Goal: Information Seeking & Learning: Learn about a topic

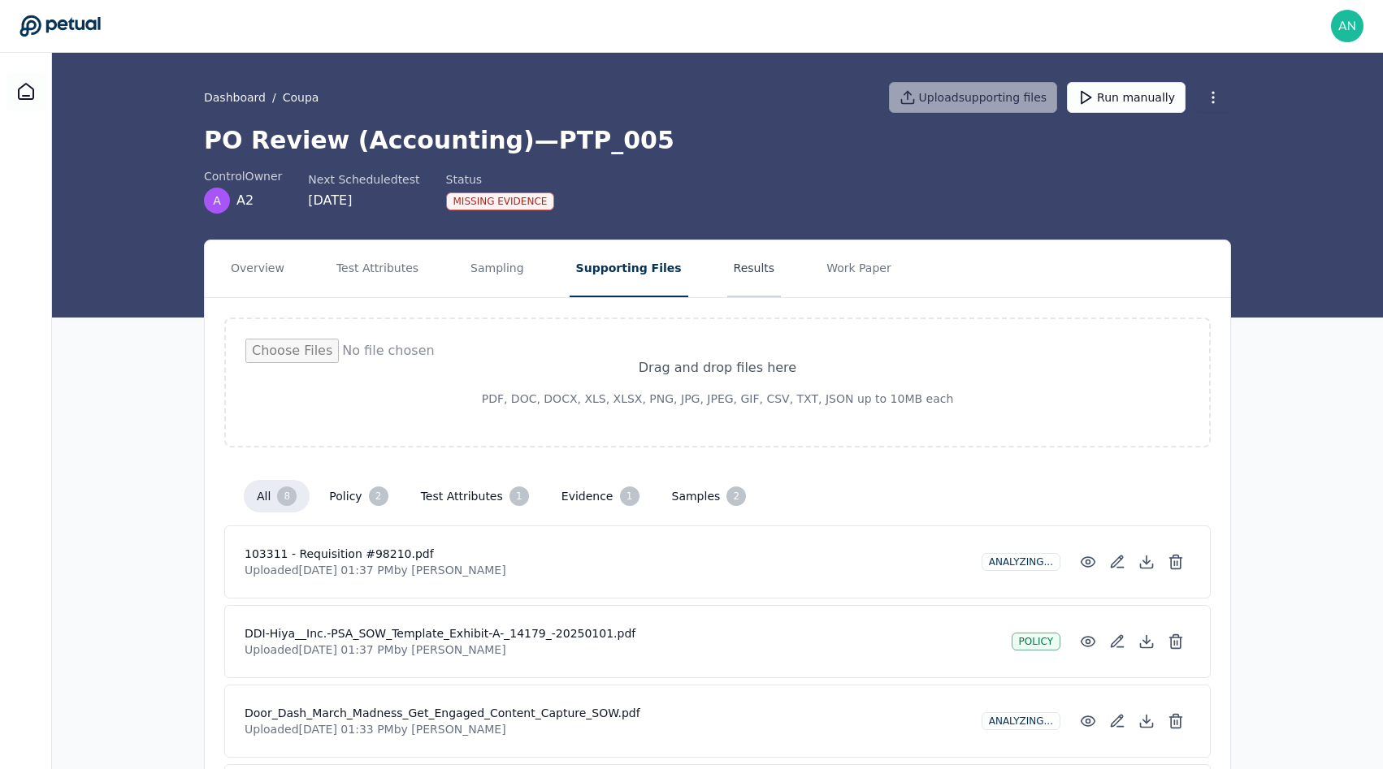
click at [727, 257] on button "Results" at bounding box center [754, 268] width 54 height 57
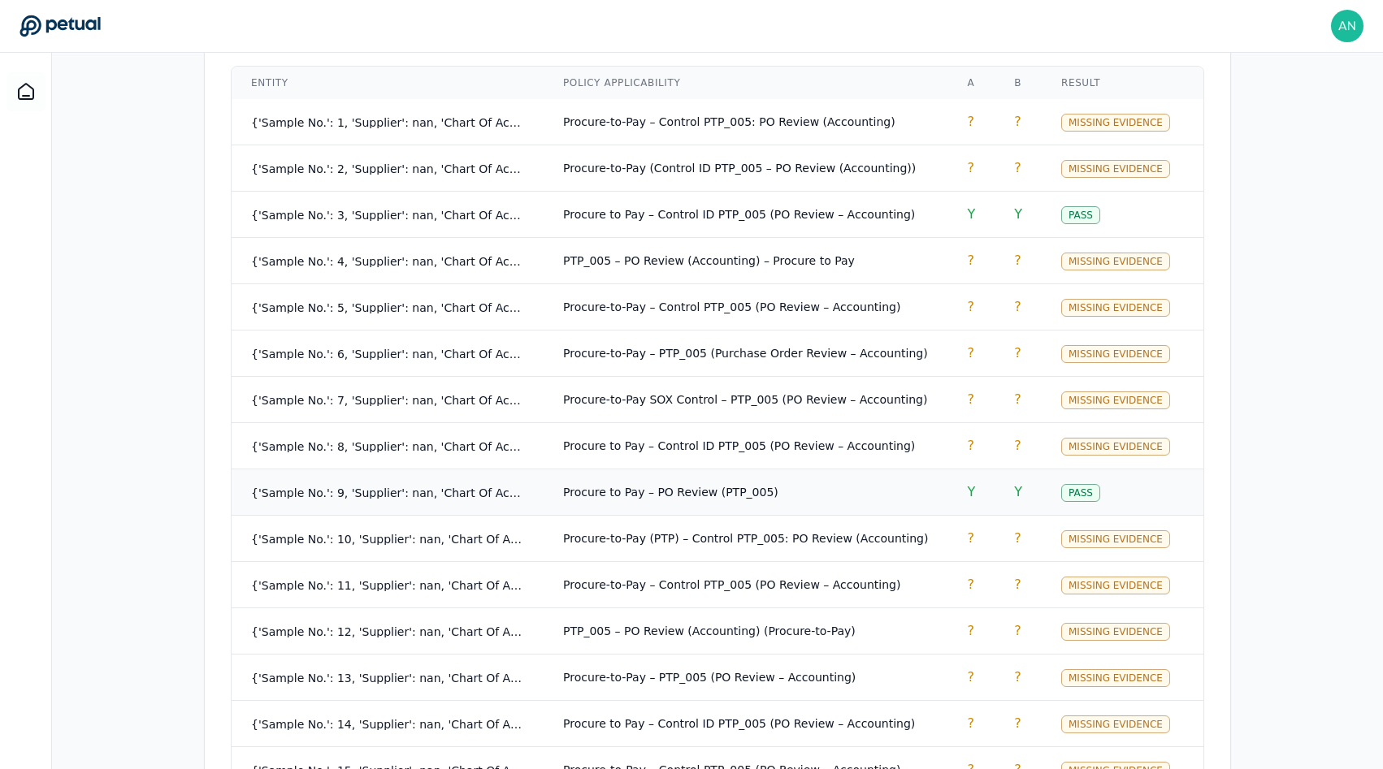
scroll to position [1046, 0]
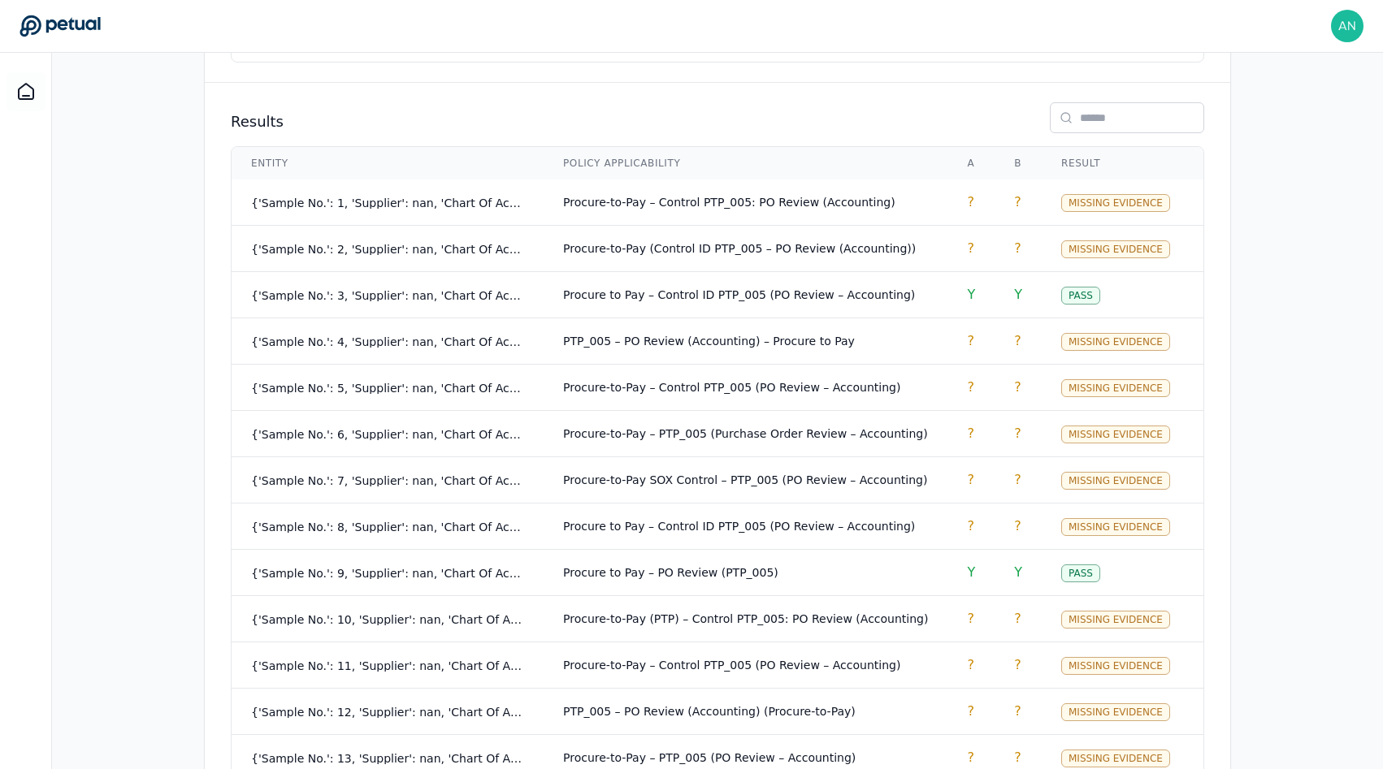
click at [145, 313] on div "Overview Test Attributes Sampling Supporting Files Results Work Paper Control s…" at bounding box center [717, 126] width 1331 height 1865
click at [119, 318] on div "Overview Test Attributes Sampling Supporting Files Results Work Paper Control s…" at bounding box center [717, 126] width 1331 height 1865
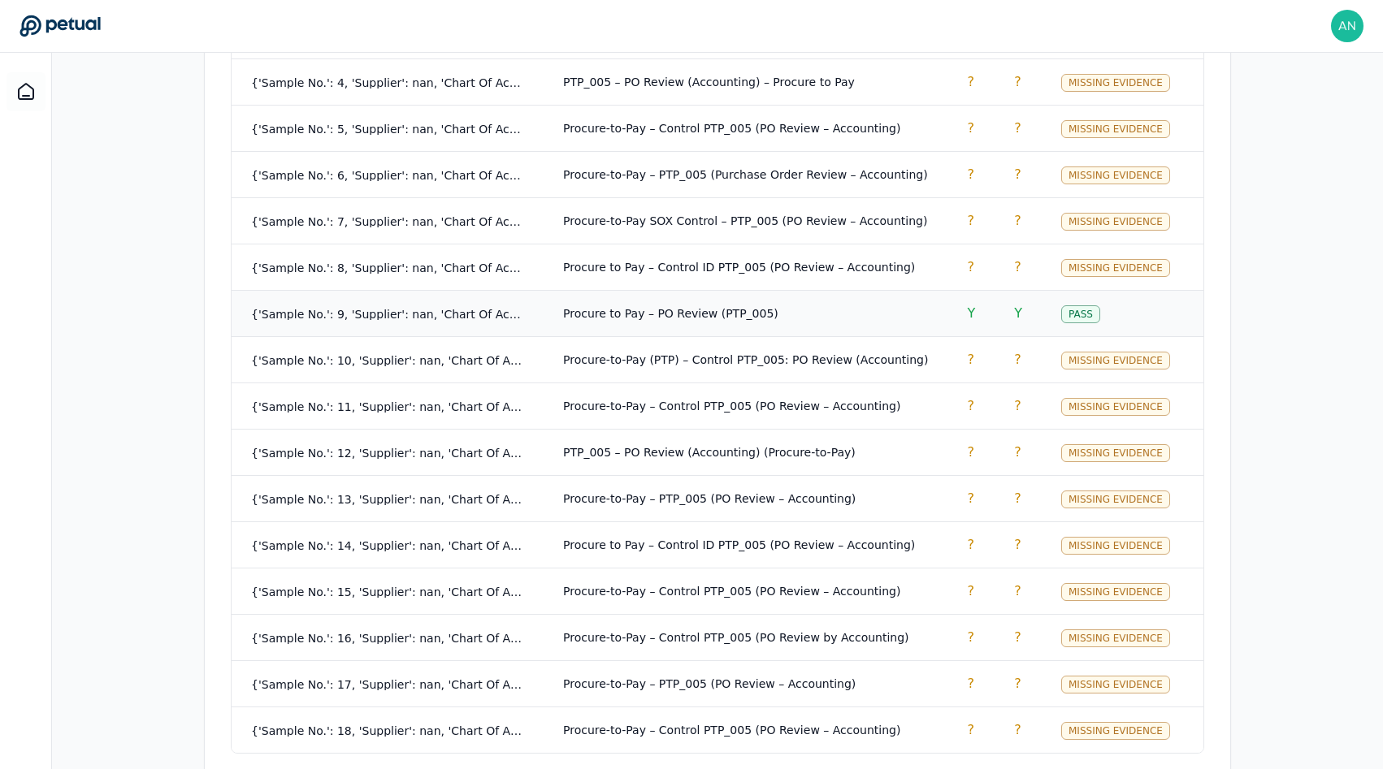
scroll to position [982, 0]
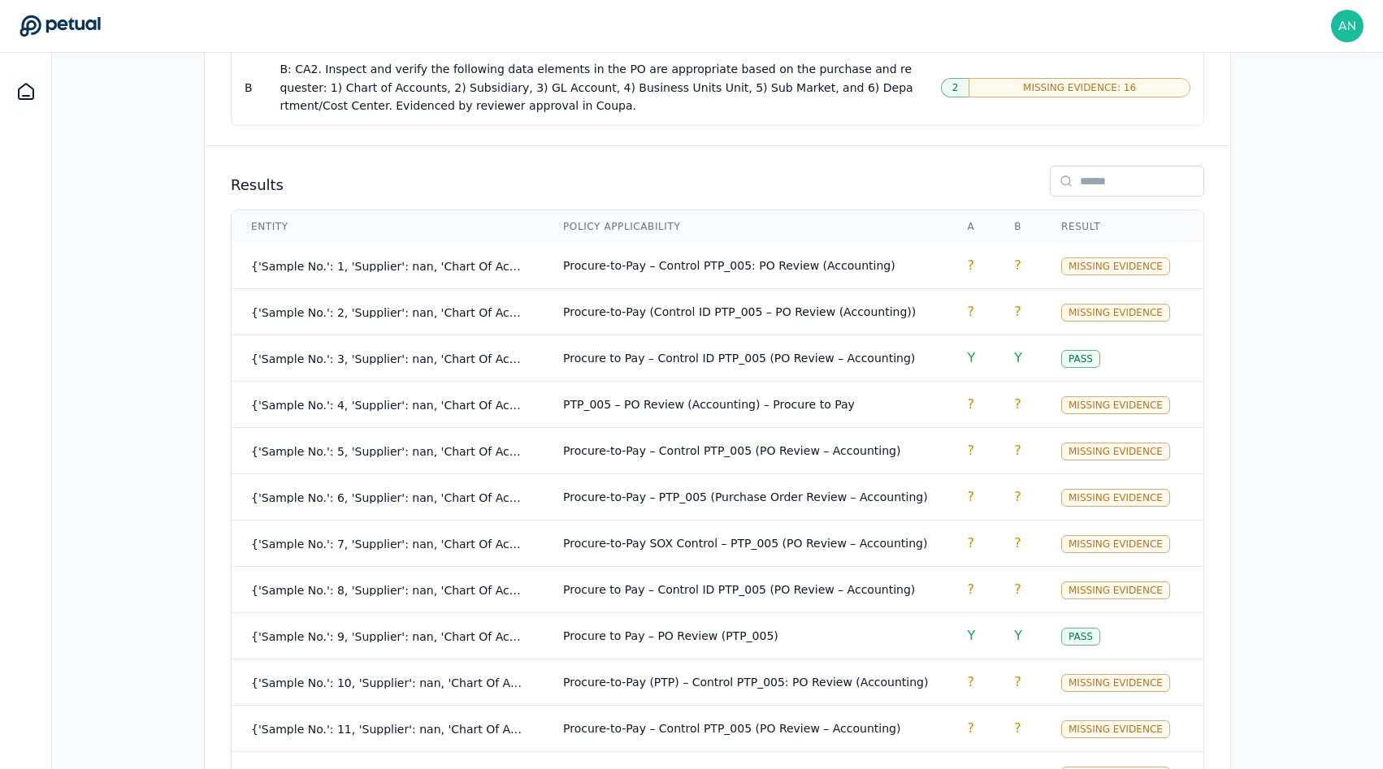
click at [947, 215] on th "A" at bounding box center [970, 226] width 47 height 32
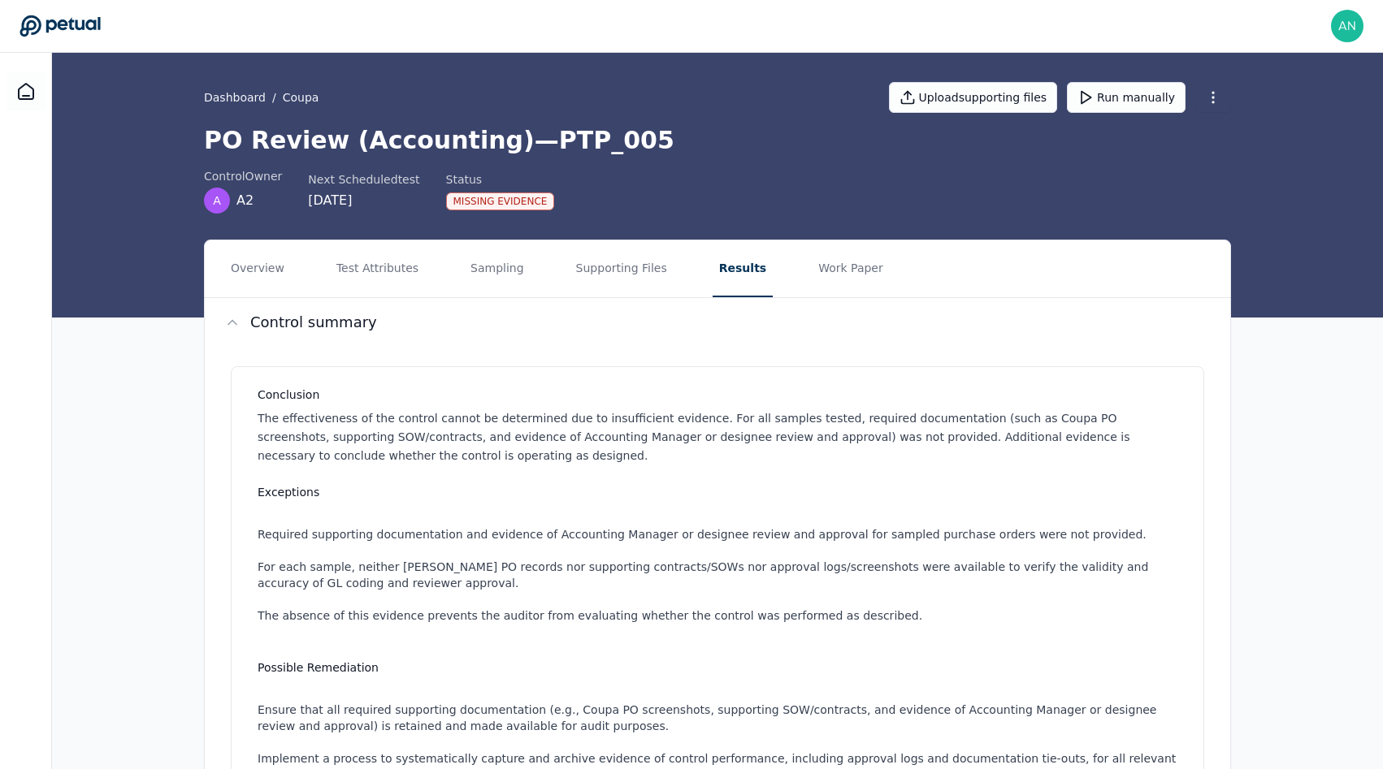
scroll to position [811, 0]
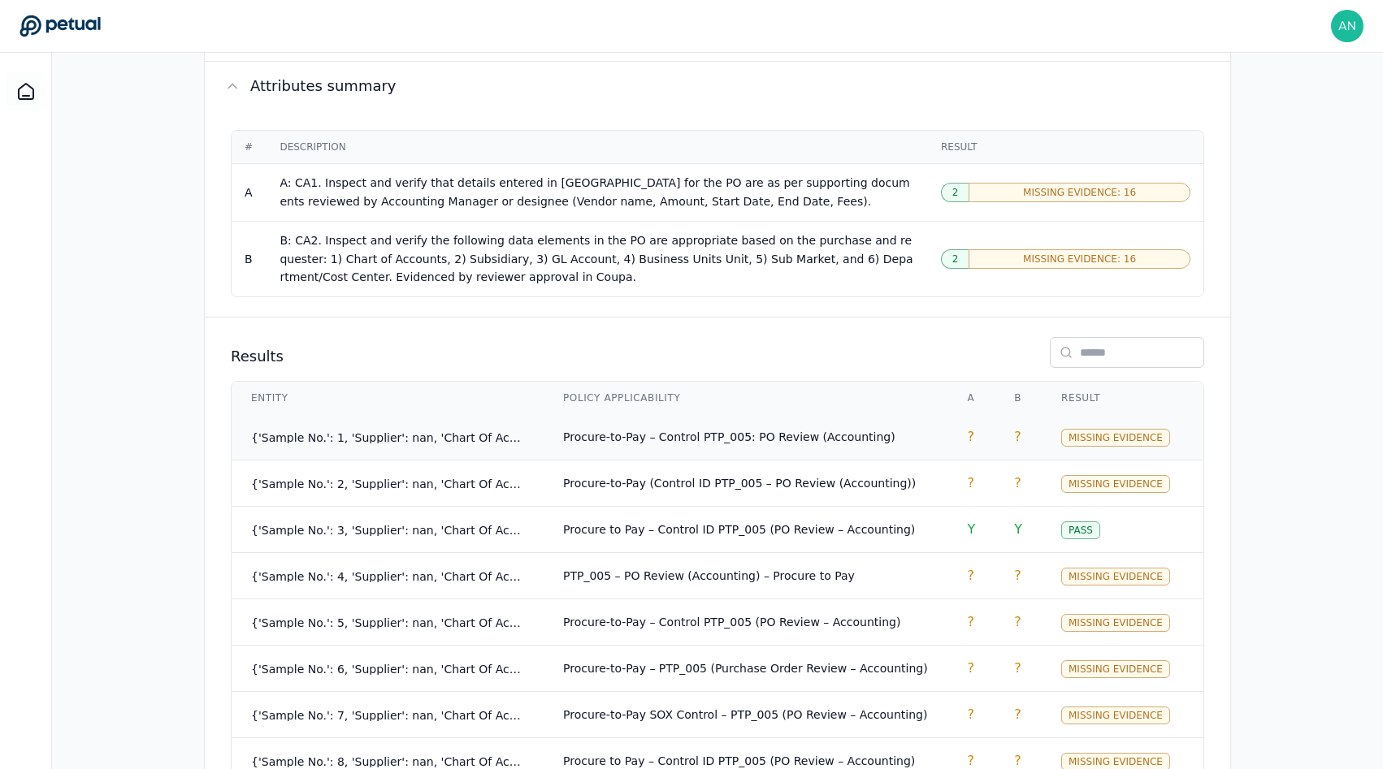
click at [397, 420] on td "{'Sample No.': 1, 'Supplier': nan, 'Chart Of Accounts': 'DoorDash, Inc.', 'Requ…" at bounding box center [388, 437] width 312 height 46
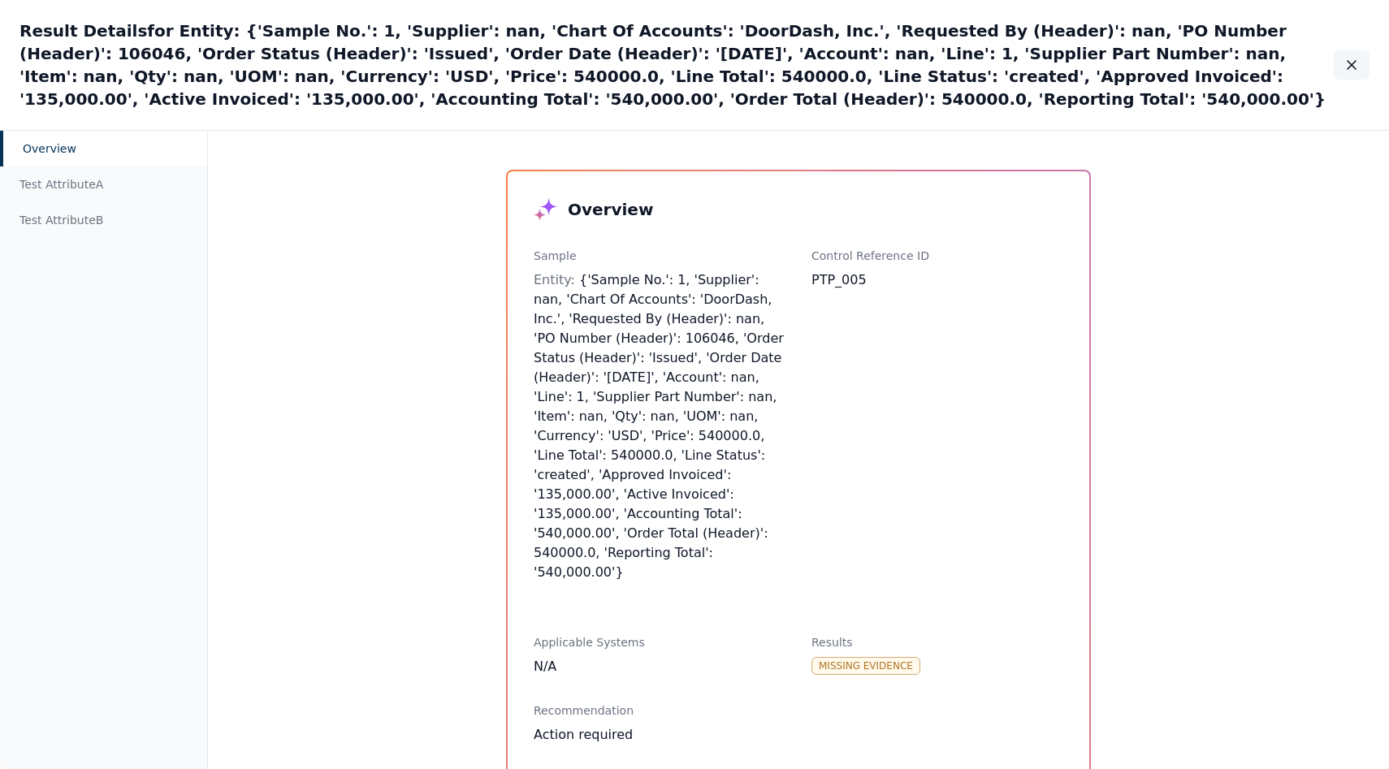
click at [1362, 62] on button "button" at bounding box center [1352, 64] width 36 height 29
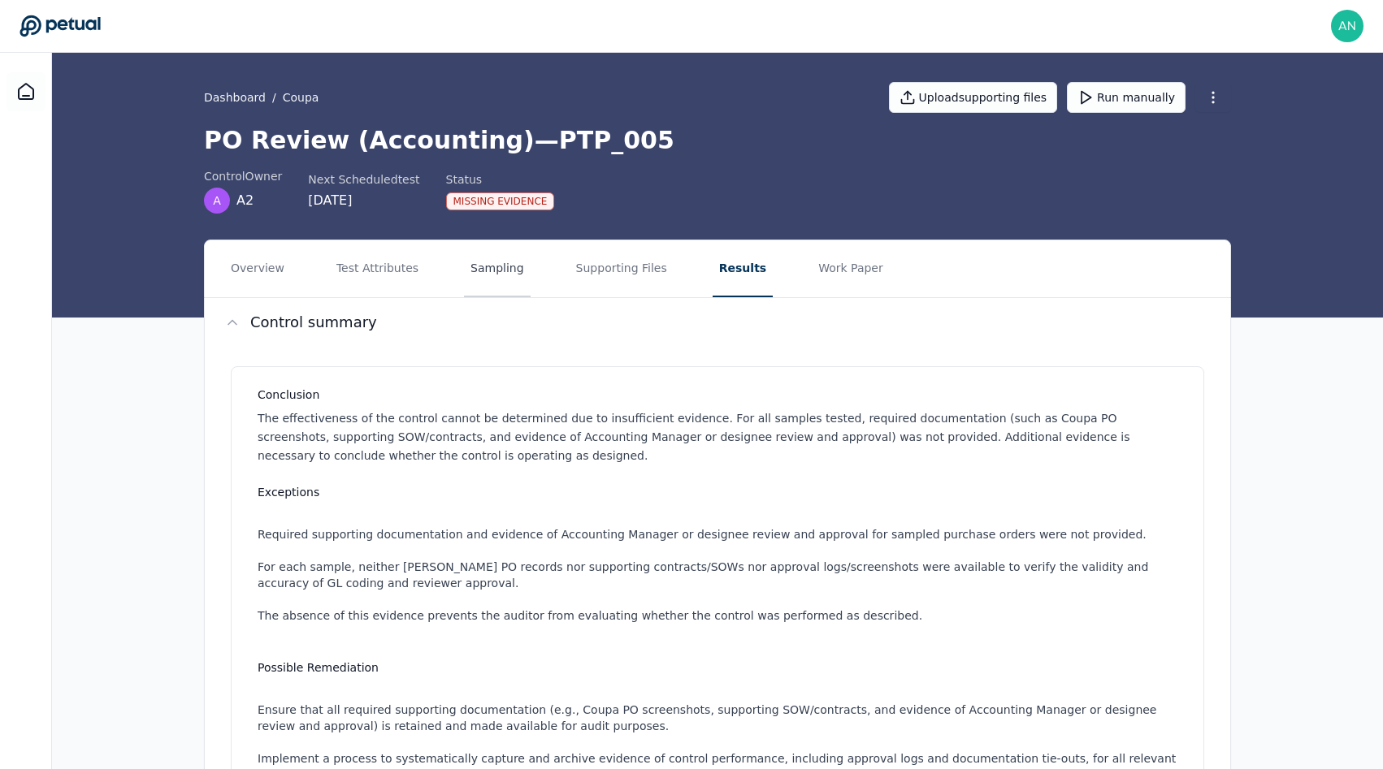
click at [501, 268] on button "Sampling" at bounding box center [497, 268] width 67 height 57
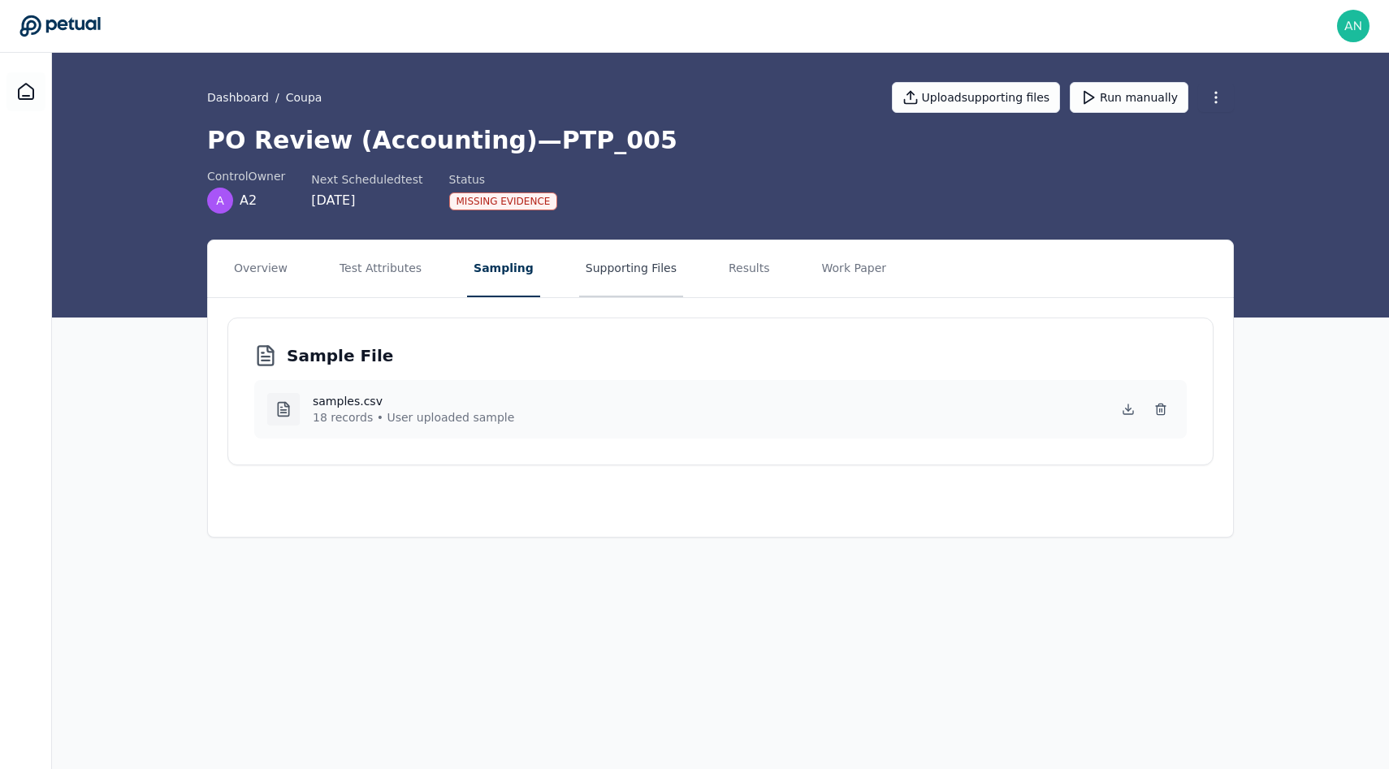
click at [626, 273] on button "Supporting Files" at bounding box center [631, 268] width 104 height 57
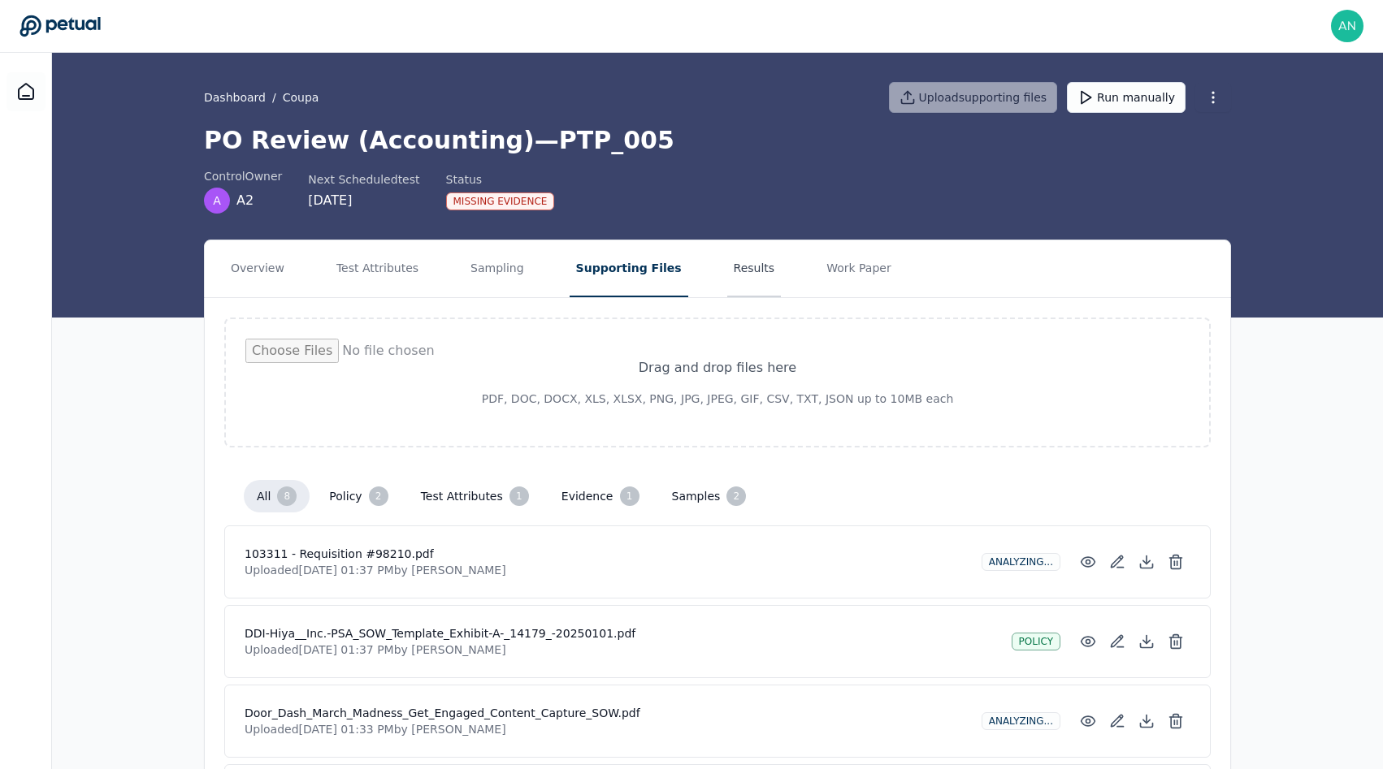
click at [727, 264] on button "Results" at bounding box center [754, 268] width 54 height 57
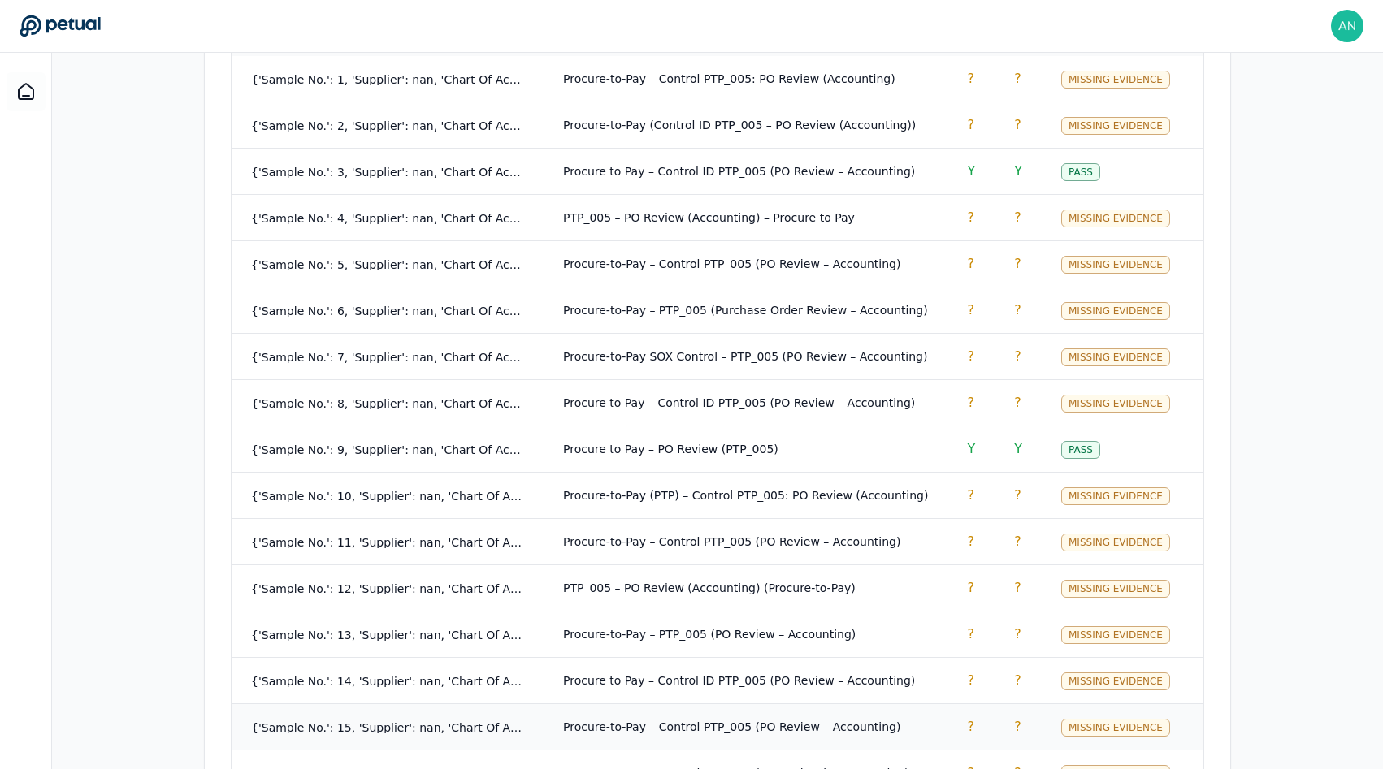
scroll to position [1376, 0]
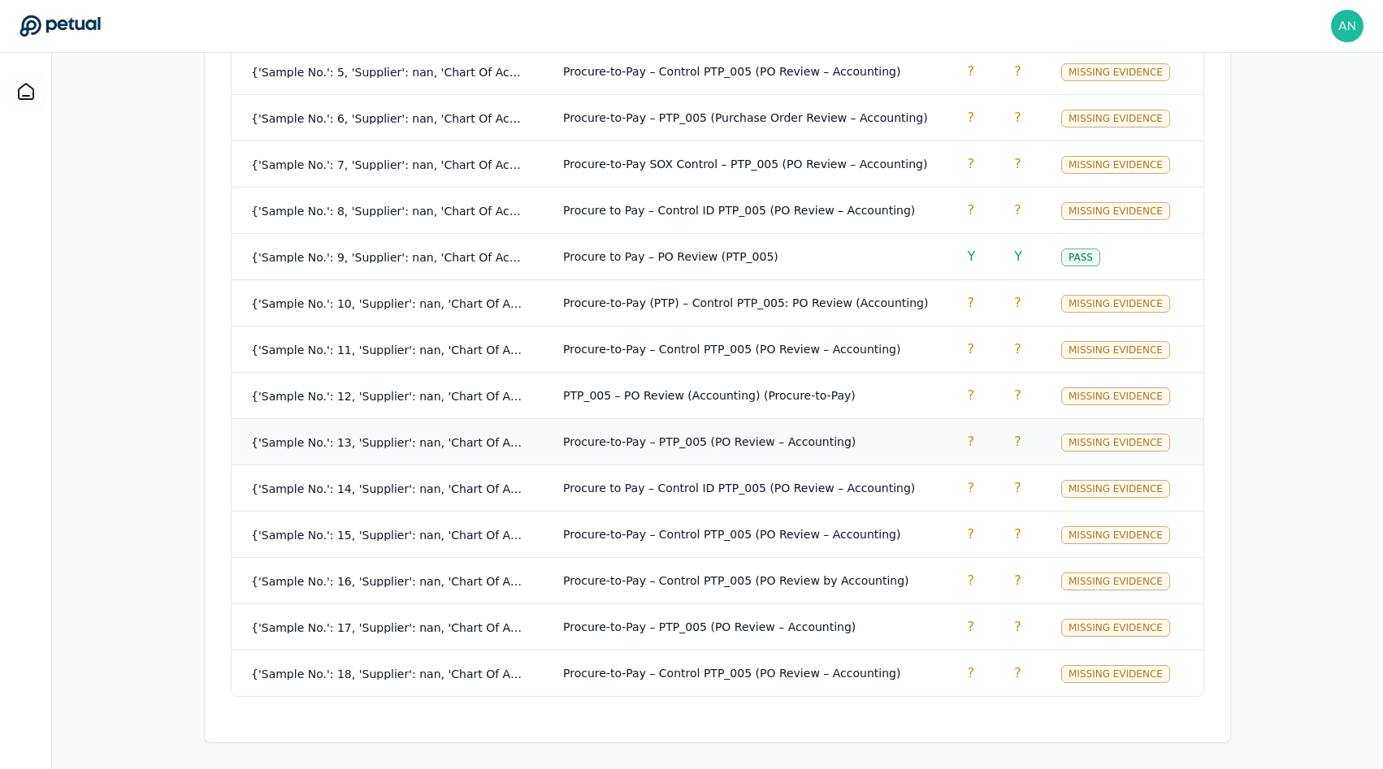
click at [313, 440] on td "{'Sample No.': 13, 'Supplier': nan, 'Chart Of Accounts': 'DoorDash, Inc.', 'Req…" at bounding box center [388, 442] width 312 height 46
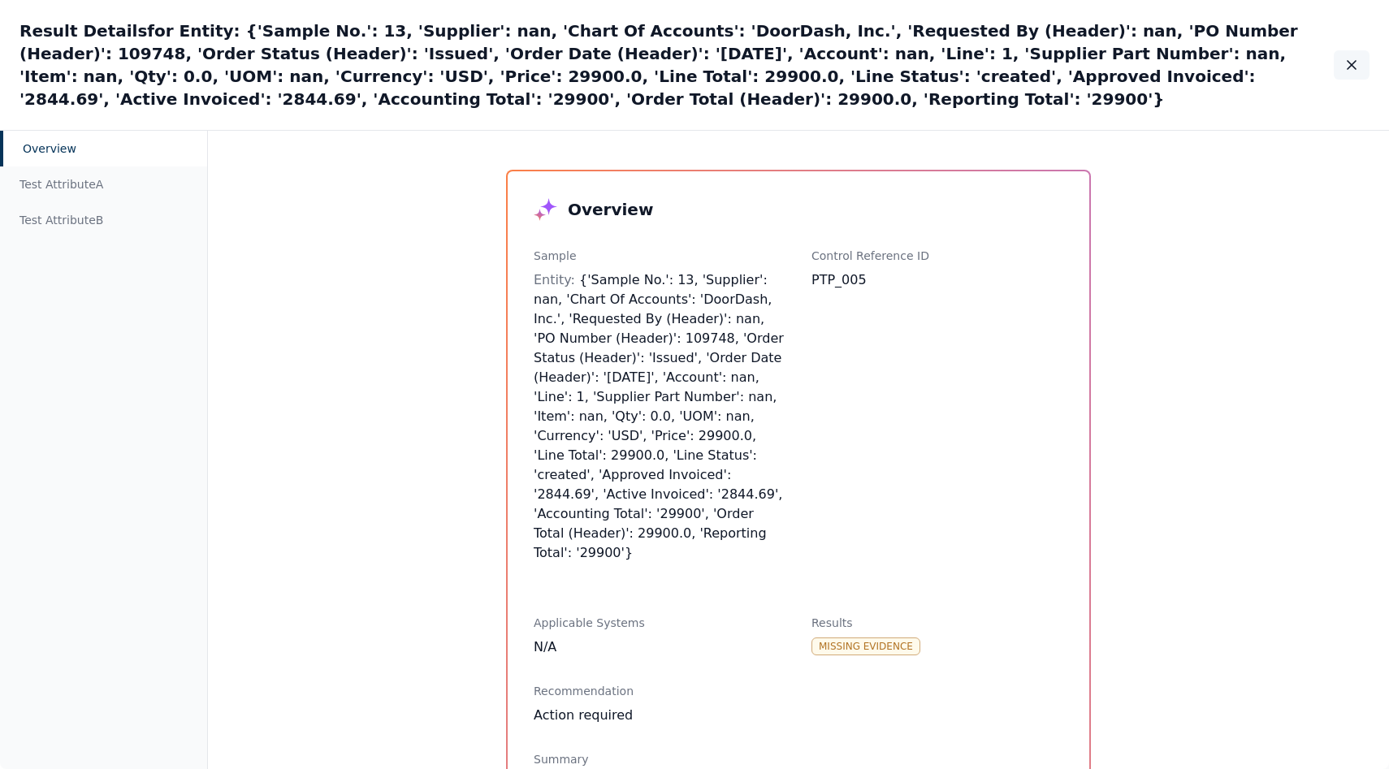
click at [1343, 64] on button "button" at bounding box center [1352, 64] width 36 height 29
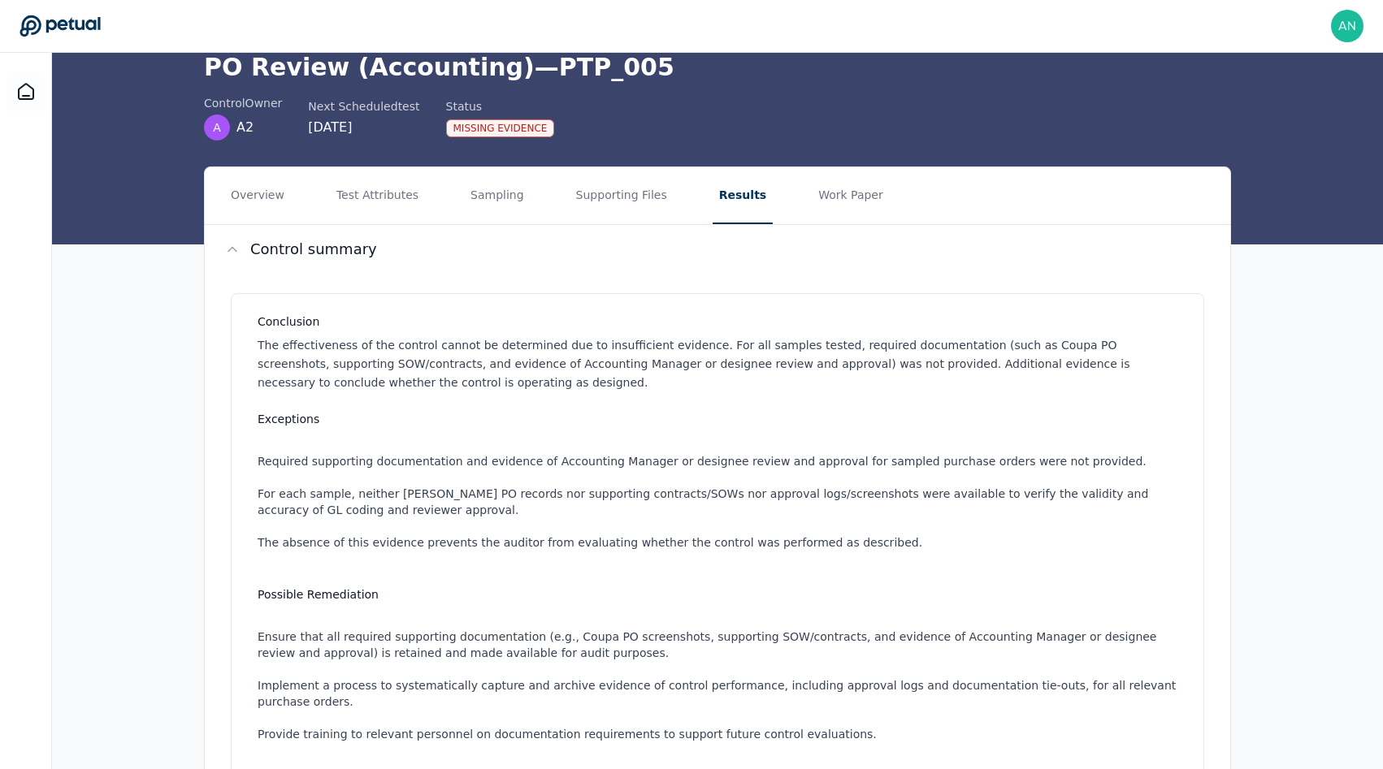
scroll to position [102, 0]
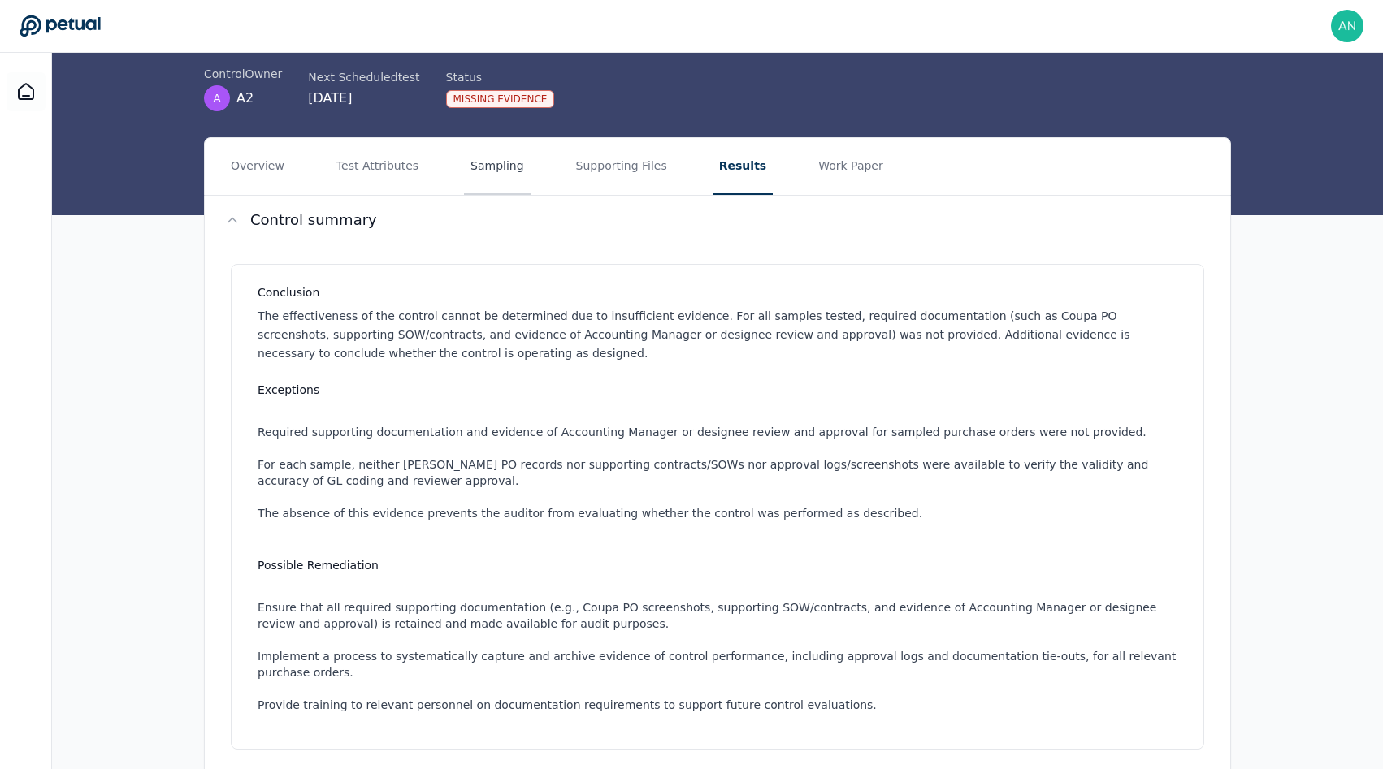
click at [506, 188] on button "Sampling" at bounding box center [497, 166] width 67 height 57
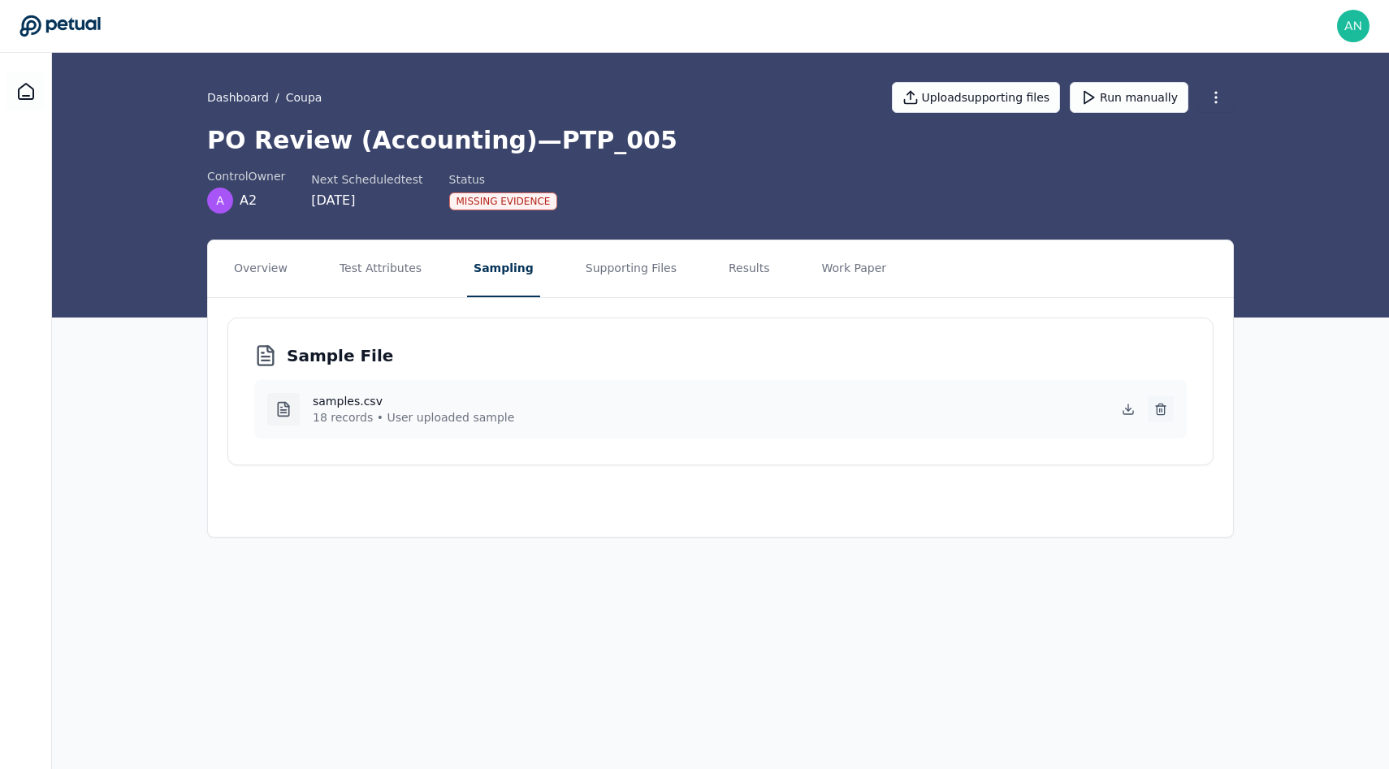
click at [1159, 409] on icon at bounding box center [1161, 409] width 13 height 13
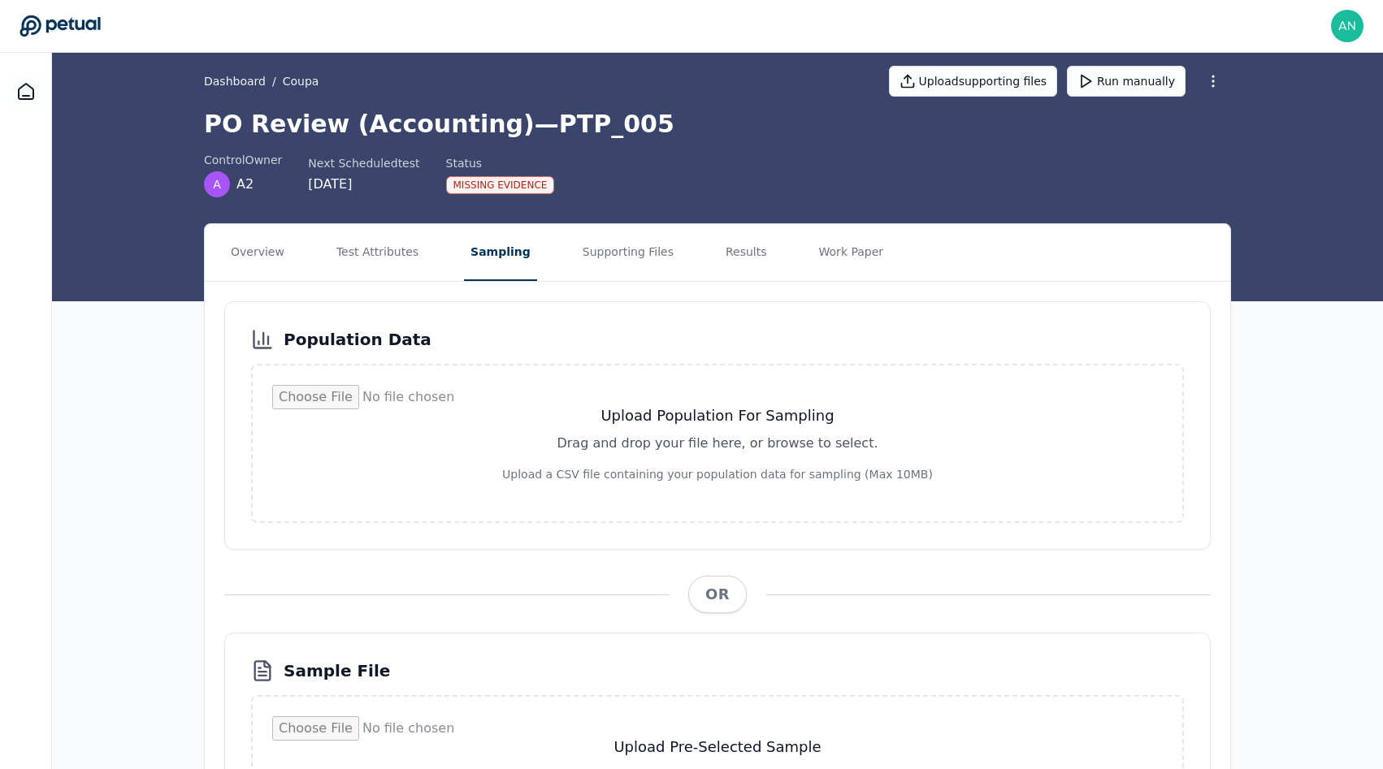
scroll to position [201, 0]
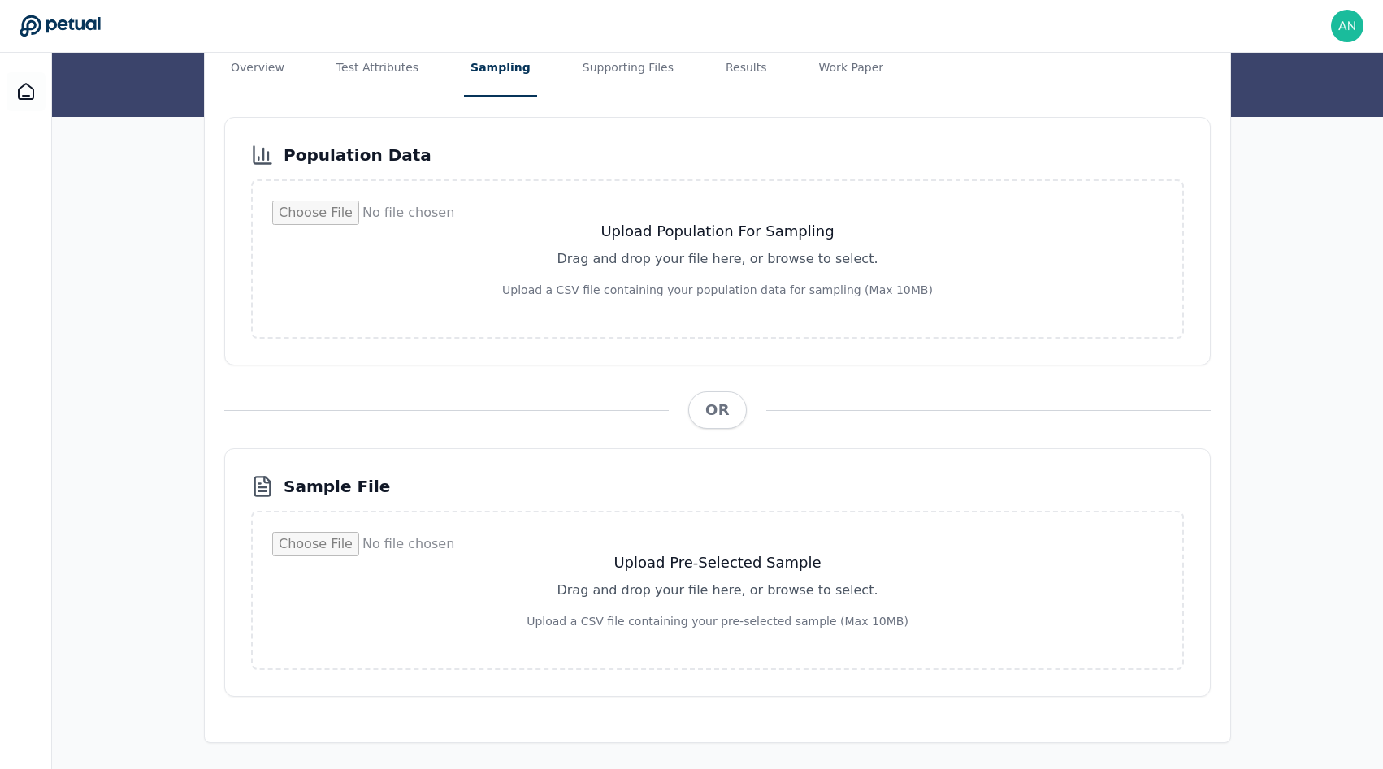
click at [769, 573] on input "file" at bounding box center [717, 590] width 890 height 117
click at [723, 69] on button "Results" at bounding box center [746, 68] width 54 height 57
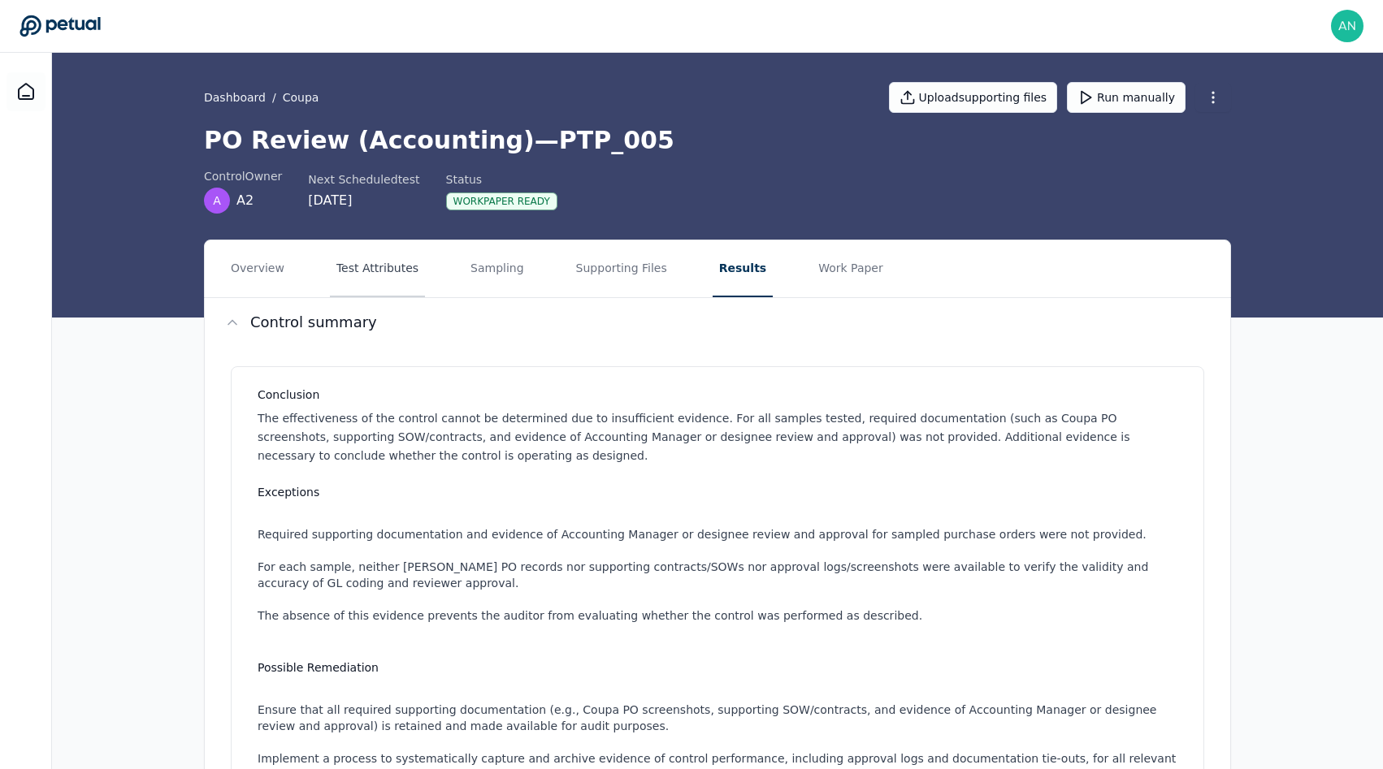
click at [388, 270] on button "Test Attributes" at bounding box center [377, 268] width 95 height 57
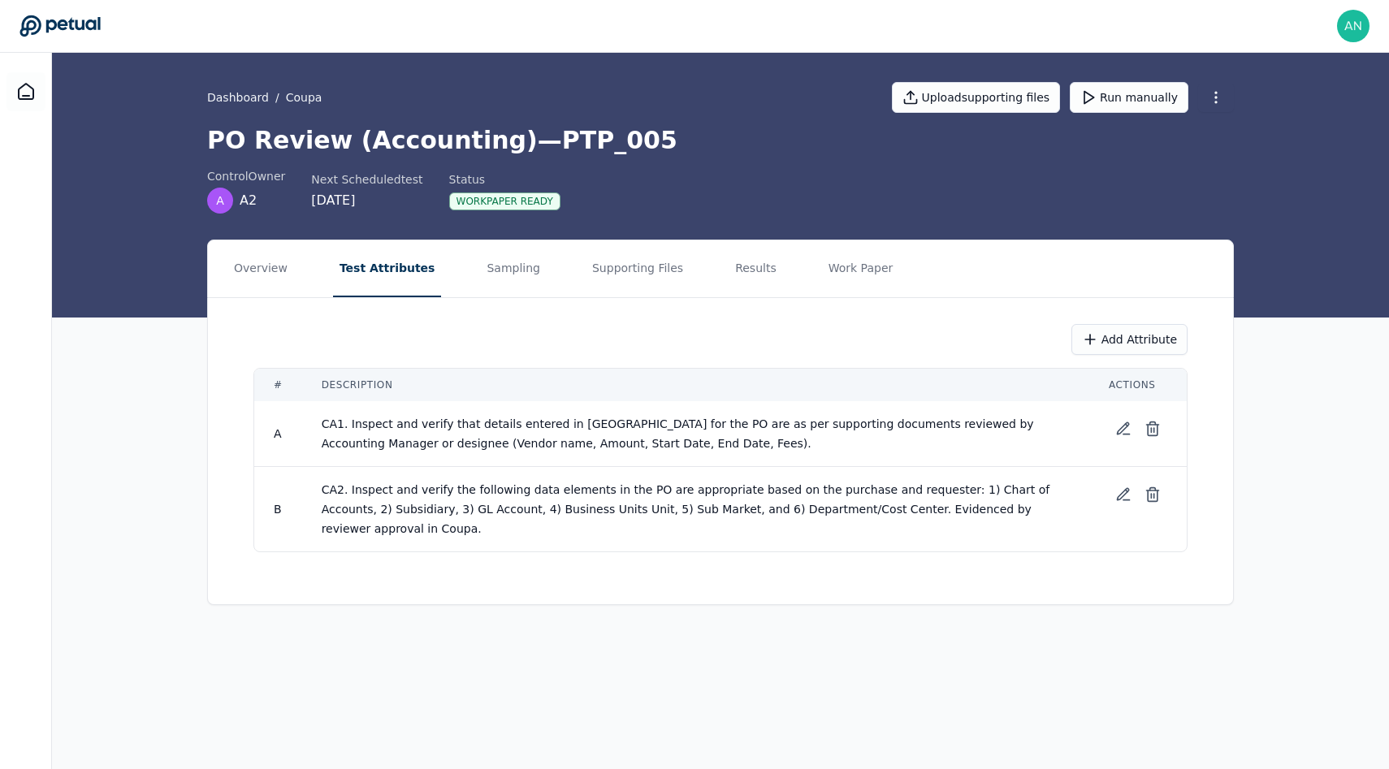
click at [457, 272] on nav "Overview Test Attributes Sampling Supporting Files Results Work Paper" at bounding box center [720, 268] width 1025 height 57
click at [480, 275] on button "Sampling" at bounding box center [513, 268] width 67 height 57
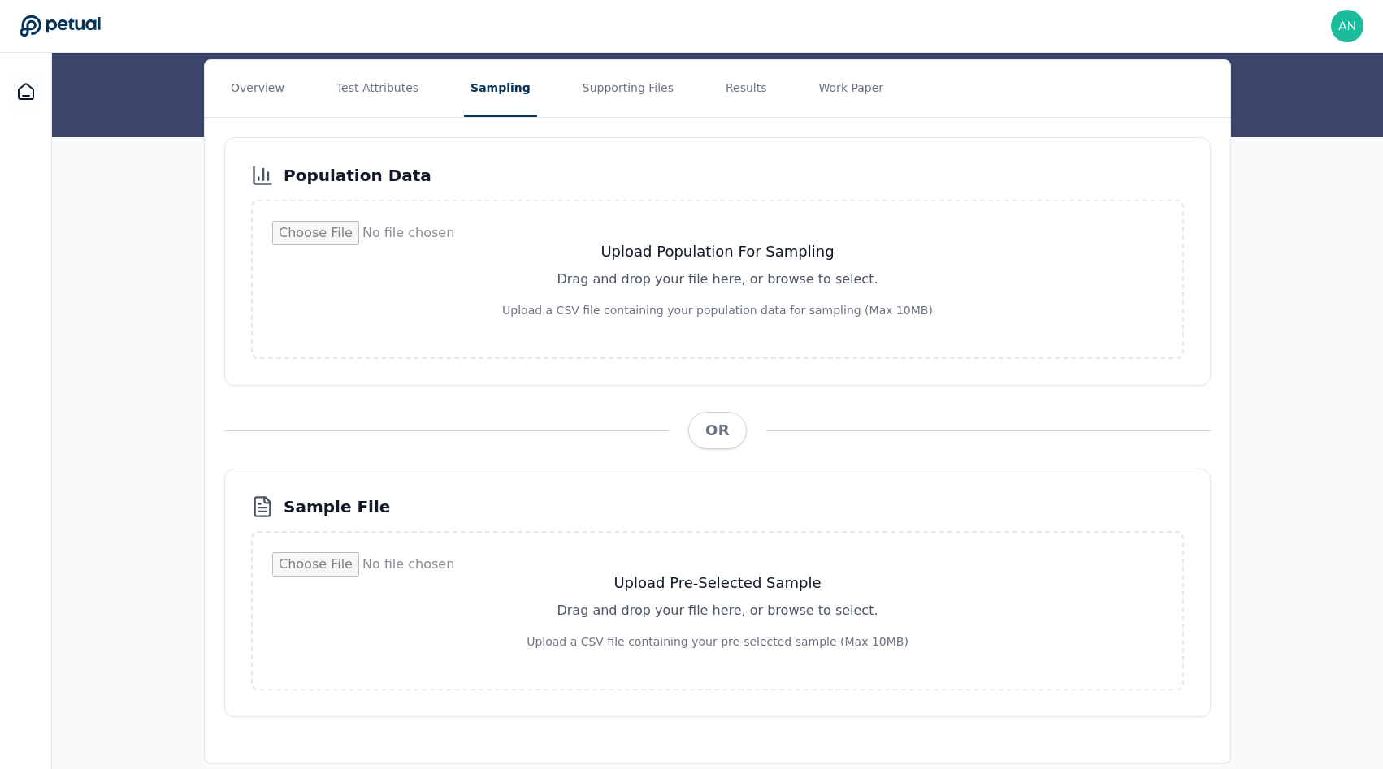
scroll to position [170, 0]
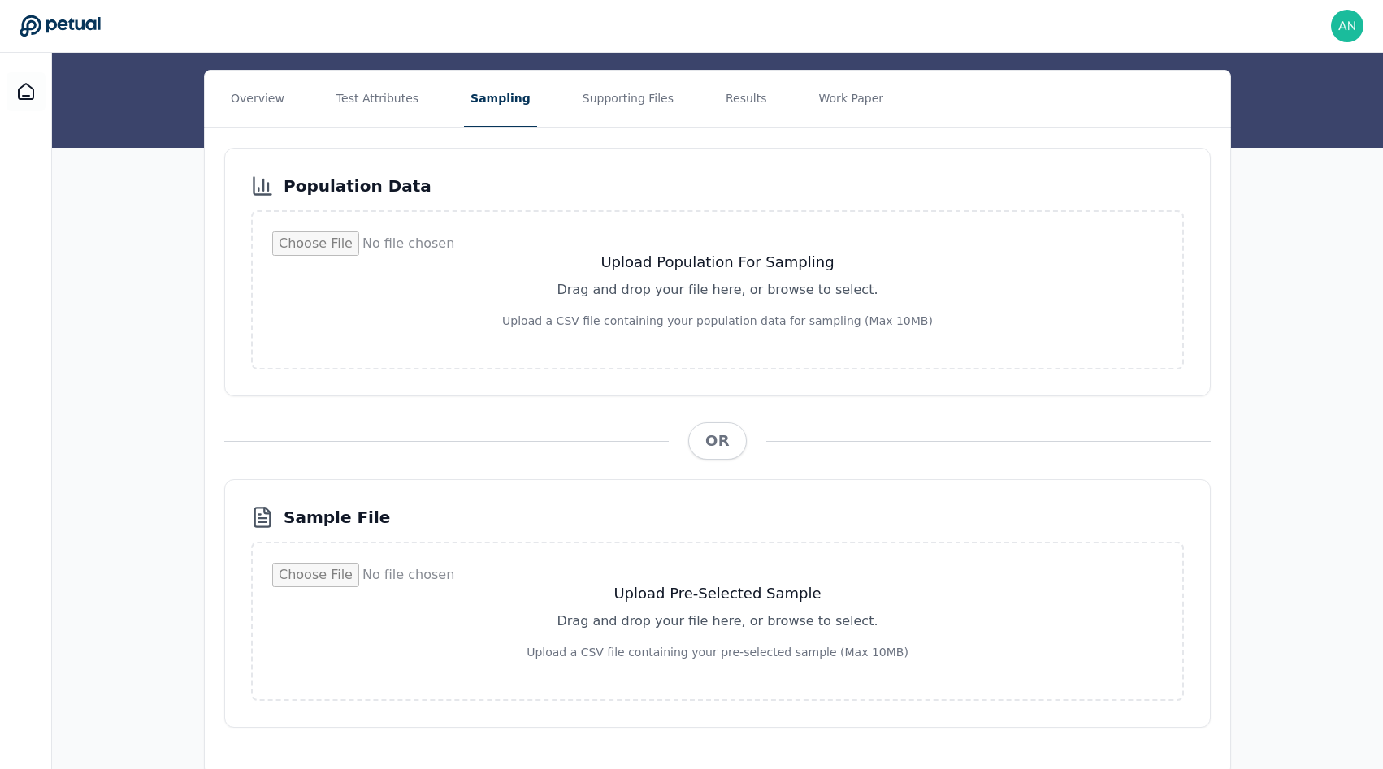
click at [779, 554] on div "Upload Pre-Selected Sample Drag and drop your file here, or browse to select. U…" at bounding box center [717, 621] width 933 height 159
click at [781, 579] on input "file" at bounding box center [717, 621] width 890 height 117
type input "**********"
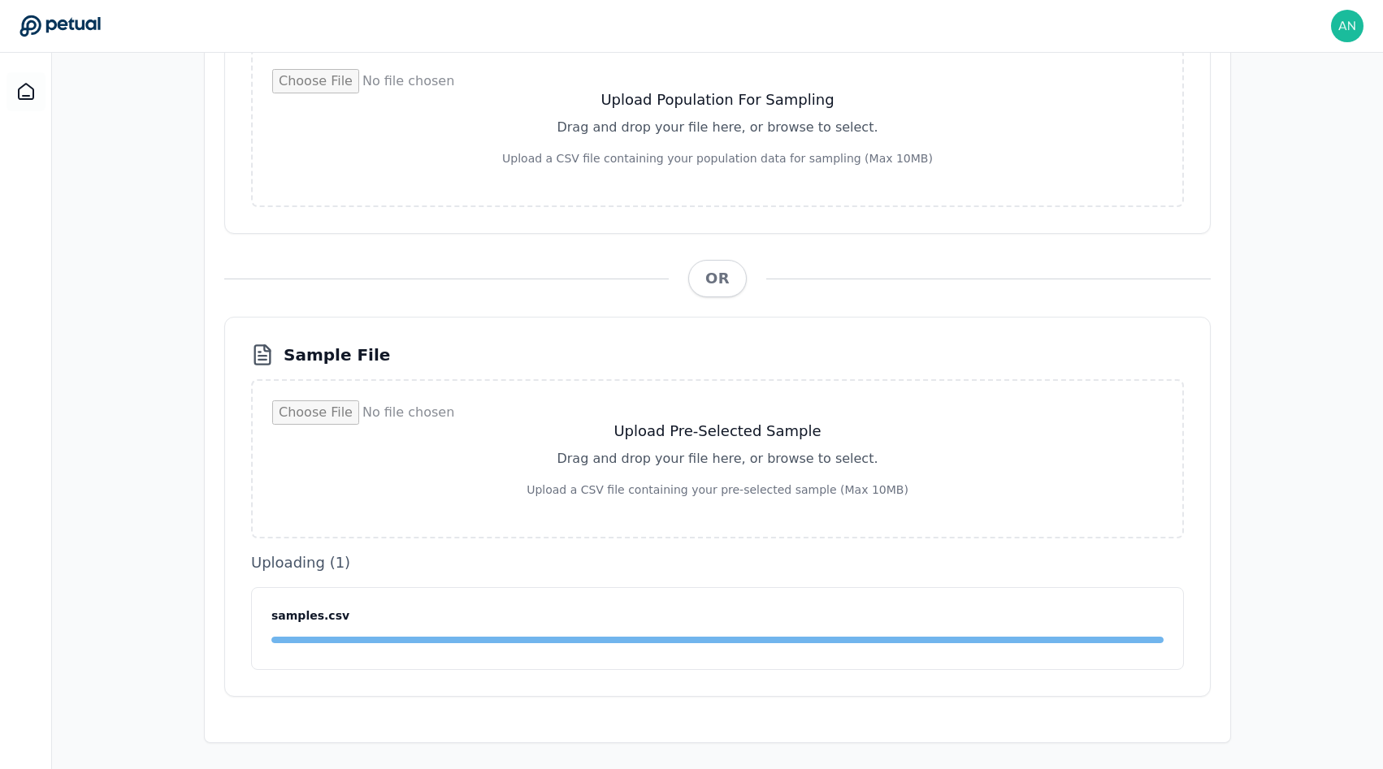
scroll to position [0, 0]
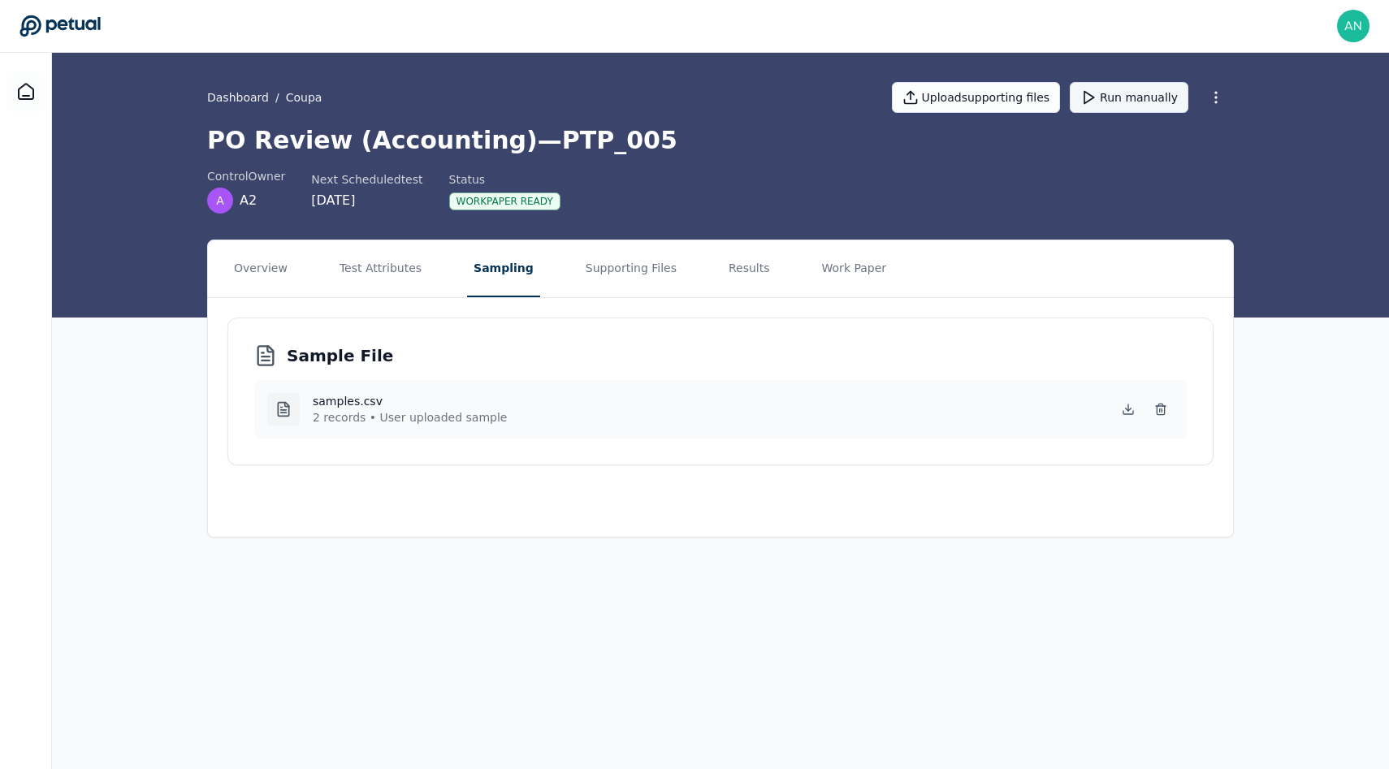
click at [1118, 100] on button "Run manually" at bounding box center [1129, 97] width 119 height 31
click at [654, 267] on button "Supporting Files" at bounding box center [631, 268] width 104 height 57
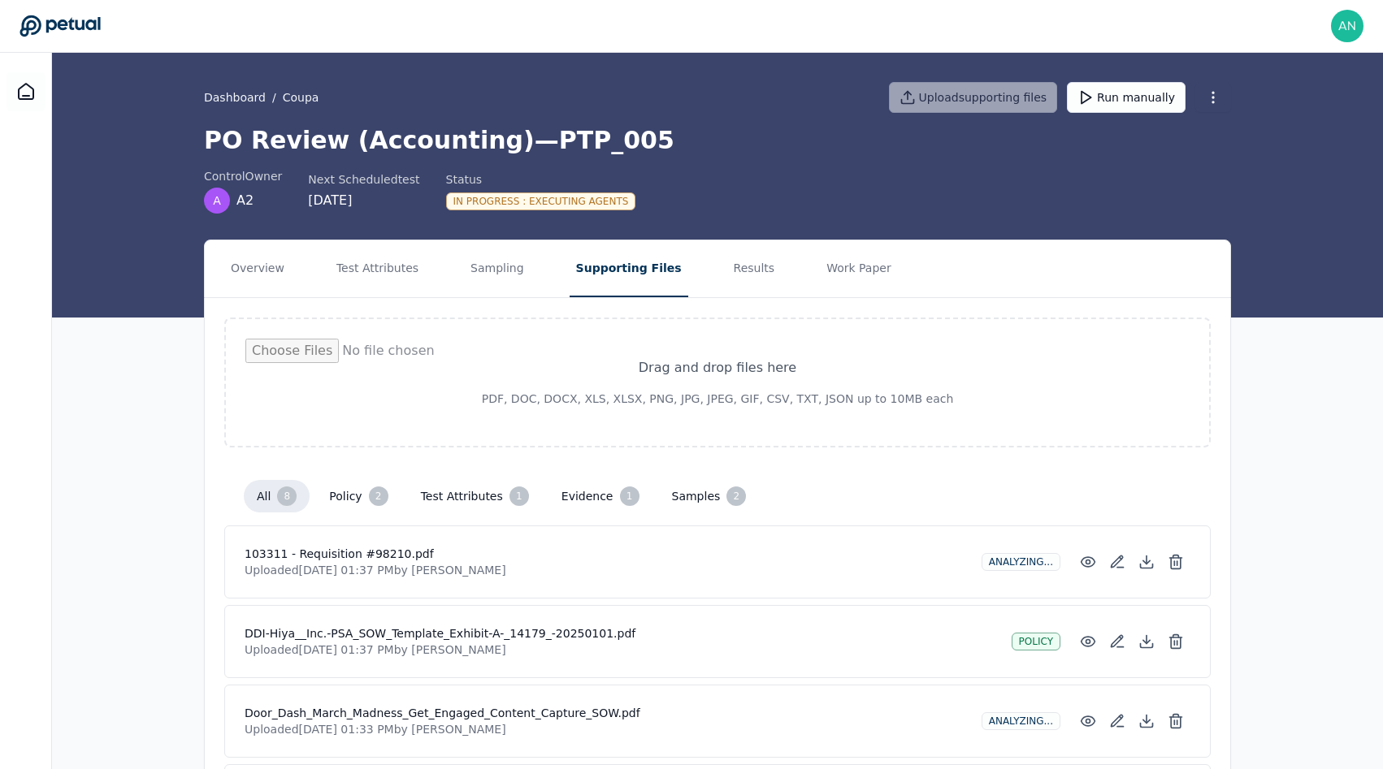
click at [166, 404] on div "Overview Test Attributes Sampling Supporting Files Results Work Paper Drag and …" at bounding box center [717, 721] width 1331 height 963
click at [493, 279] on button "Sampling" at bounding box center [497, 268] width 67 height 57
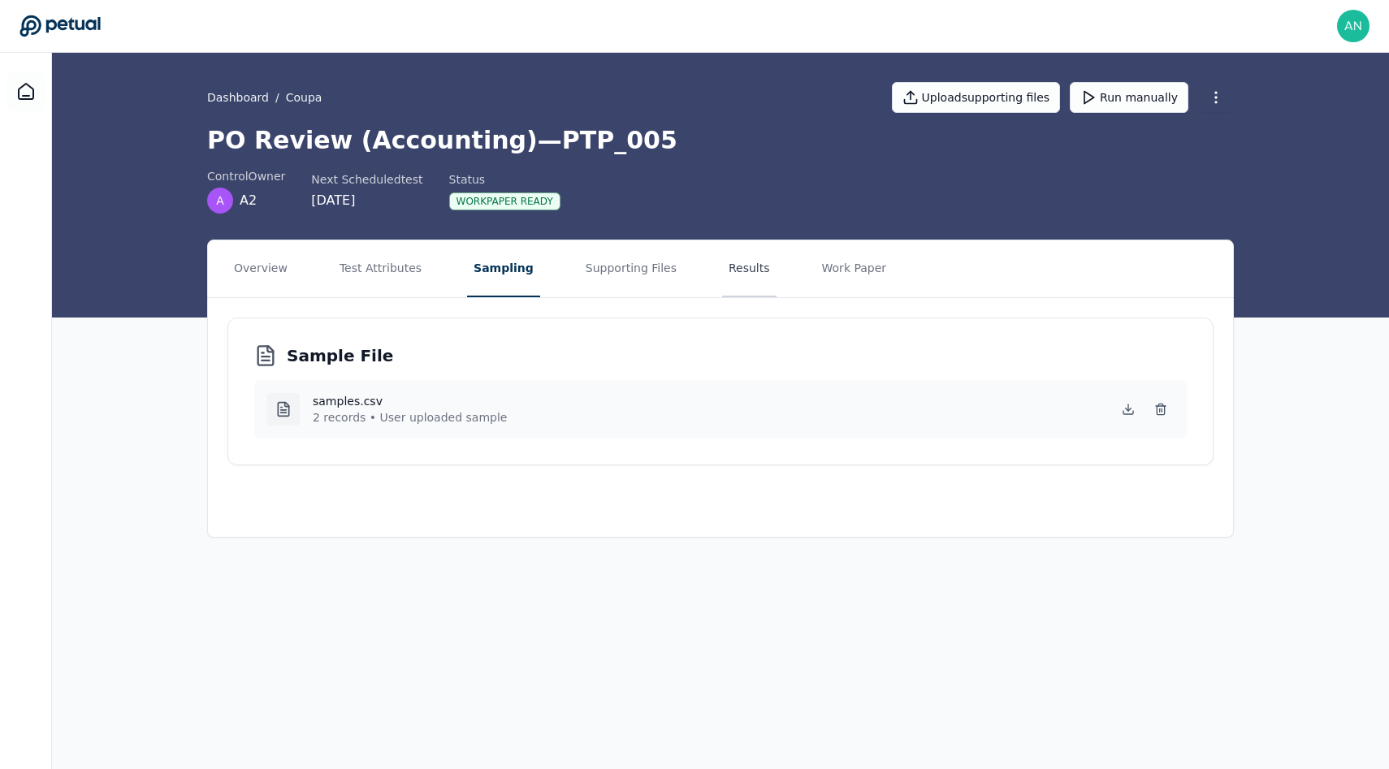
click at [737, 258] on button "Results" at bounding box center [749, 268] width 54 height 57
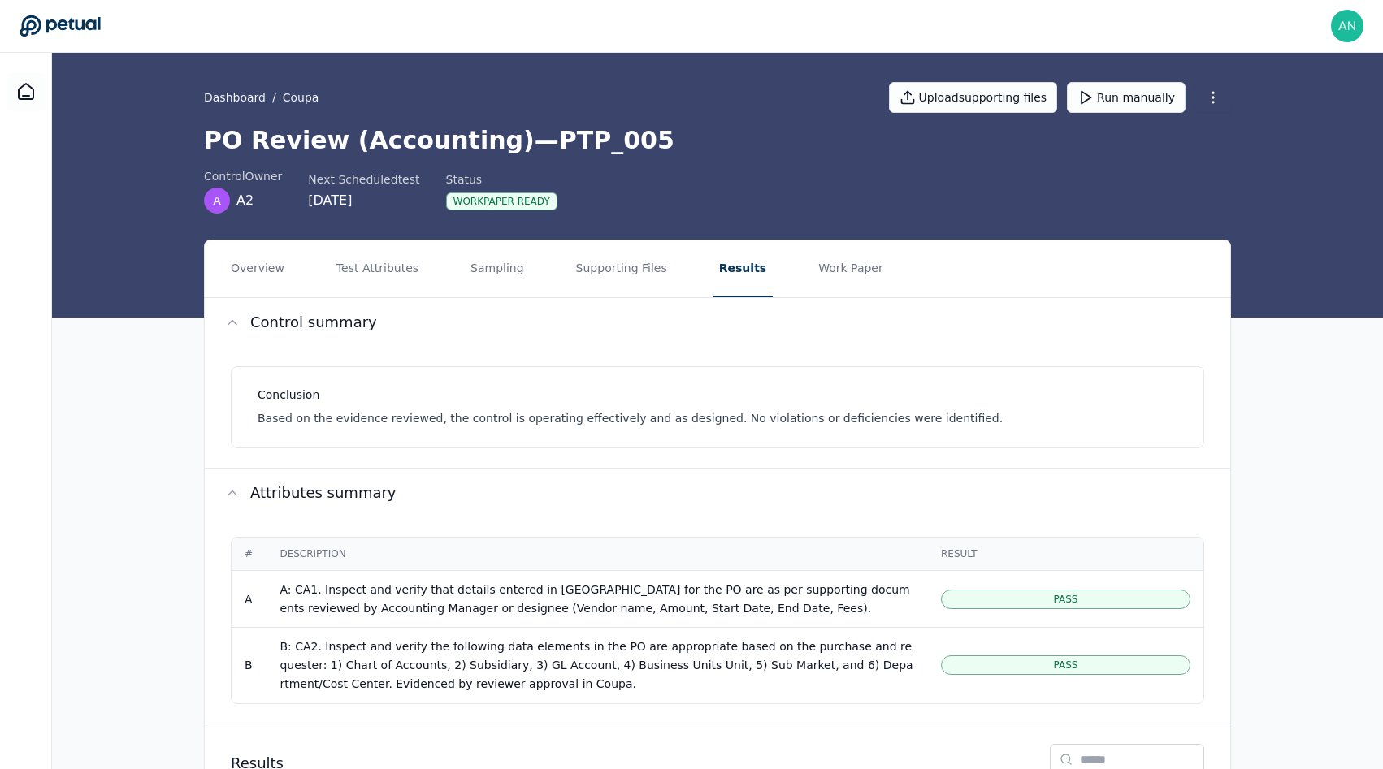
scroll to position [223, 0]
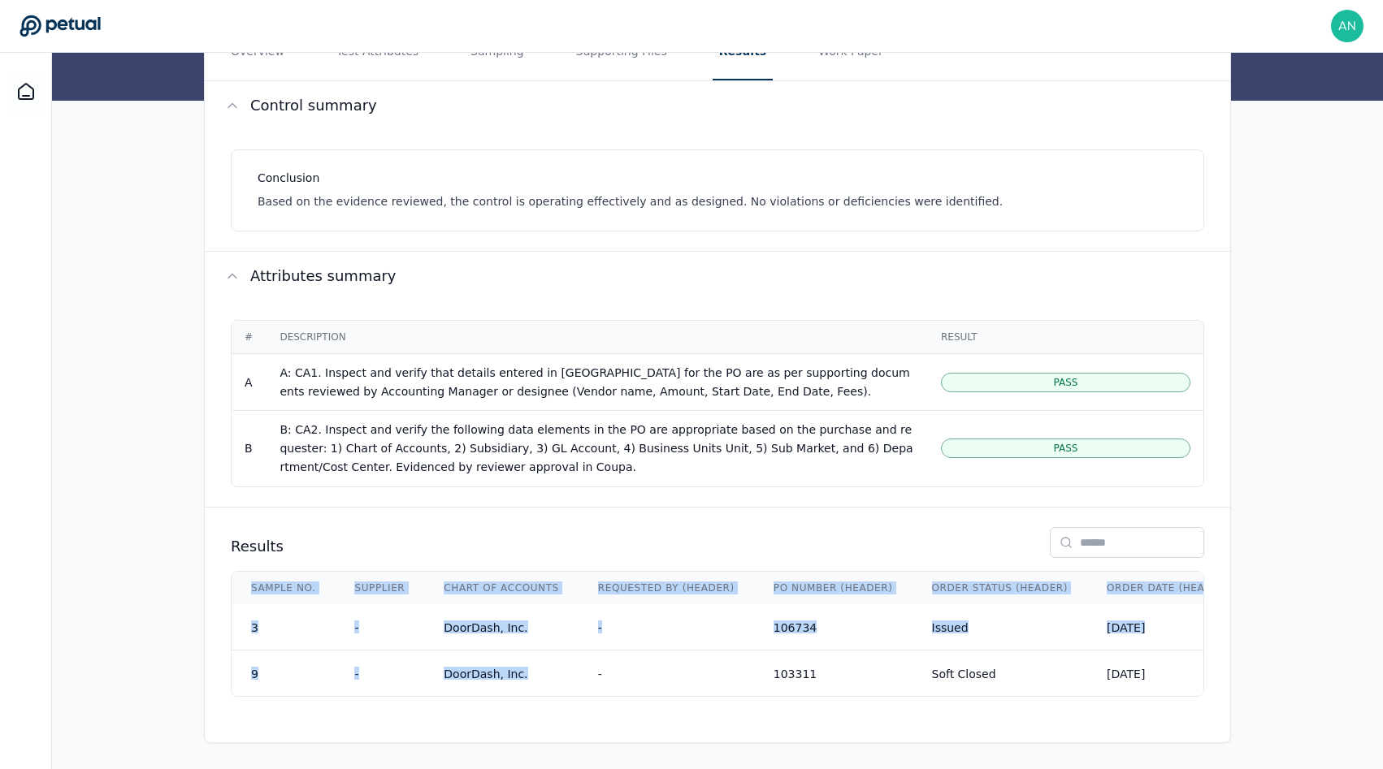
drag, startPoint x: 505, startPoint y: 682, endPoint x: 679, endPoint y: 691, distance: 175.0
click at [679, 691] on div "Sample No. Supplier Chart Of Accounts Requested By (Header) PO Number (Header) …" at bounding box center [717, 634] width 973 height 126
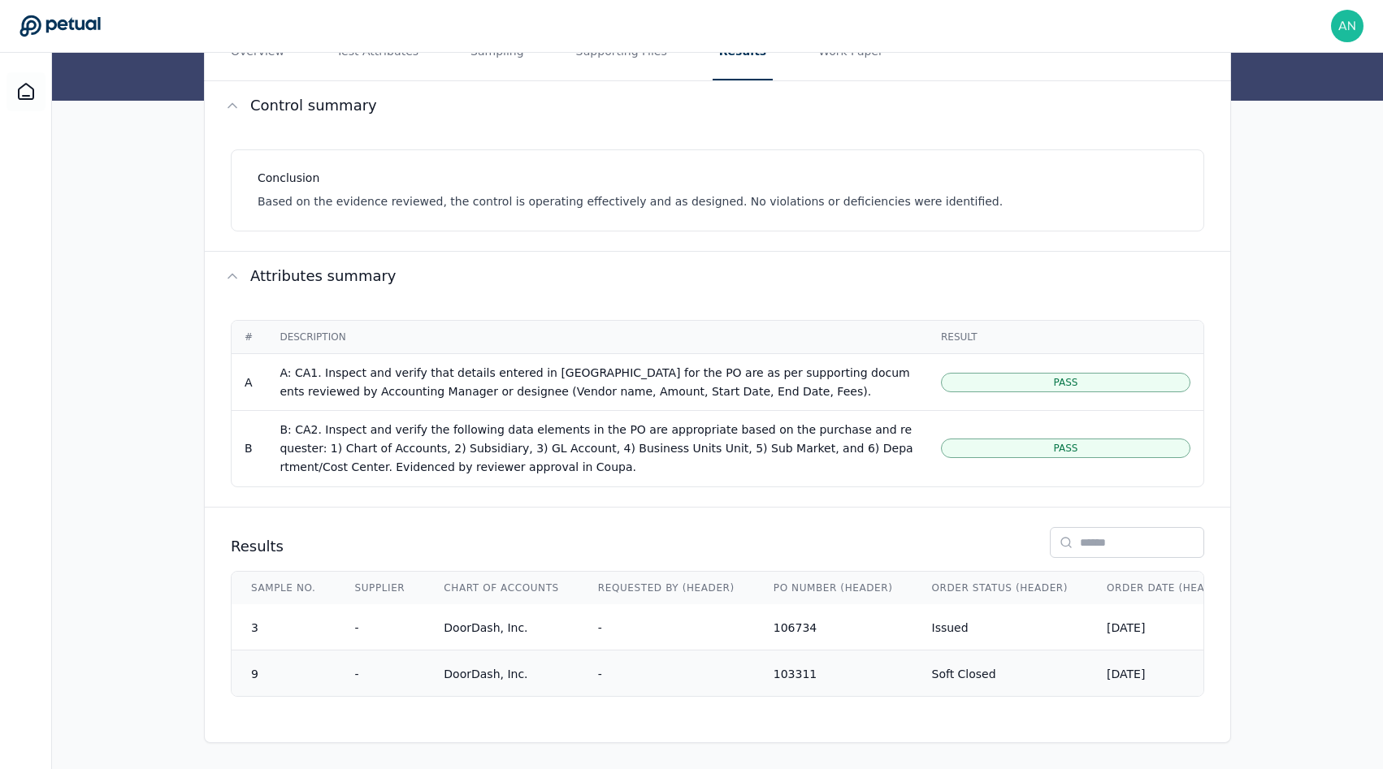
click at [693, 686] on td "-" at bounding box center [665, 673] width 175 height 46
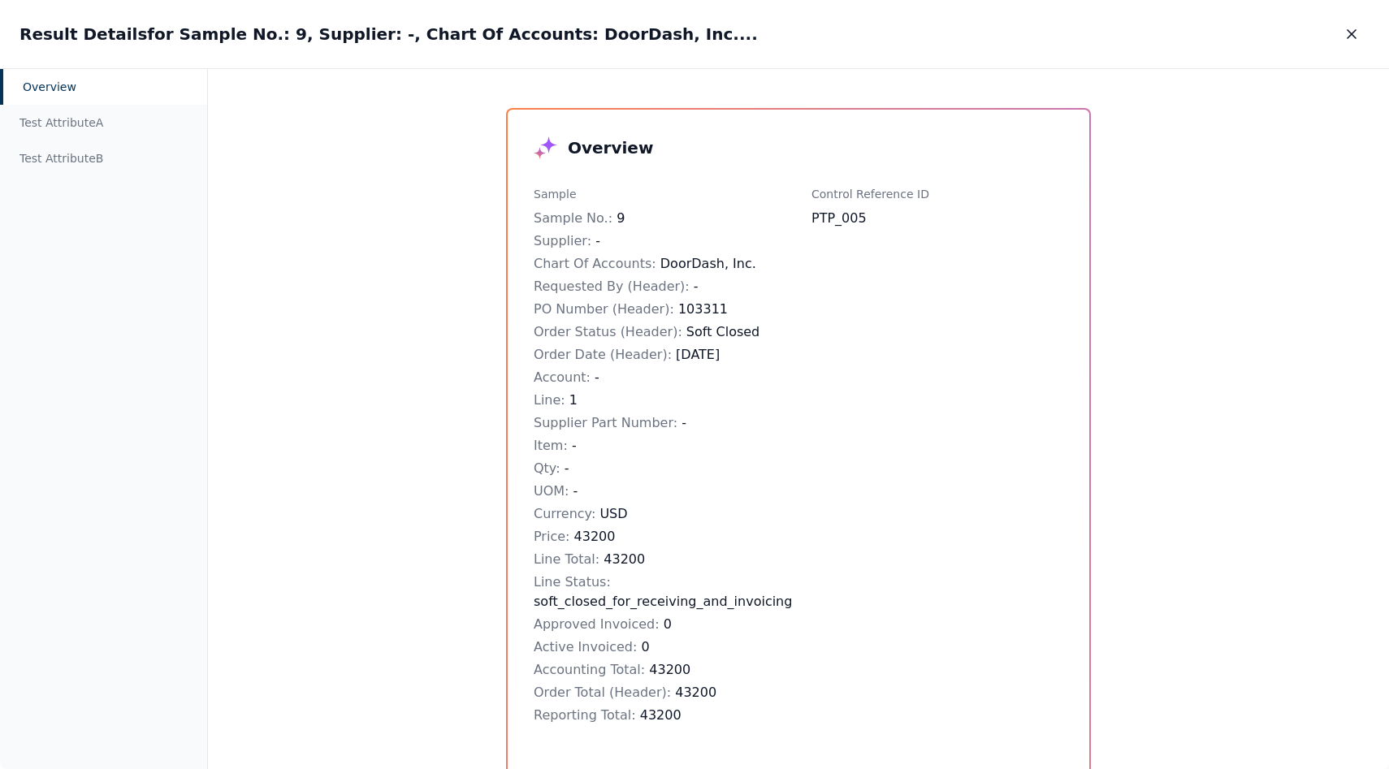
click at [717, 692] on div "Order Total (Header) : 43200" at bounding box center [660, 692] width 252 height 19
click at [1343, 24] on button "button" at bounding box center [1352, 33] width 36 height 29
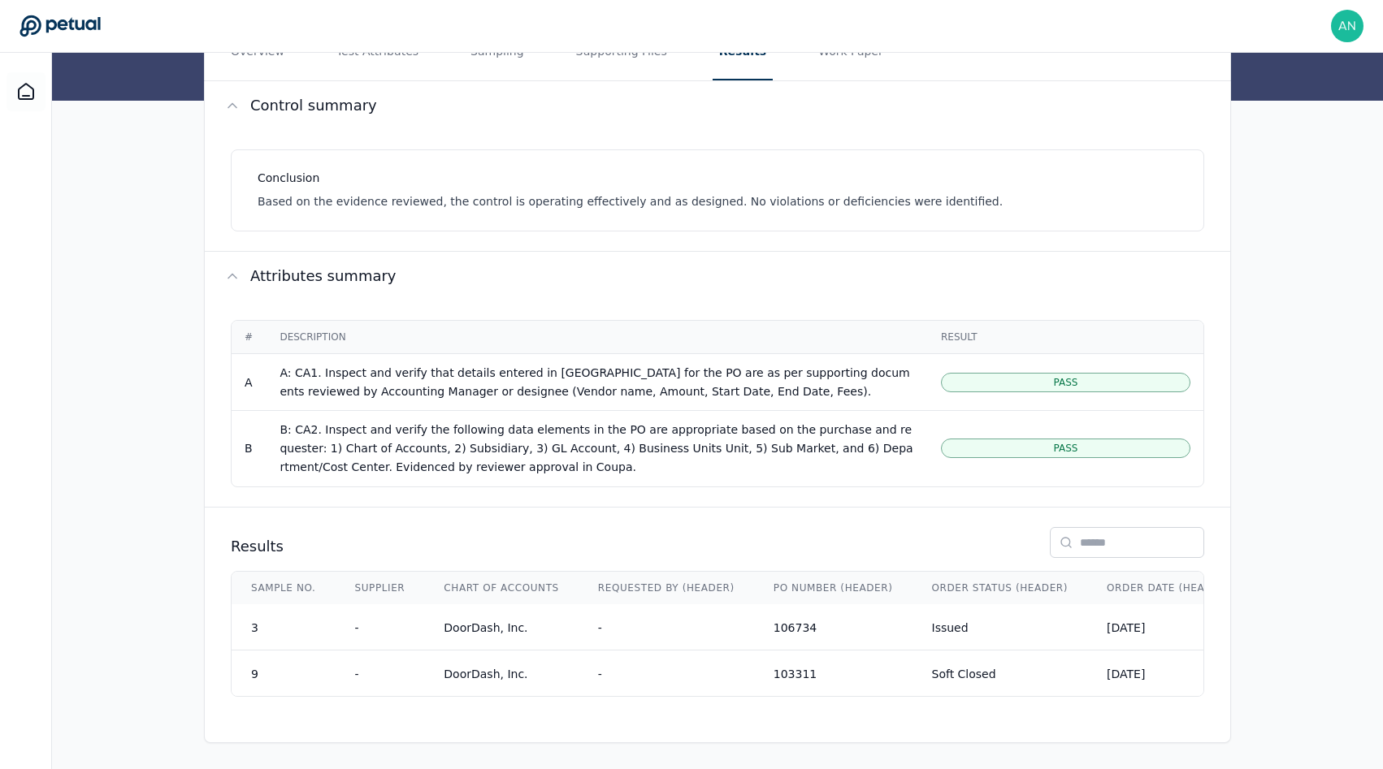
click at [775, 700] on div "Results Sample No. Supplier Chart Of Accounts Requested By (Header) PO Number (…" at bounding box center [717, 612] width 1025 height 209
click at [558, 609] on td "DoorDash, Inc." at bounding box center [501, 627] width 154 height 46
click at [440, 619] on td "DoorDash, Inc." at bounding box center [501, 627] width 154 height 46
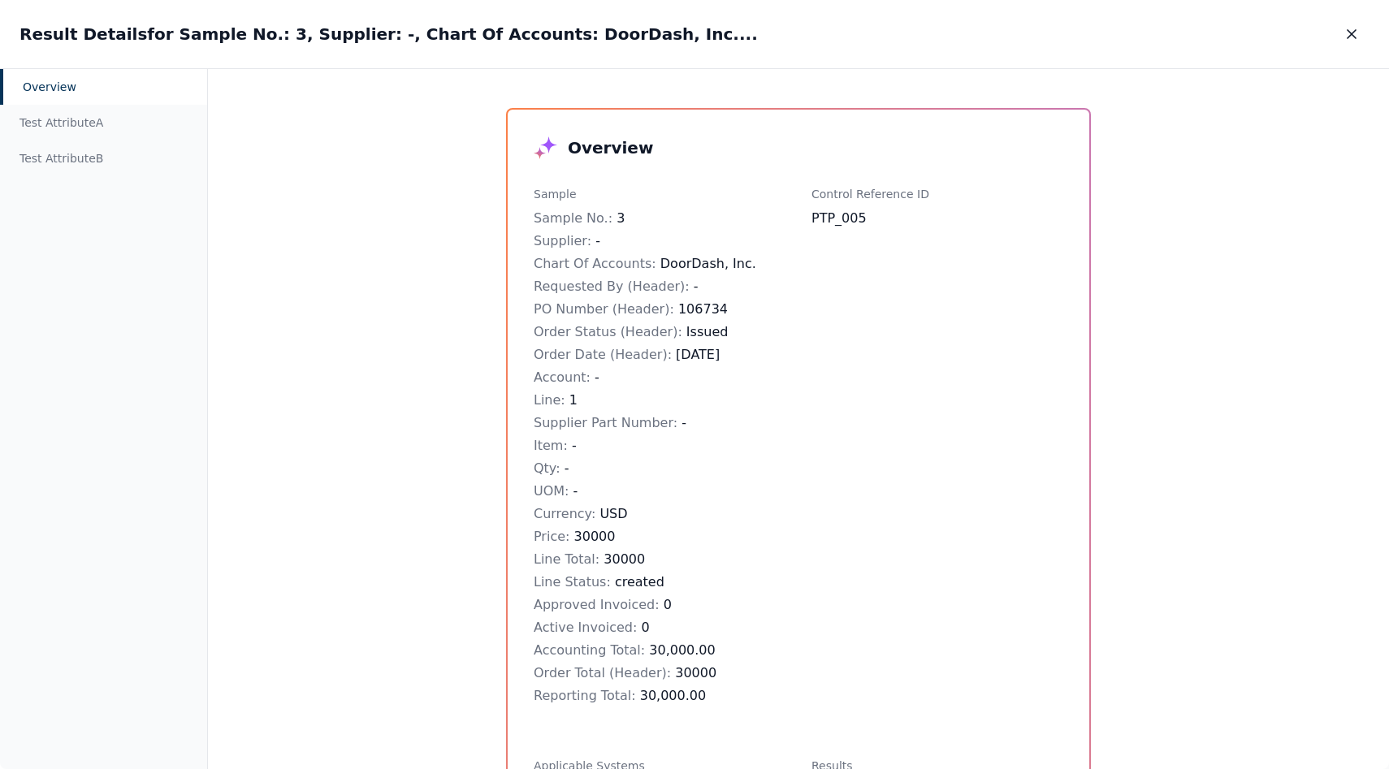
drag, startPoint x: 162, startPoint y: 32, endPoint x: 618, endPoint y: 33, distance: 456.6
click at [619, 34] on div "Result Details for Sample No.: 3, Supplier: -, Chart Of Accounts: DoorDash, Inc…" at bounding box center [694, 34] width 1389 height 68
click at [618, 33] on div "Result Details for Sample No.: 3, Supplier: -, Chart Of Accounts: DoorDash, Inc…" at bounding box center [694, 34] width 1389 height 68
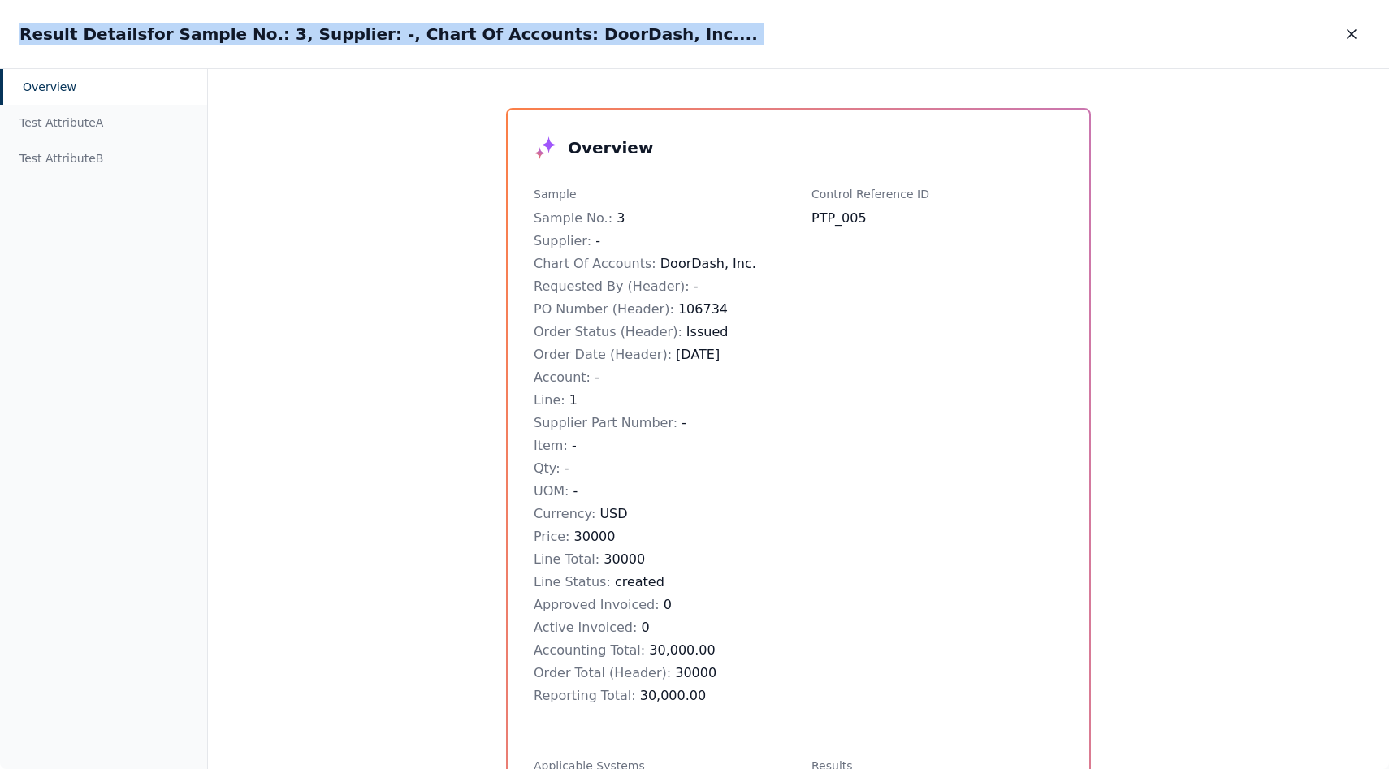
click at [618, 33] on div "Result Details for Sample No.: 3, Supplier: -, Chart Of Accounts: DoorDash, Inc…" at bounding box center [694, 34] width 1389 height 68
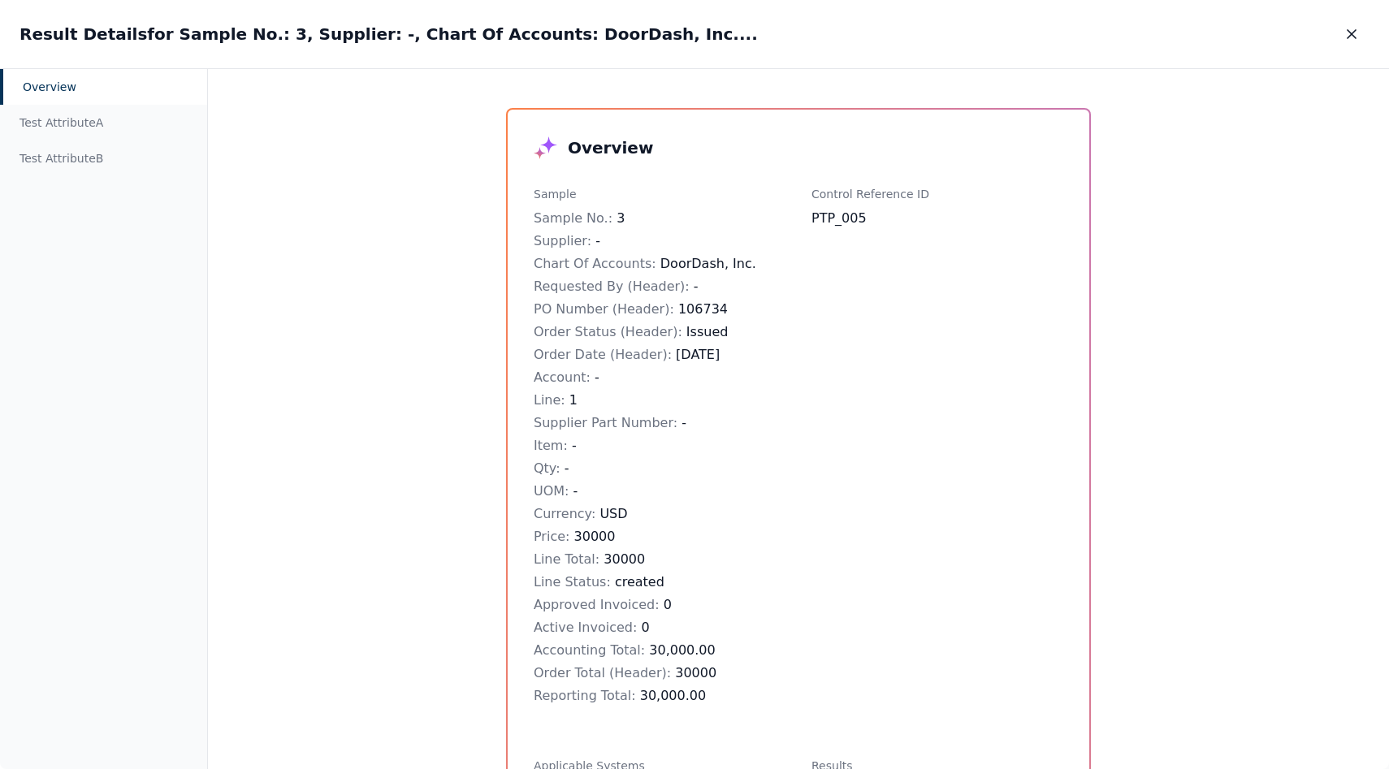
click at [618, 33] on div "Result Details for Sample No.: 3, Supplier: -, Chart Of Accounts: DoorDash, Inc…" at bounding box center [694, 34] width 1389 height 68
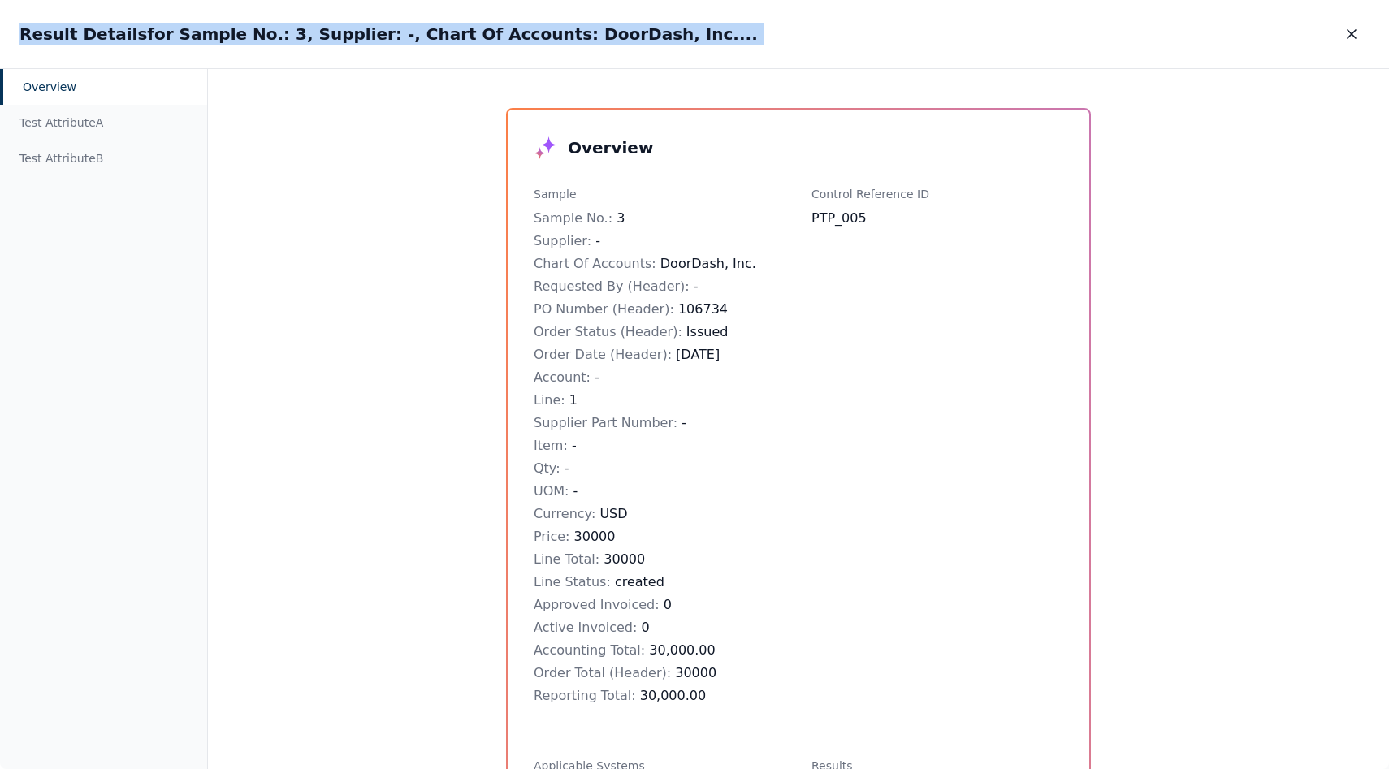
click at [618, 33] on div "Result Details for Sample No.: 3, Supplier: -, Chart Of Accounts: DoorDash, Inc…" at bounding box center [694, 34] width 1389 height 68
click at [640, 32] on div "Result Details for Sample No.: 3, Supplier: -, Chart Of Accounts: DoorDash, Inc…" at bounding box center [694, 34] width 1389 height 68
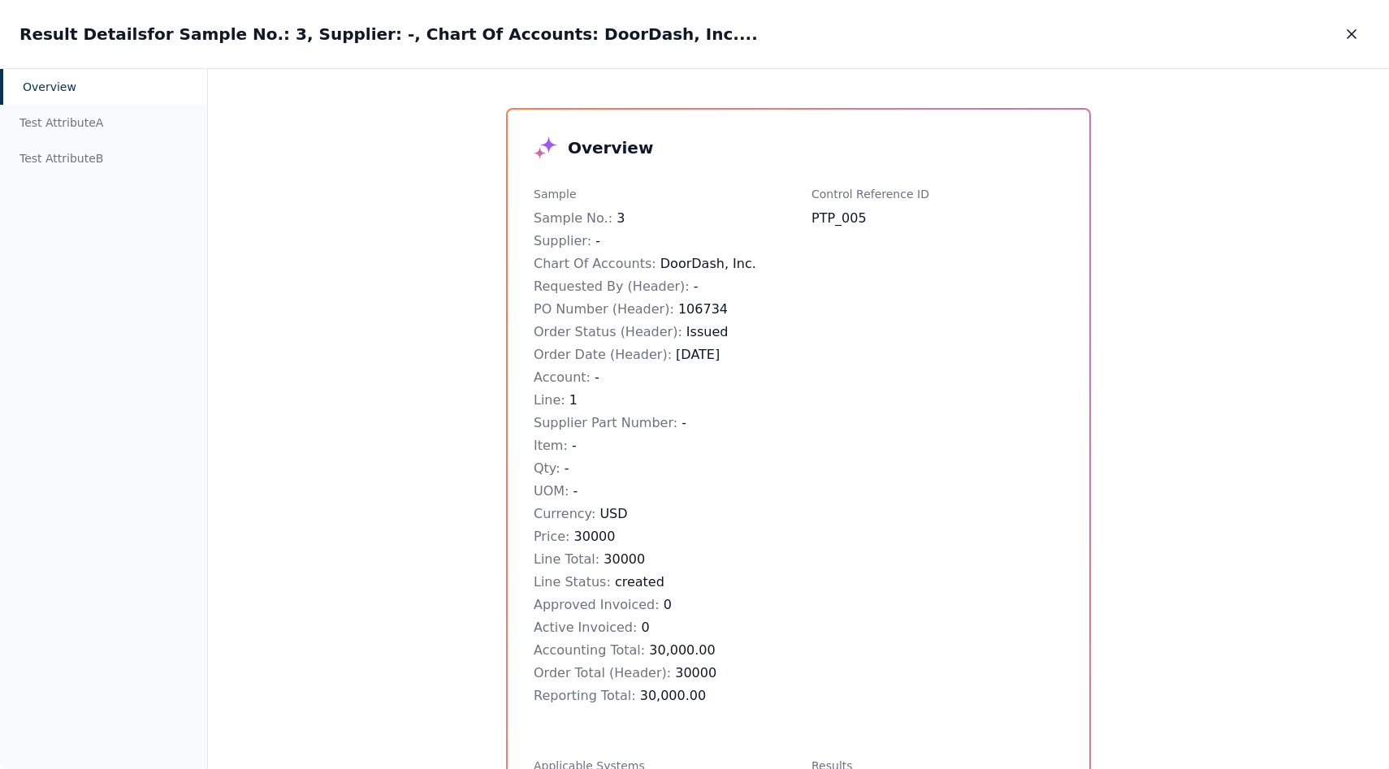
click at [640, 32] on div "Result Details for Sample No.: 3, Supplier: -, Chart Of Accounts: DoorDash, Inc…" at bounding box center [694, 34] width 1389 height 68
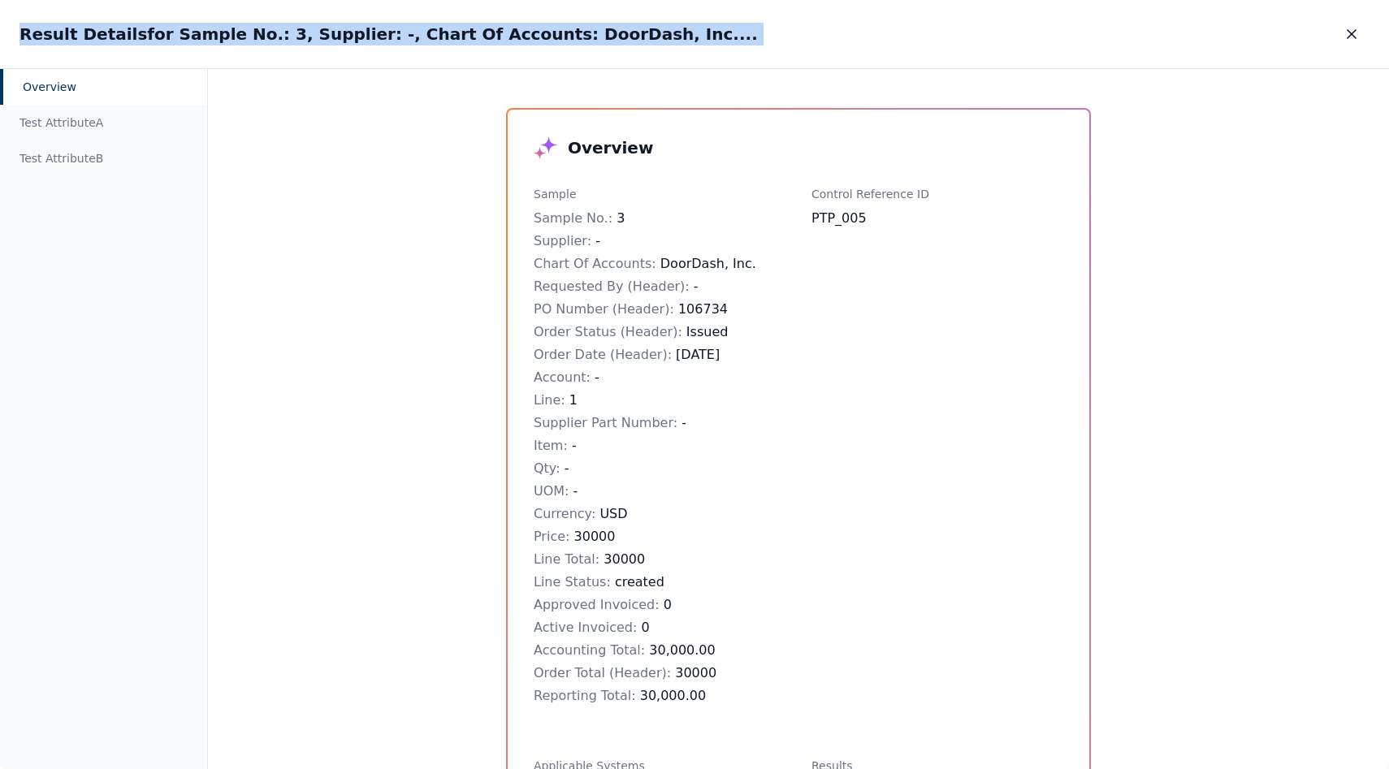
click at [640, 32] on div "Result Details for Sample No.: 3, Supplier: -, Chart Of Accounts: DoorDash, Inc…" at bounding box center [694, 34] width 1389 height 68
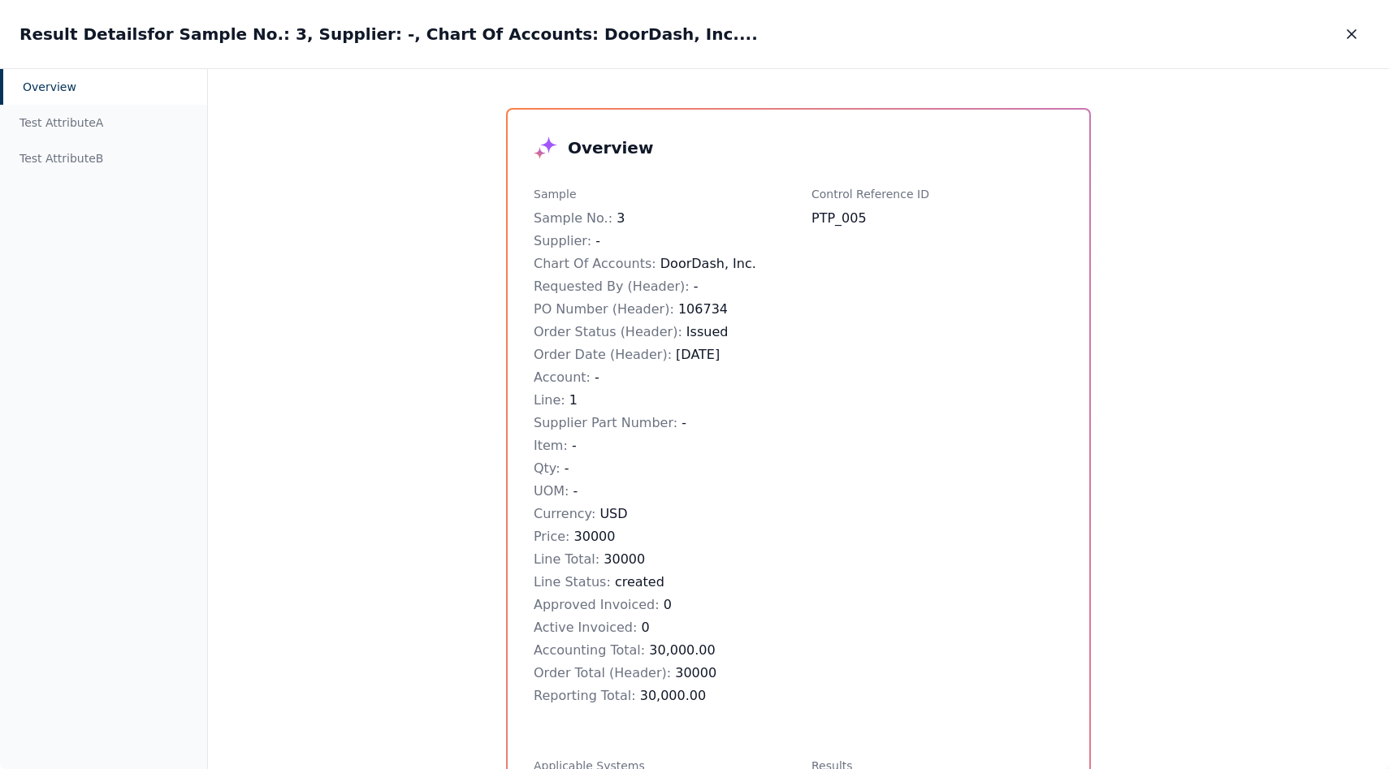
click at [540, 192] on div "Sample" at bounding box center [660, 194] width 252 height 16
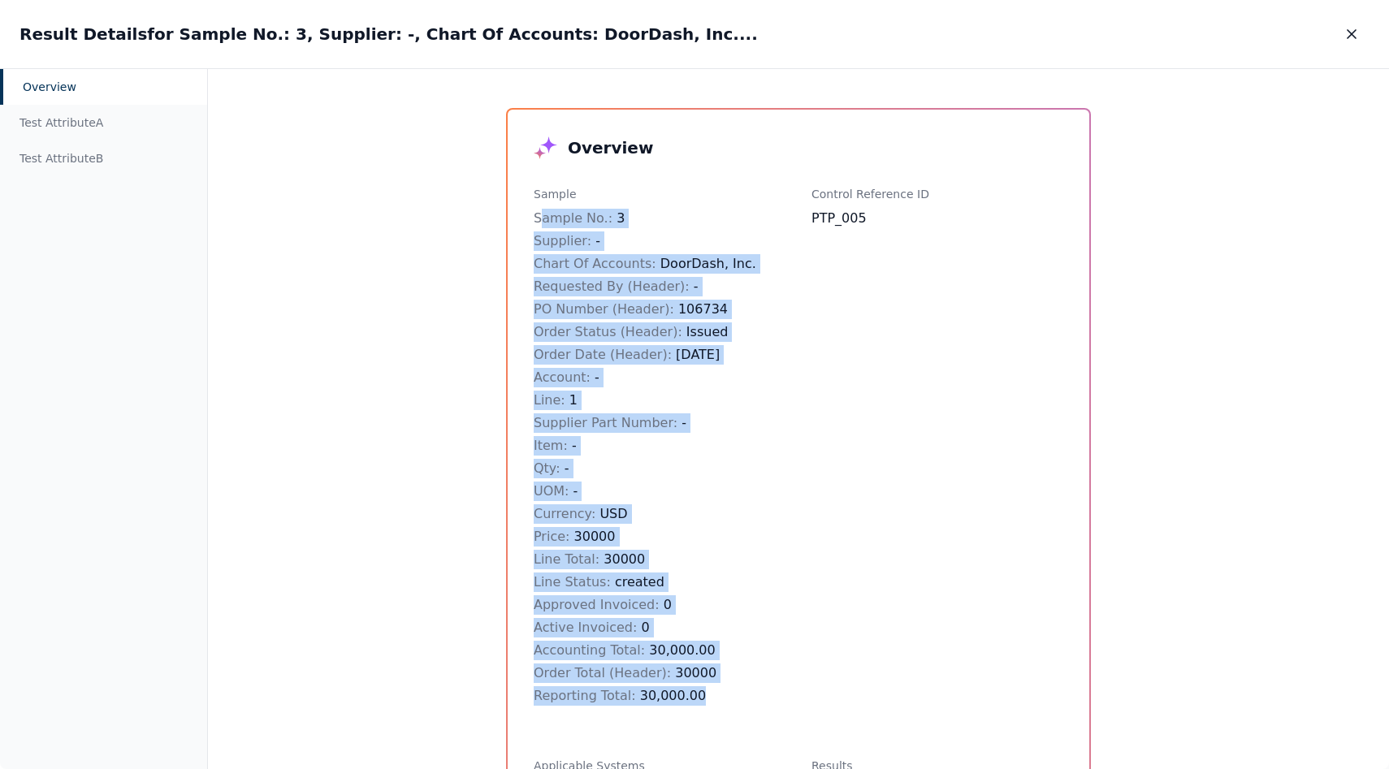
drag, startPoint x: 538, startPoint y: 214, endPoint x: 715, endPoint y: 693, distance: 510.3
click at [715, 693] on div "Sample No. : 3 Supplier : - Chart Of Accounts : DoorDash, Inc. Requested By (He…" at bounding box center [660, 457] width 252 height 497
click at [1353, 26] on icon "button" at bounding box center [1352, 34] width 16 height 16
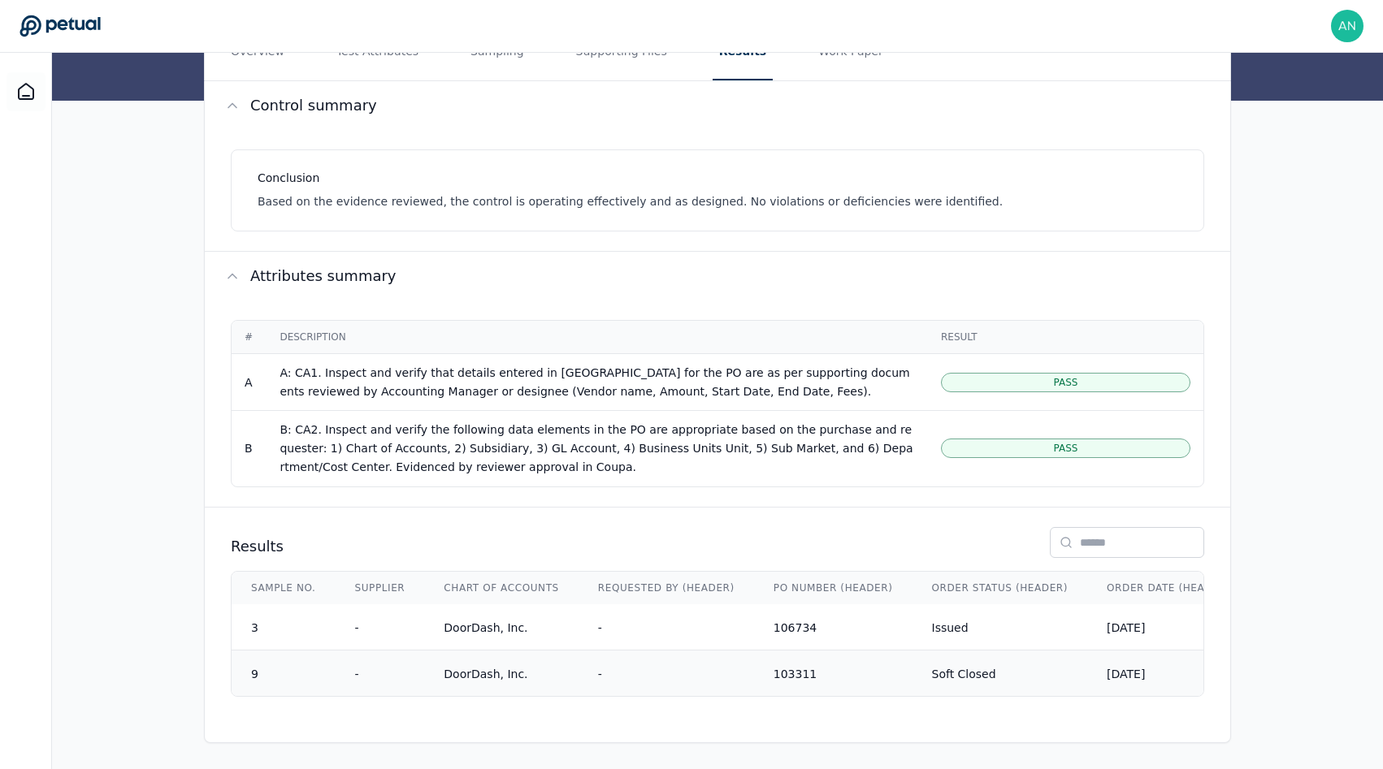
click at [557, 686] on td "DoorDash, Inc." at bounding box center [501, 673] width 154 height 46
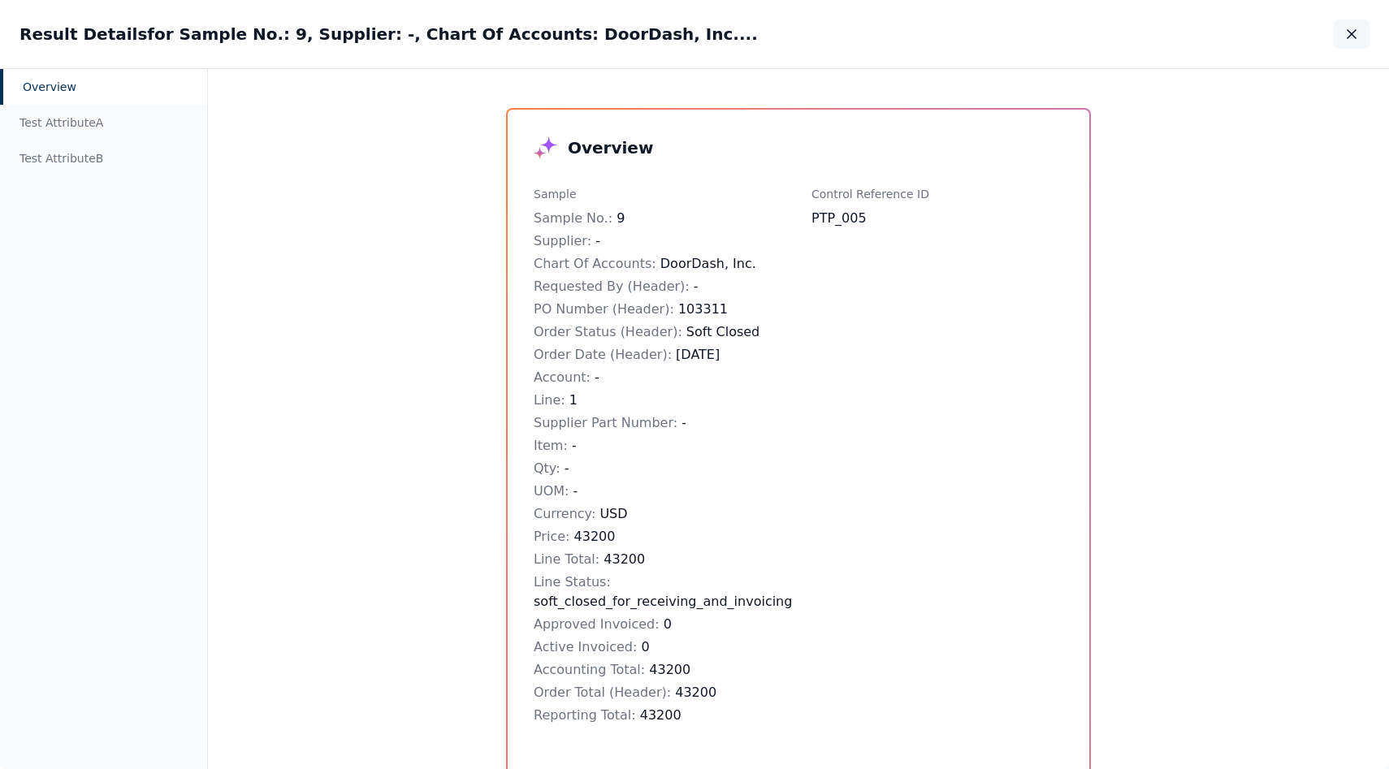
click at [1341, 37] on button "button" at bounding box center [1352, 33] width 36 height 29
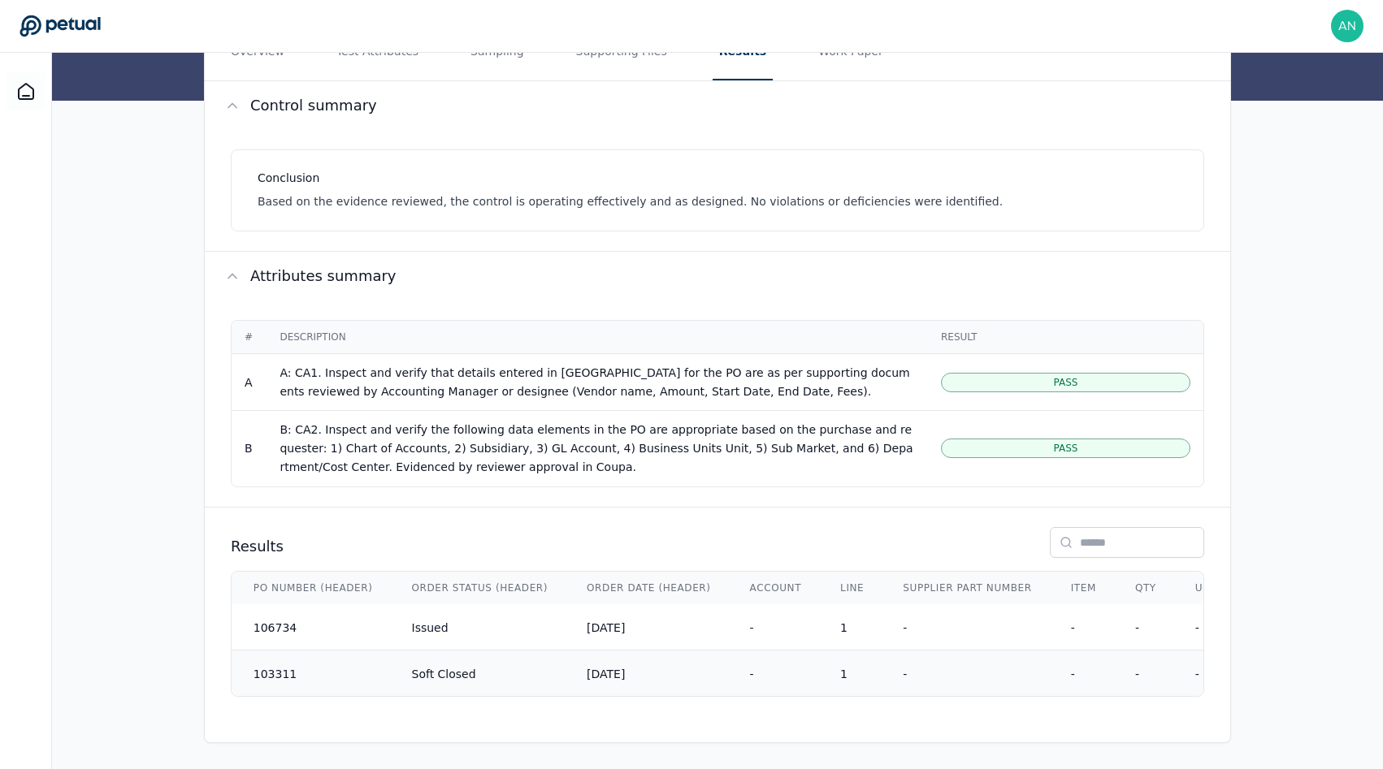
scroll to position [0, 642]
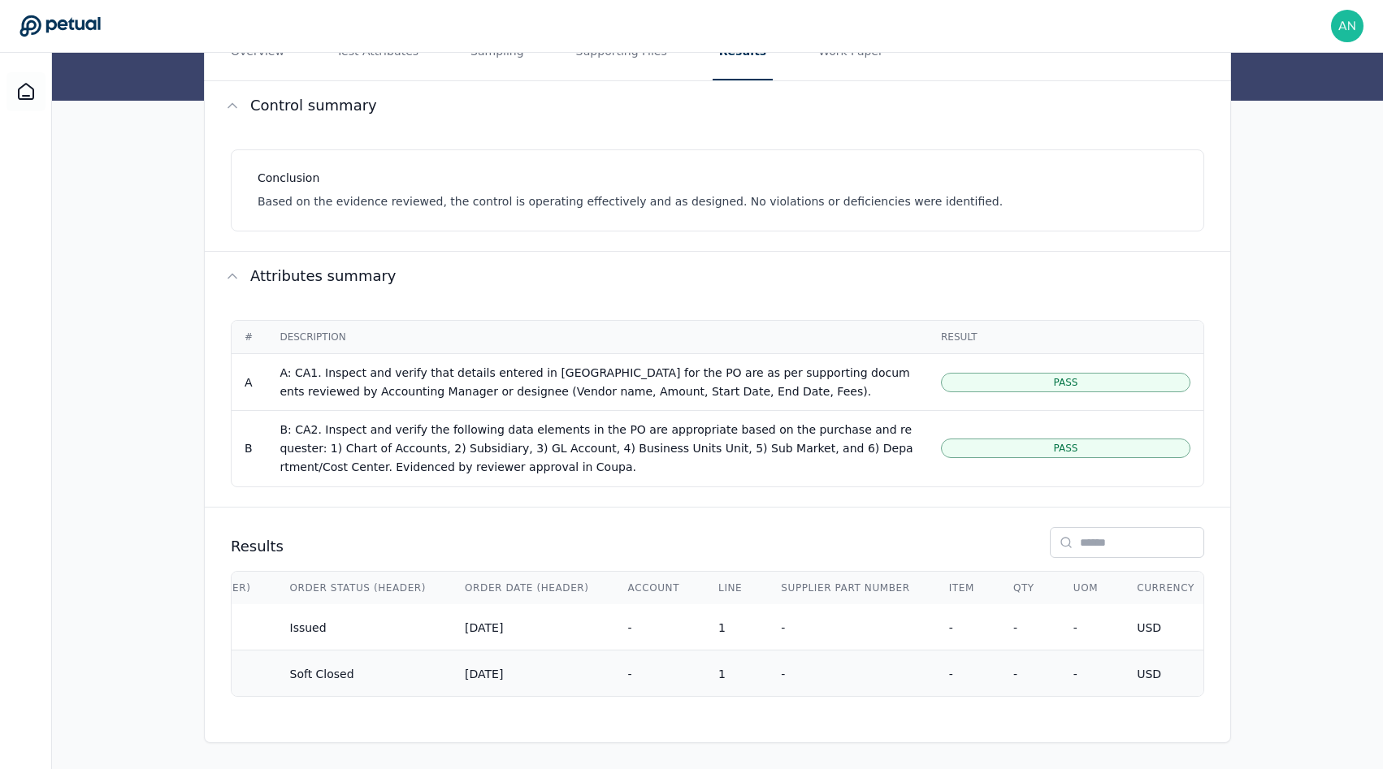
click at [665, 688] on td "-" at bounding box center [654, 673] width 91 height 46
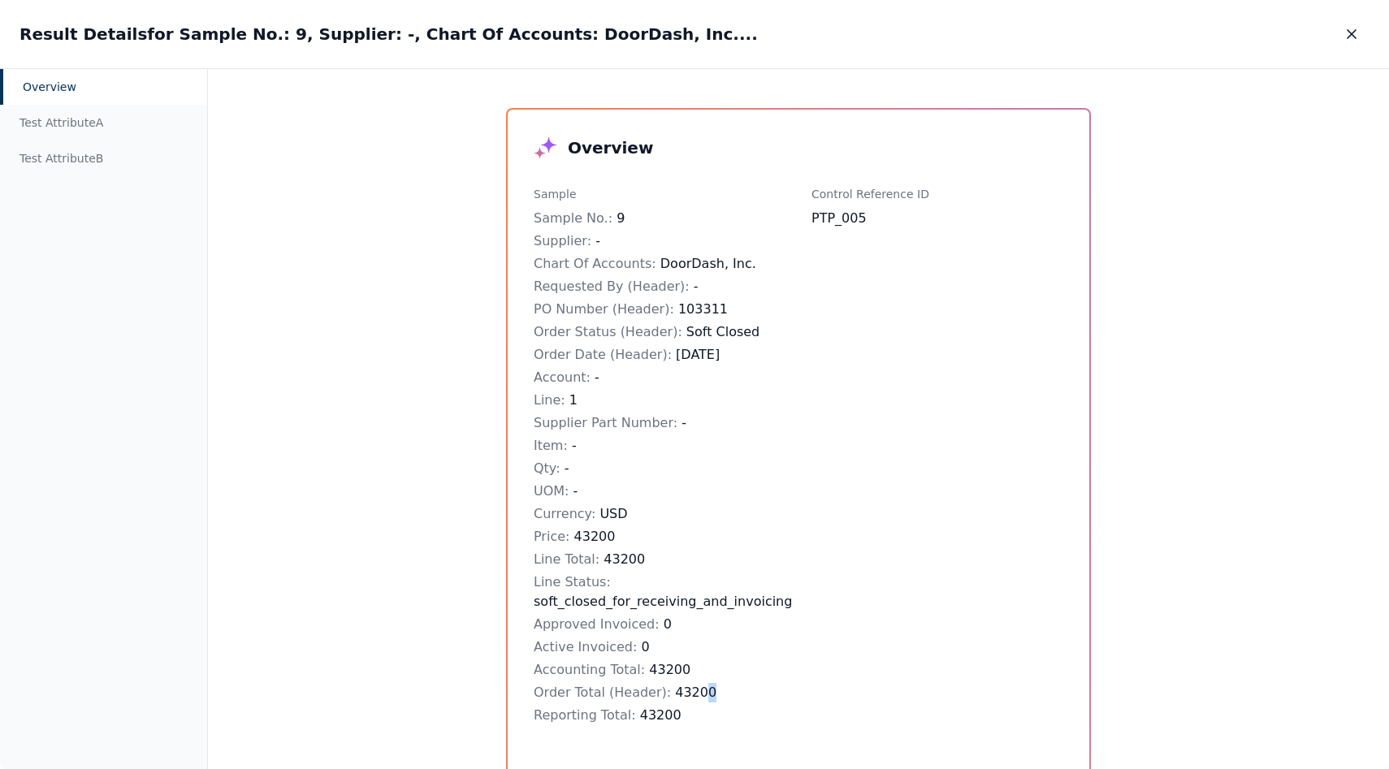
click at [717, 687] on div "Order Total (Header) : 43200" at bounding box center [660, 692] width 252 height 19
click at [1361, 27] on button "button" at bounding box center [1352, 33] width 36 height 29
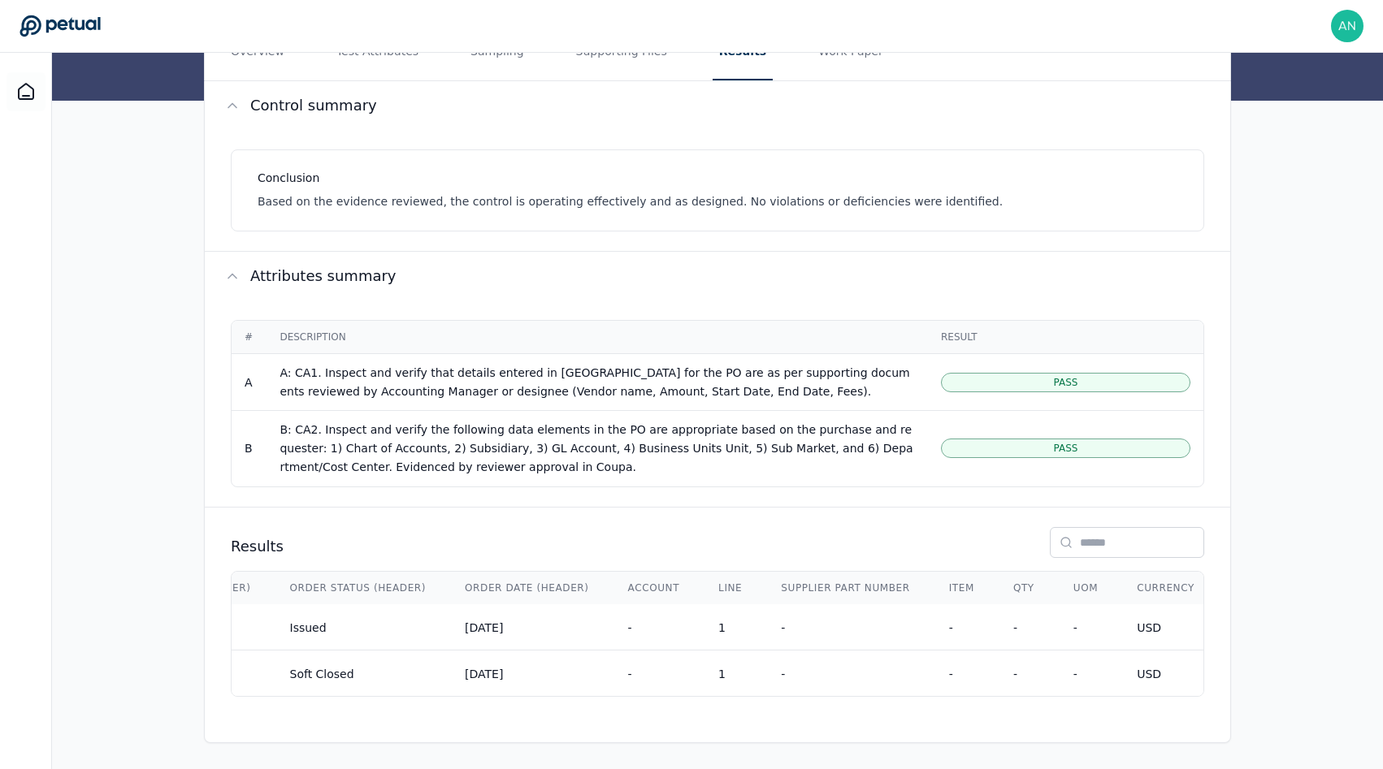
click at [288, 687] on td "Soft Closed" at bounding box center [358, 673] width 175 height 46
click at [284, 691] on div "Overview Sample Sample No. : 9 Supplier : - Chart Of Accounts : DoorDash, Inc. …" at bounding box center [795, 419] width 1175 height 701
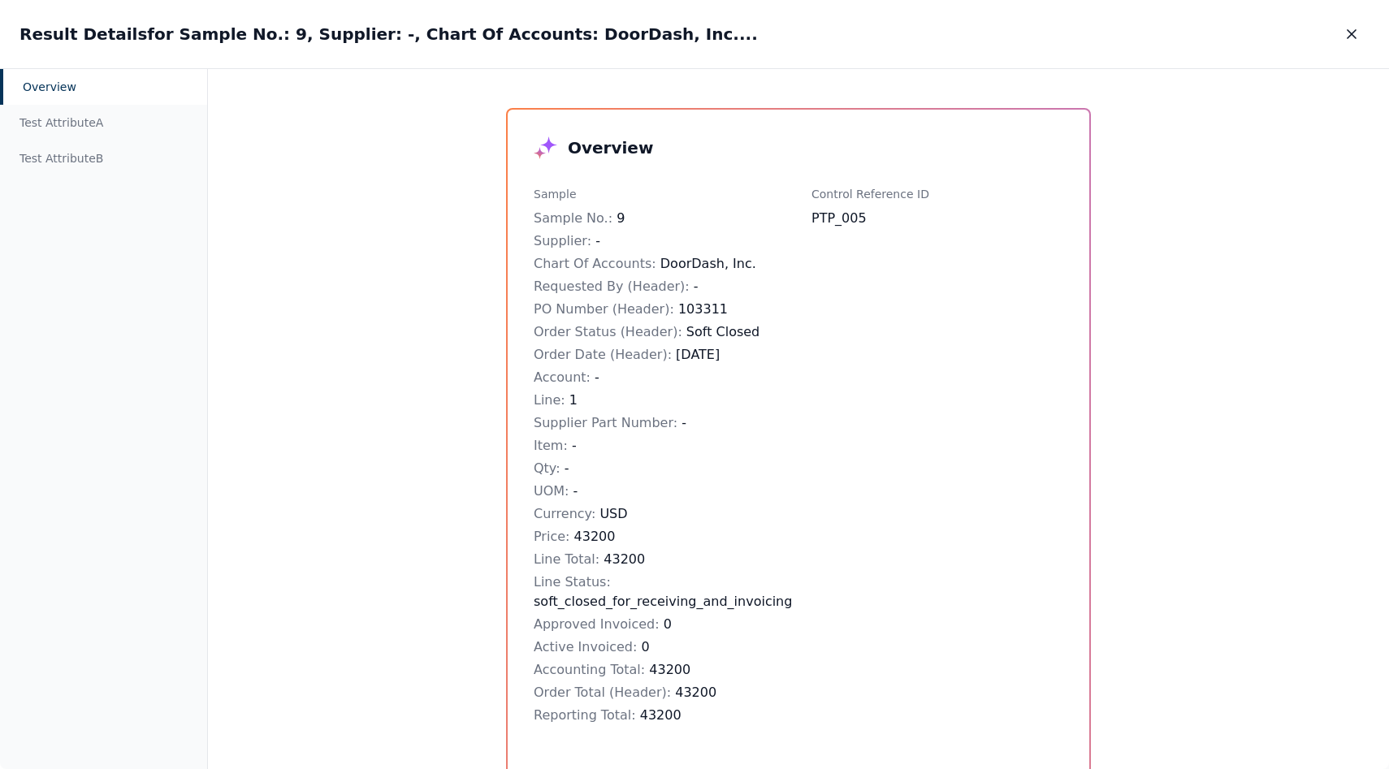
click at [1363, 13] on div "Result Details for Sample No.: 9, Supplier: -, Chart Of Accounts: DoorDash, Inc…" at bounding box center [694, 34] width 1389 height 68
click at [1359, 24] on button "button" at bounding box center [1352, 33] width 36 height 29
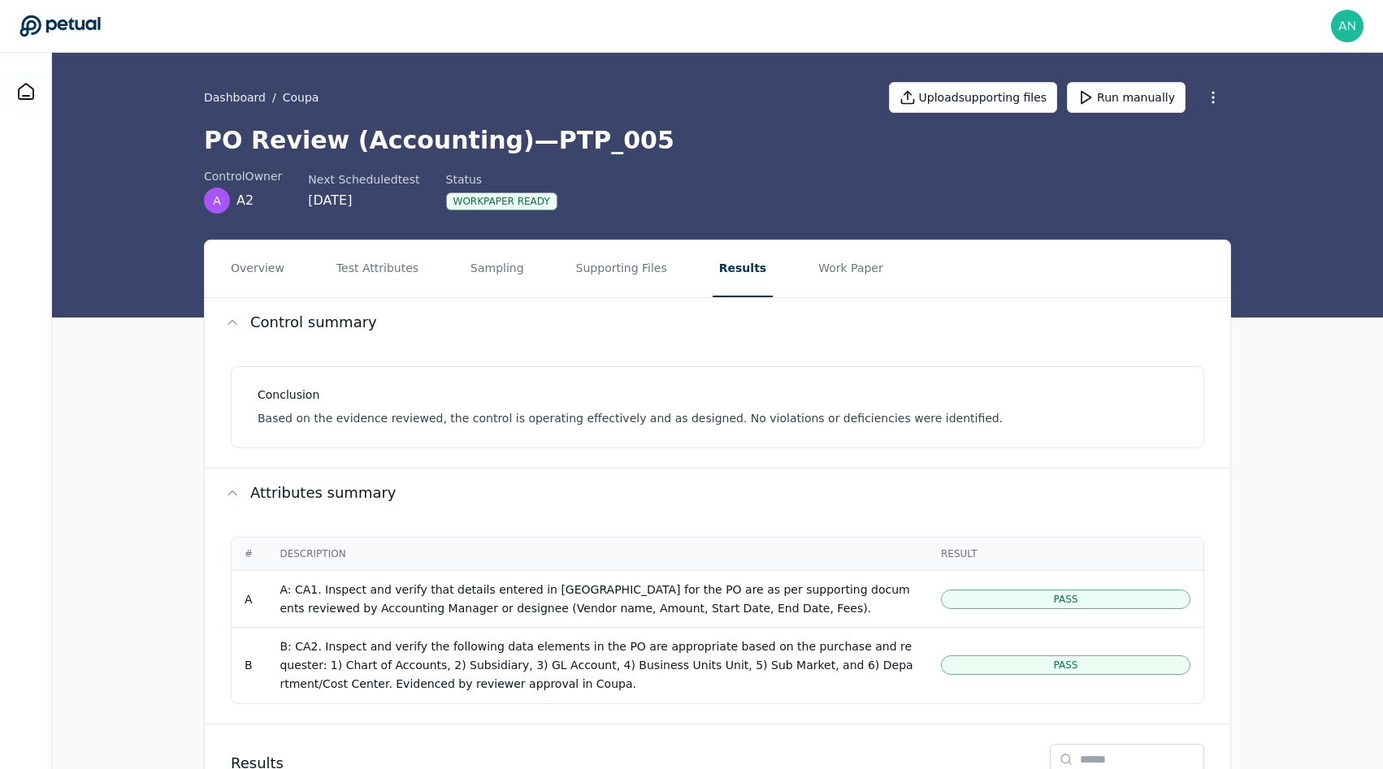
click at [781, 282] on nav "Overview Test Attributes Sampling Supporting Files Results Work Paper" at bounding box center [717, 268] width 1025 height 57
click at [812, 275] on button "Work Paper" at bounding box center [851, 268] width 78 height 57
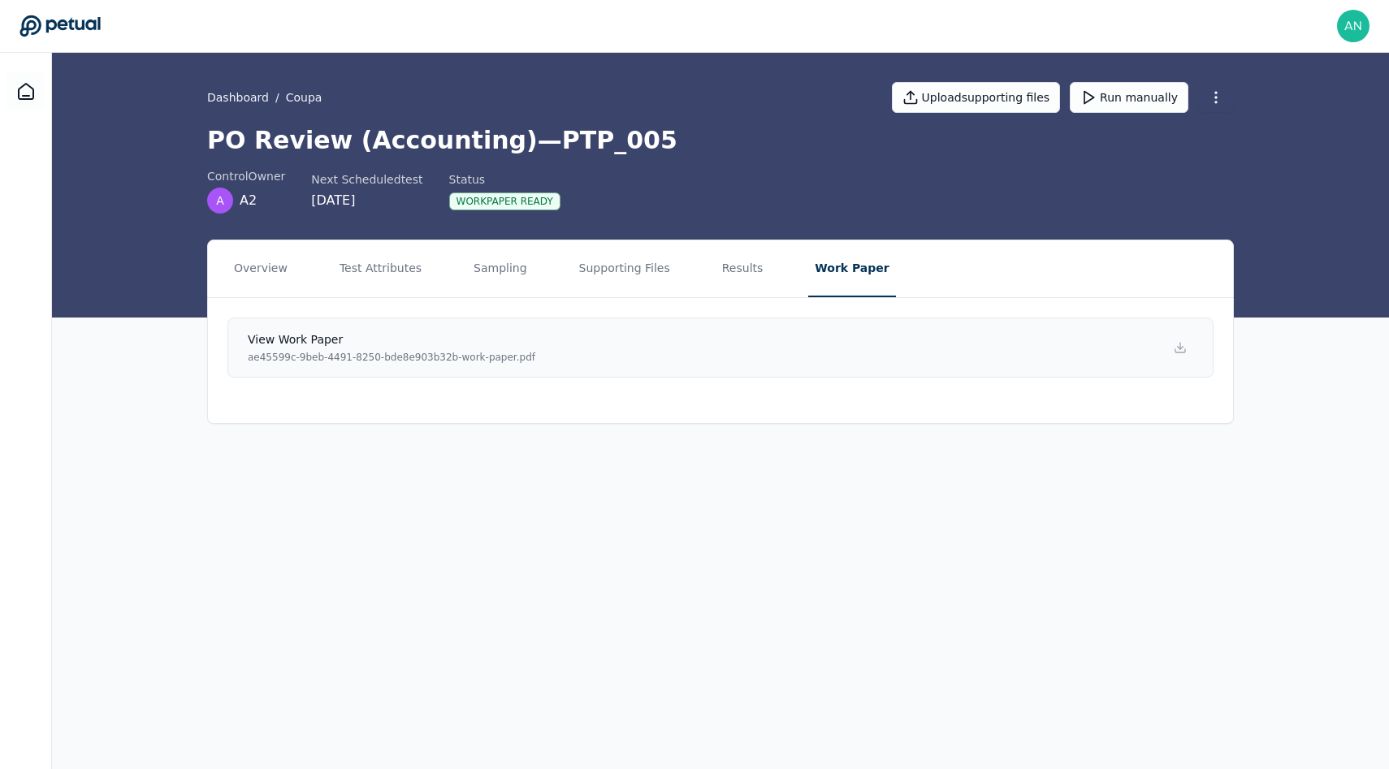
click at [871, 367] on link "View work paper ae45599c-9beb-4491-8250-bde8e903b32b-work-paper.pdf" at bounding box center [720, 348] width 986 height 60
click at [478, 283] on button "Sampling" at bounding box center [500, 268] width 67 height 57
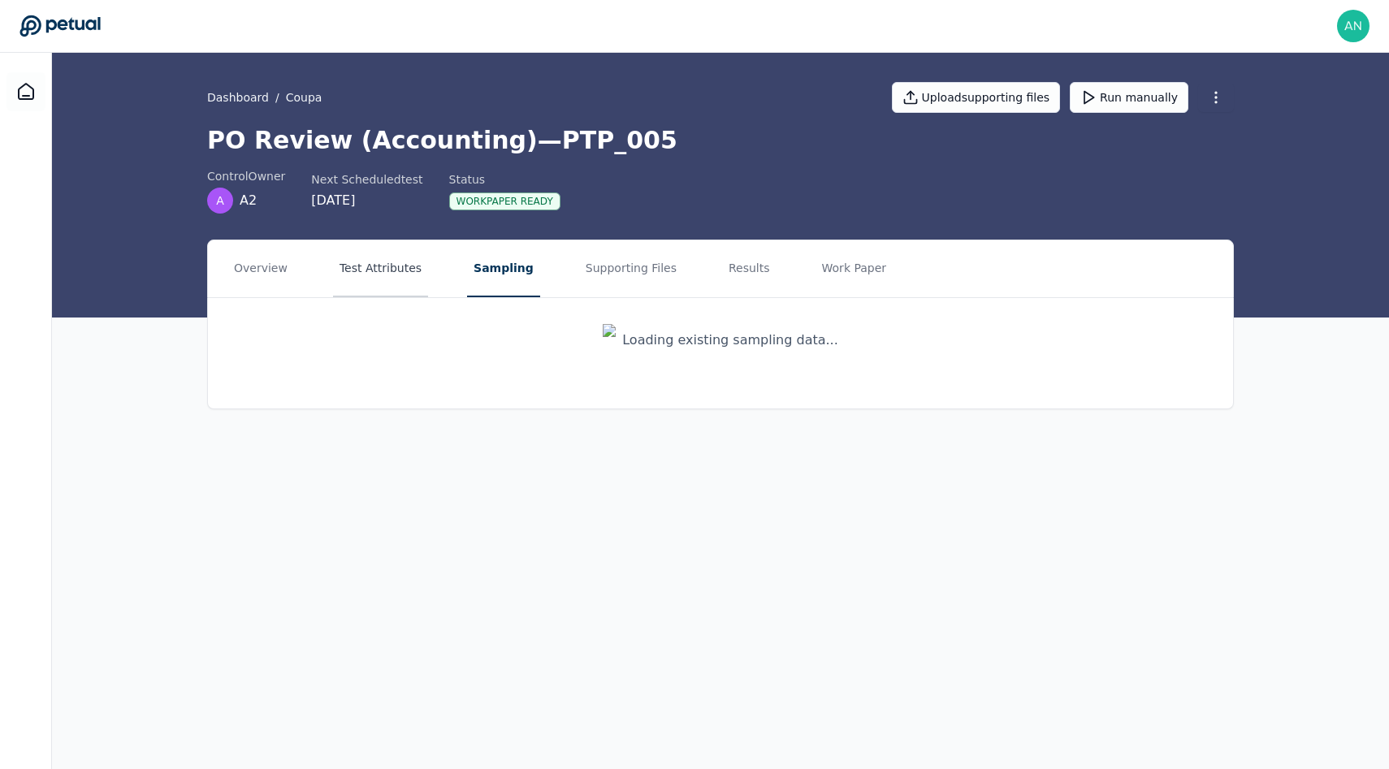
click at [373, 283] on button "Test Attributes" at bounding box center [380, 268] width 95 height 57
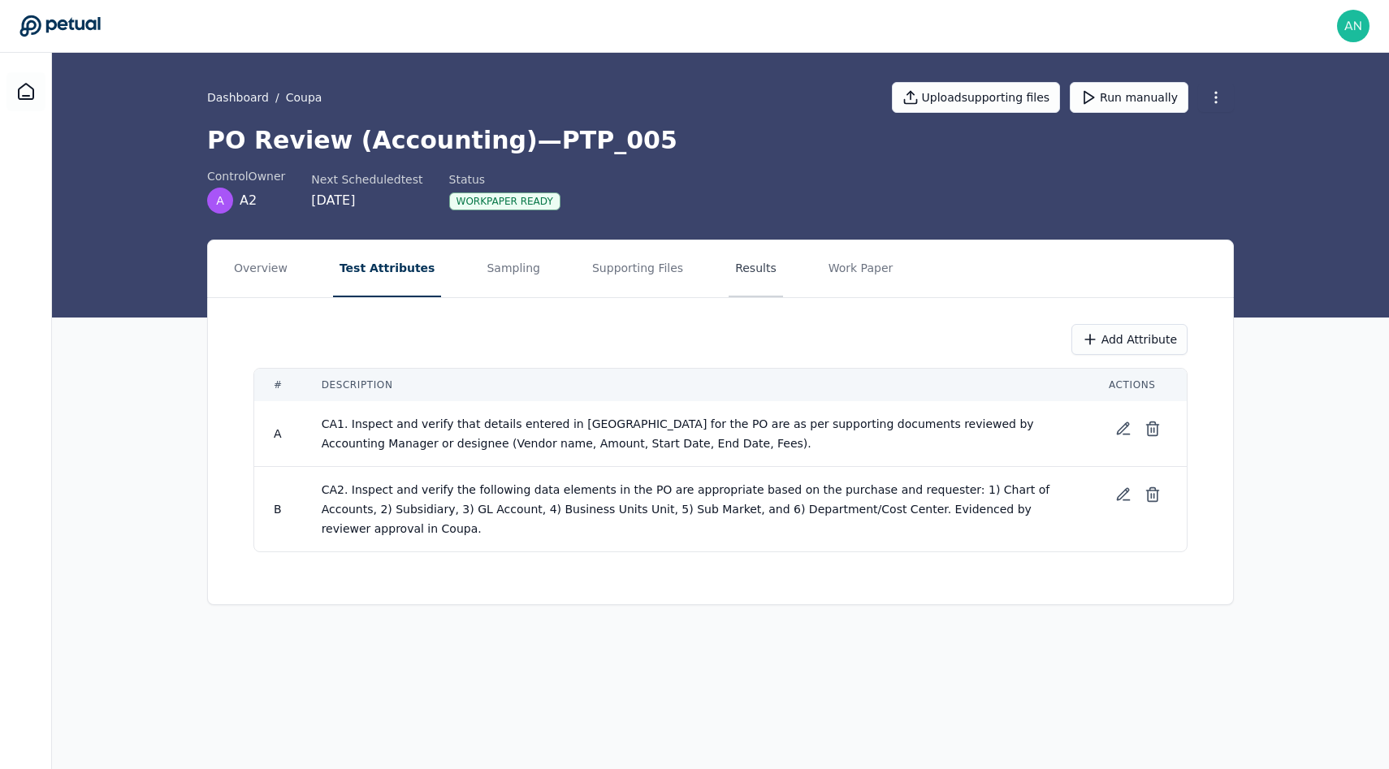
click at [739, 274] on button "Results" at bounding box center [756, 268] width 54 height 57
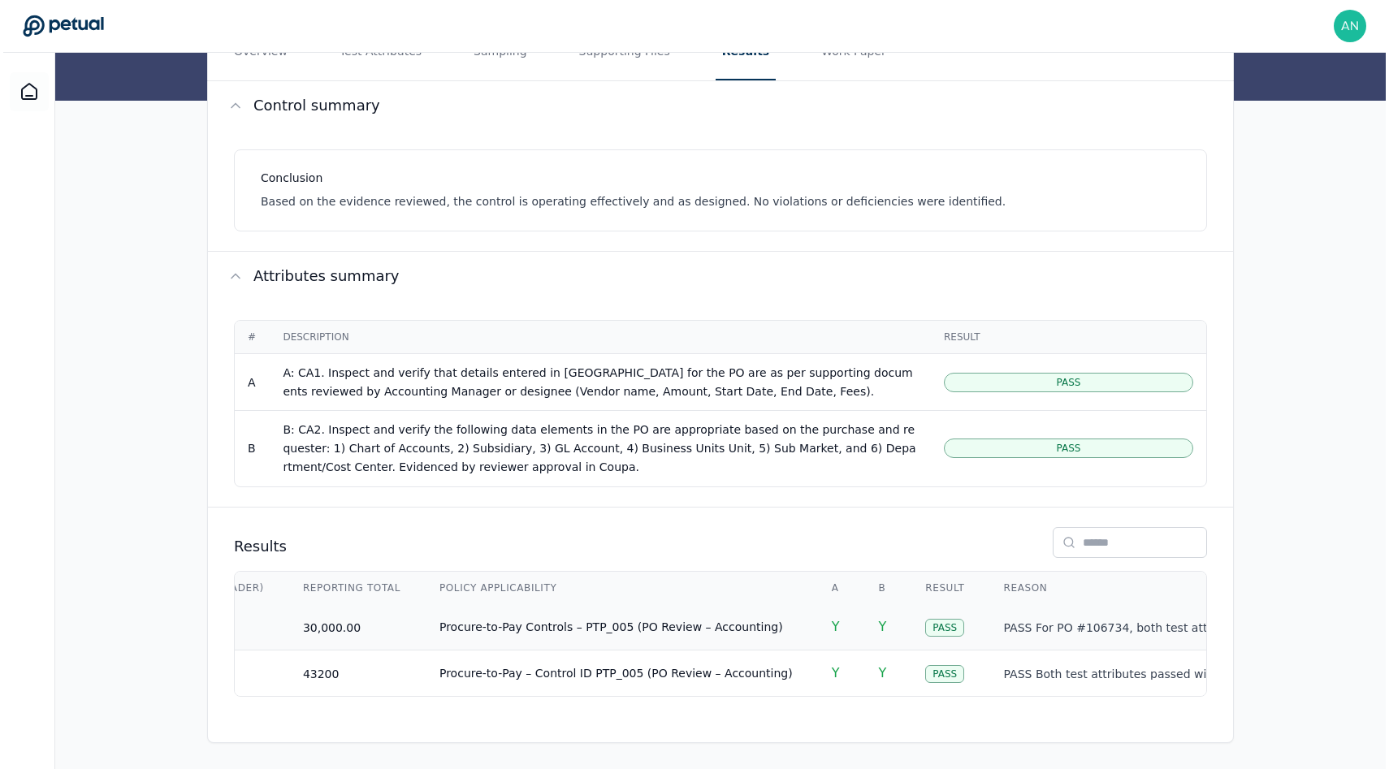
scroll to position [0, 2667]
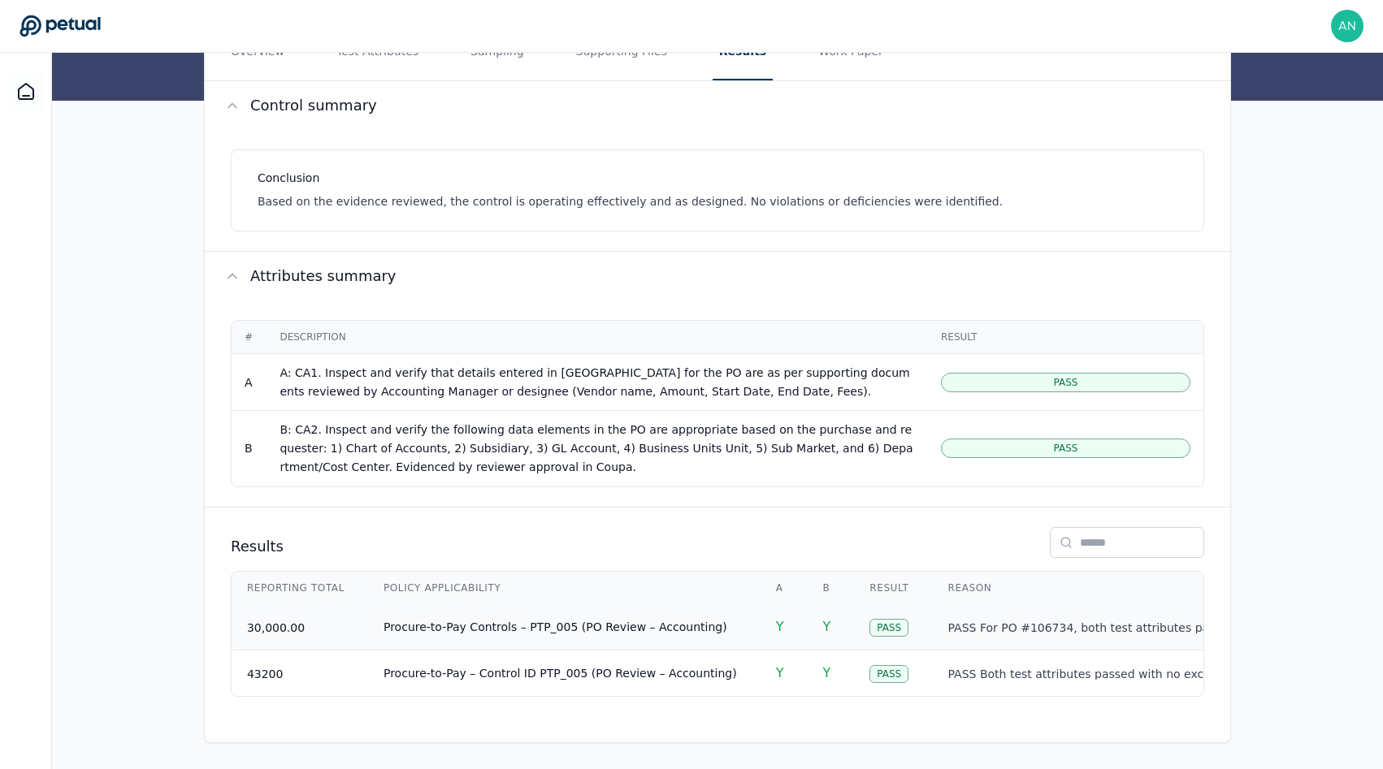
click at [563, 625] on span "Procure-to-Pay Controls – PTP_005 (PO Review – Accounting)" at bounding box center [555, 627] width 344 height 13
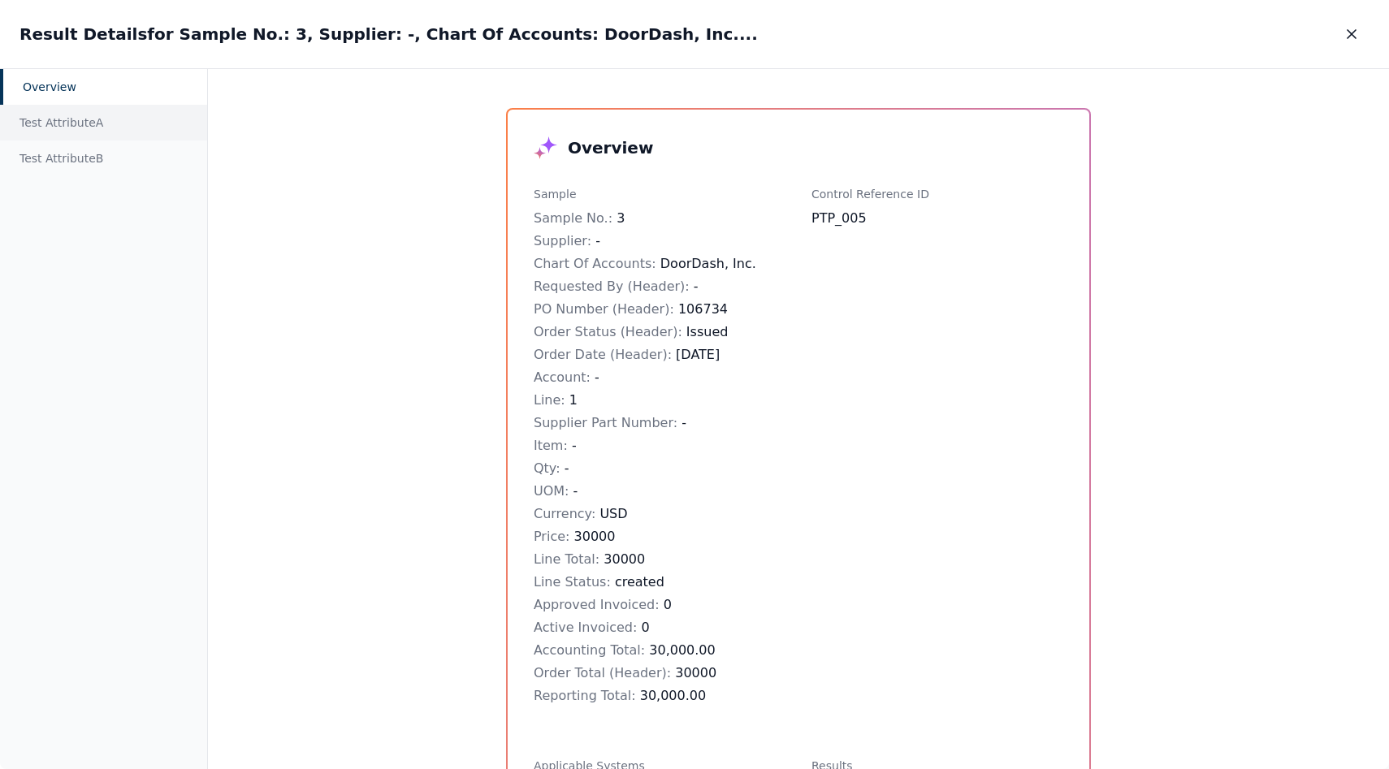
click at [99, 115] on div "Test Attribute A" at bounding box center [103, 123] width 207 height 36
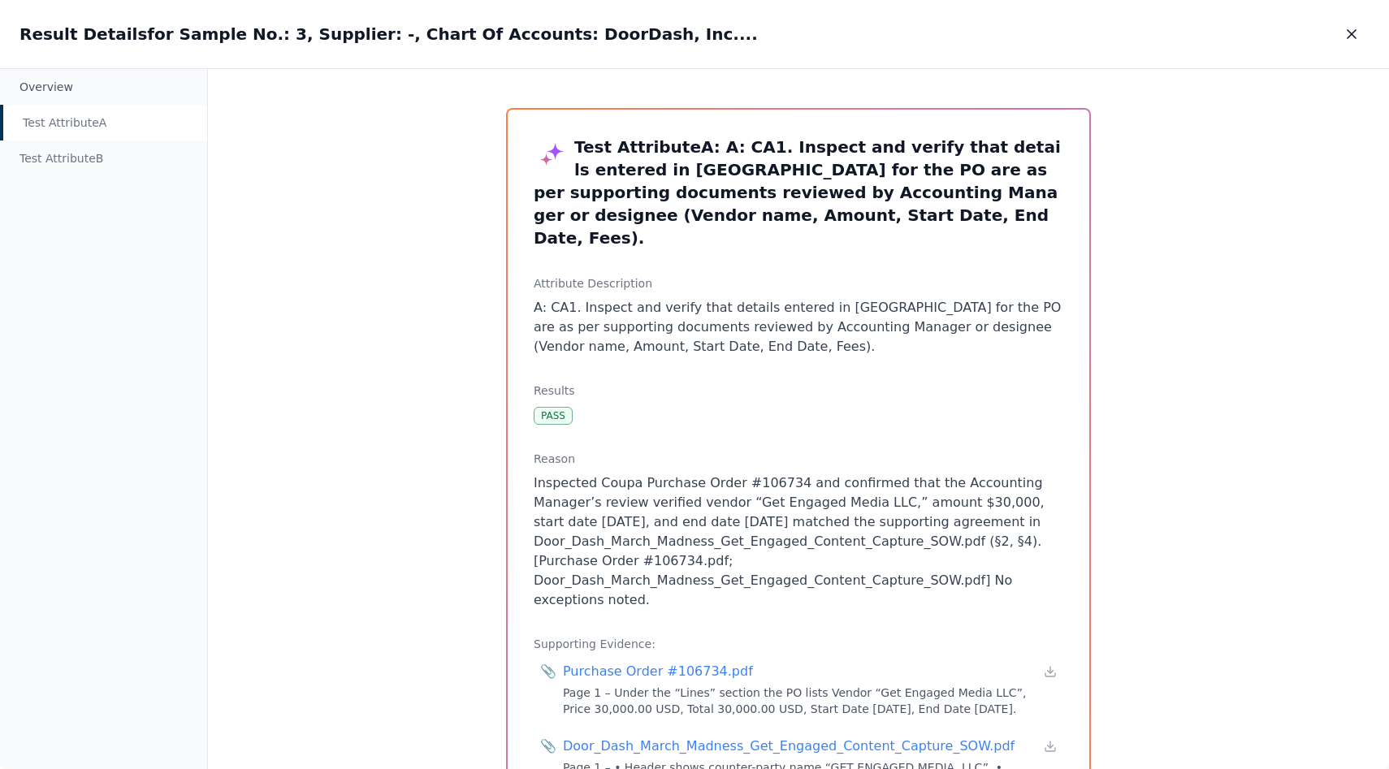
scroll to position [118, 0]
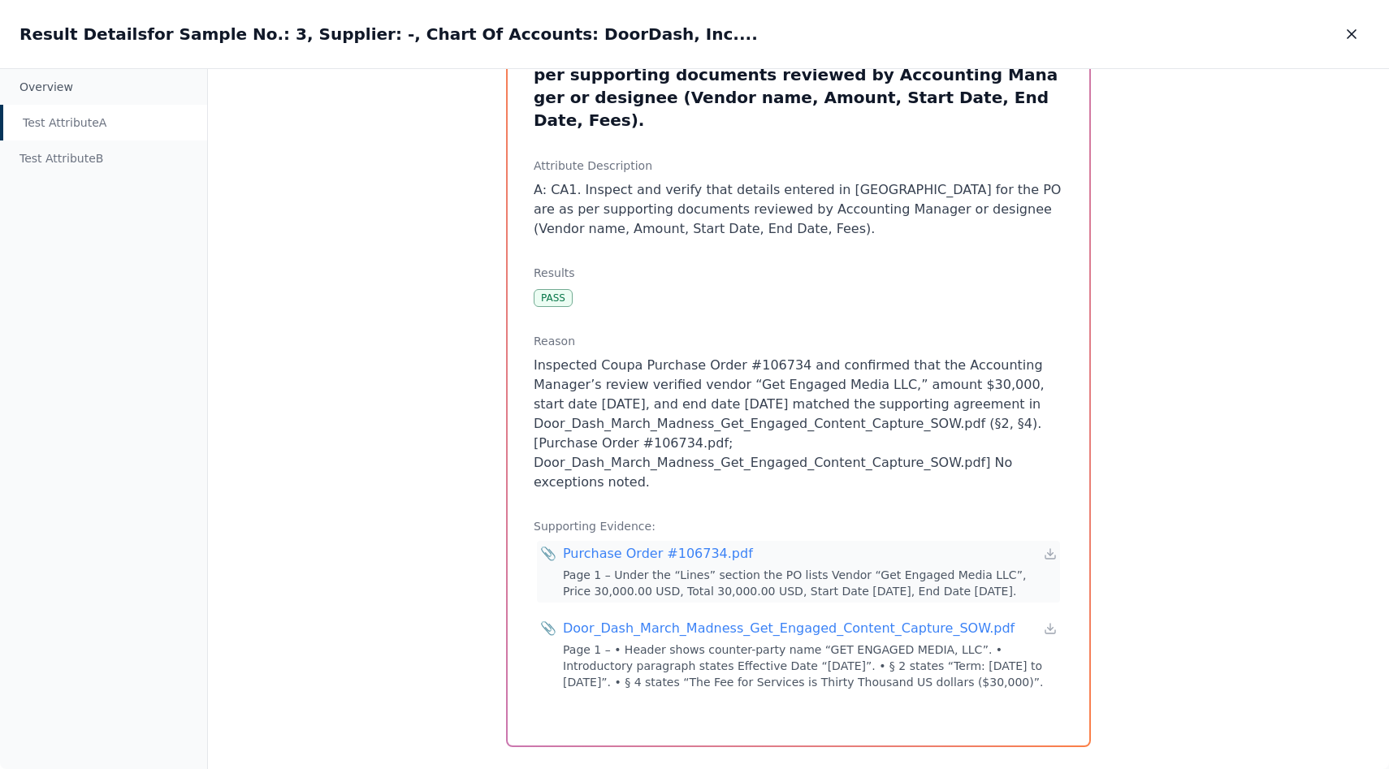
click at [713, 544] on div "Purchase Order #106734.pdf" at bounding box center [658, 553] width 190 height 19
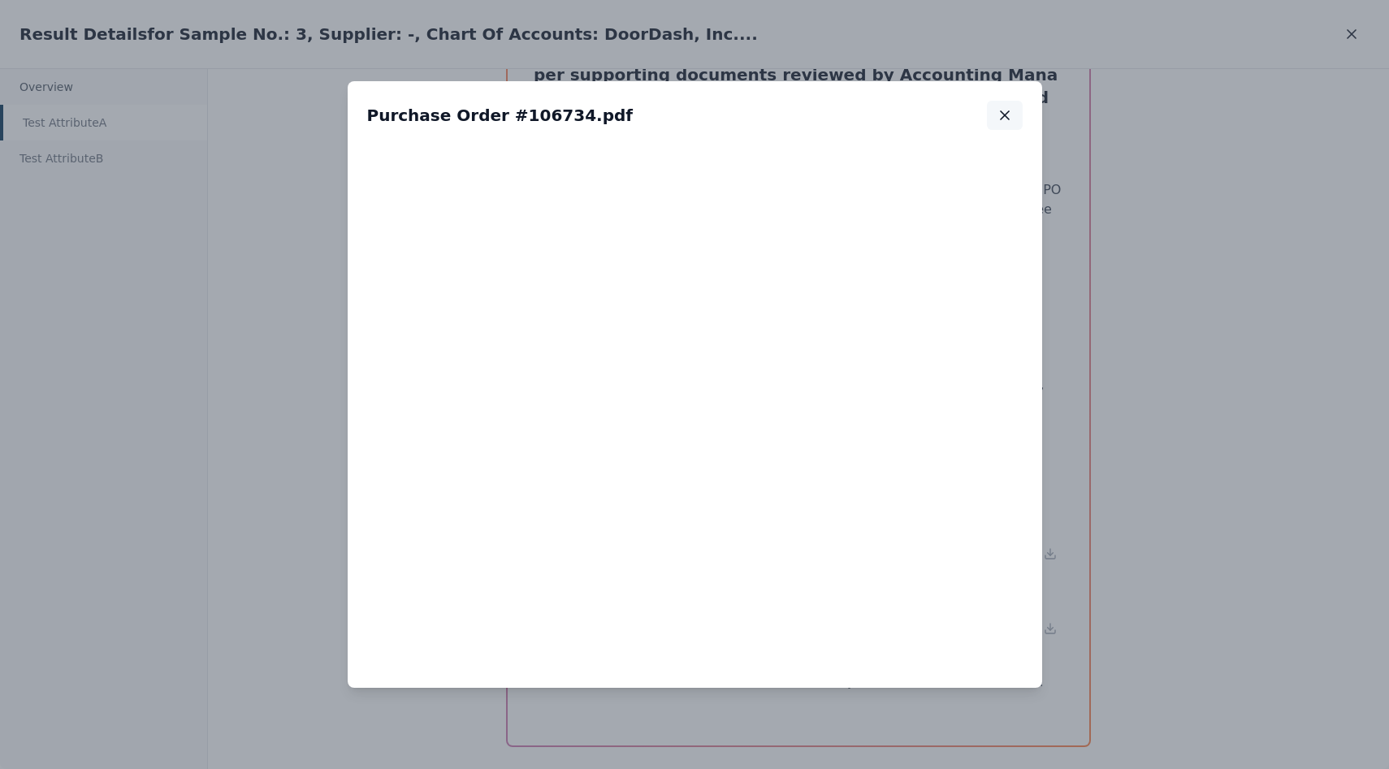
click at [1007, 119] on icon "button" at bounding box center [1005, 115] width 16 height 16
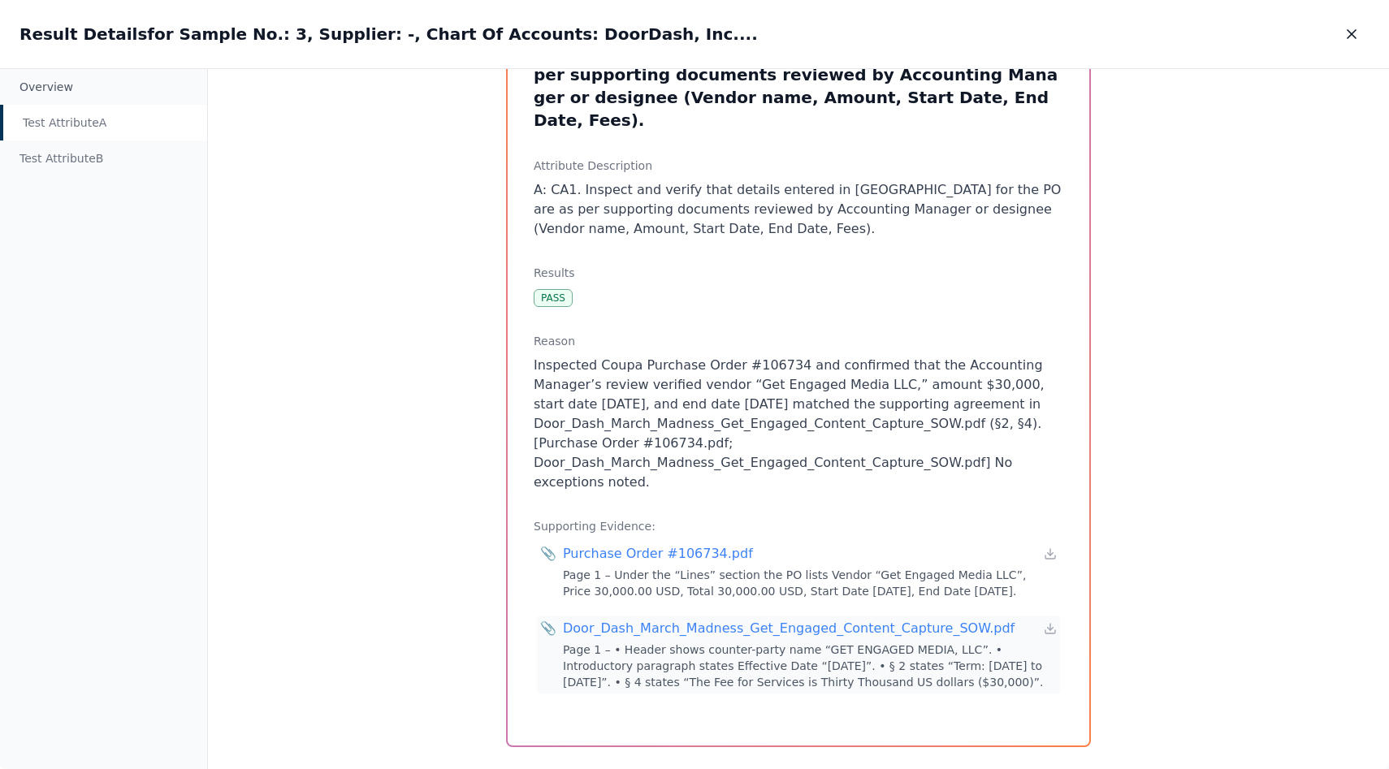
click at [784, 619] on div "Door_Dash_March_Madness_Get_Engaged_Content_Capture_SOW.pdf" at bounding box center [789, 628] width 452 height 19
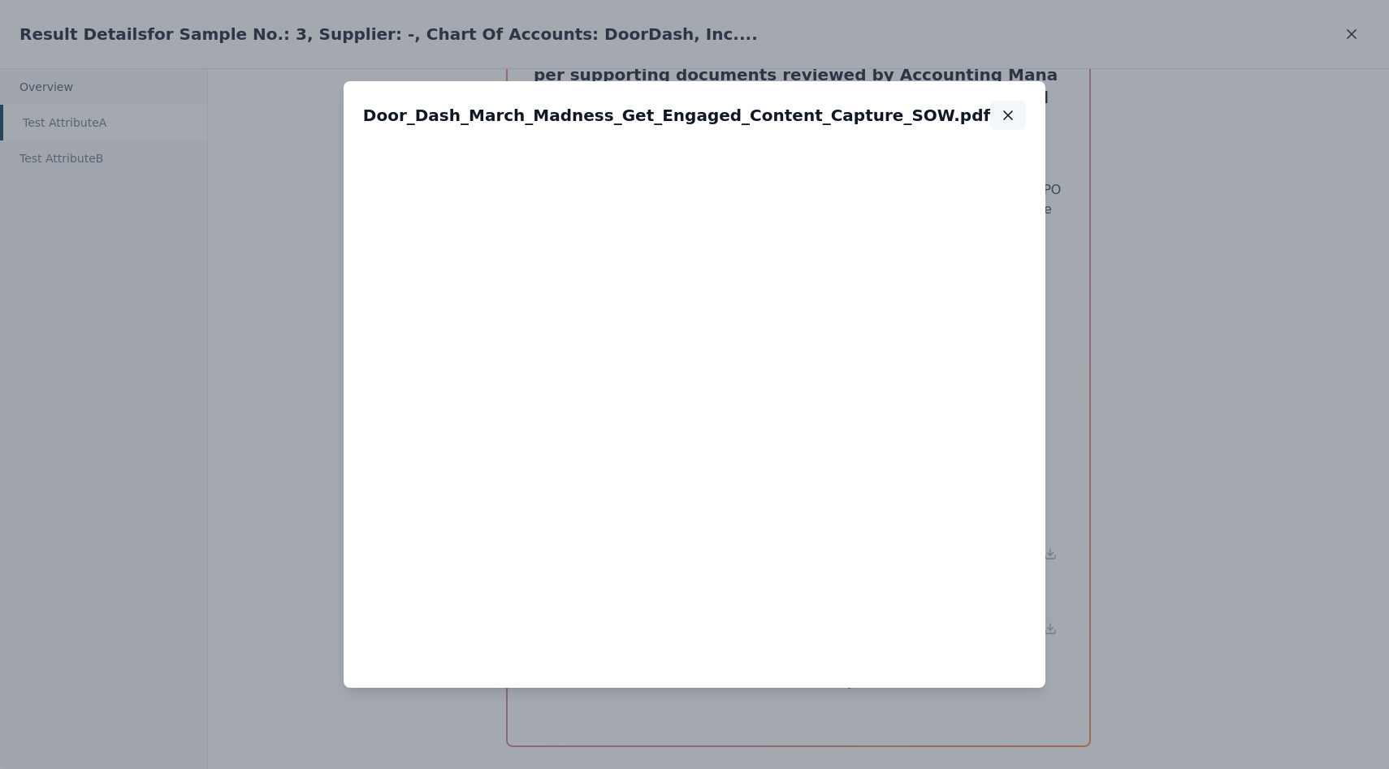
click at [1012, 108] on icon "button" at bounding box center [1008, 115] width 16 height 16
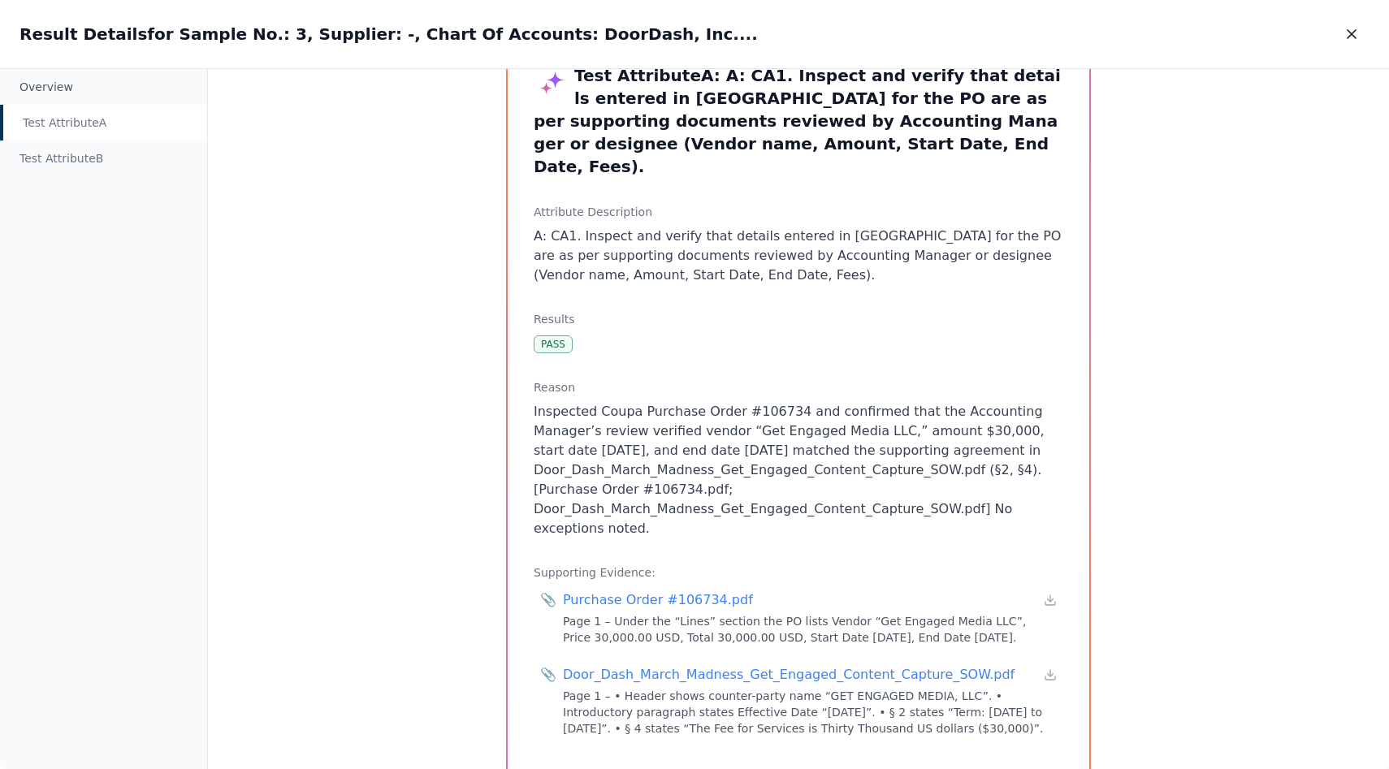
scroll to position [16, 0]
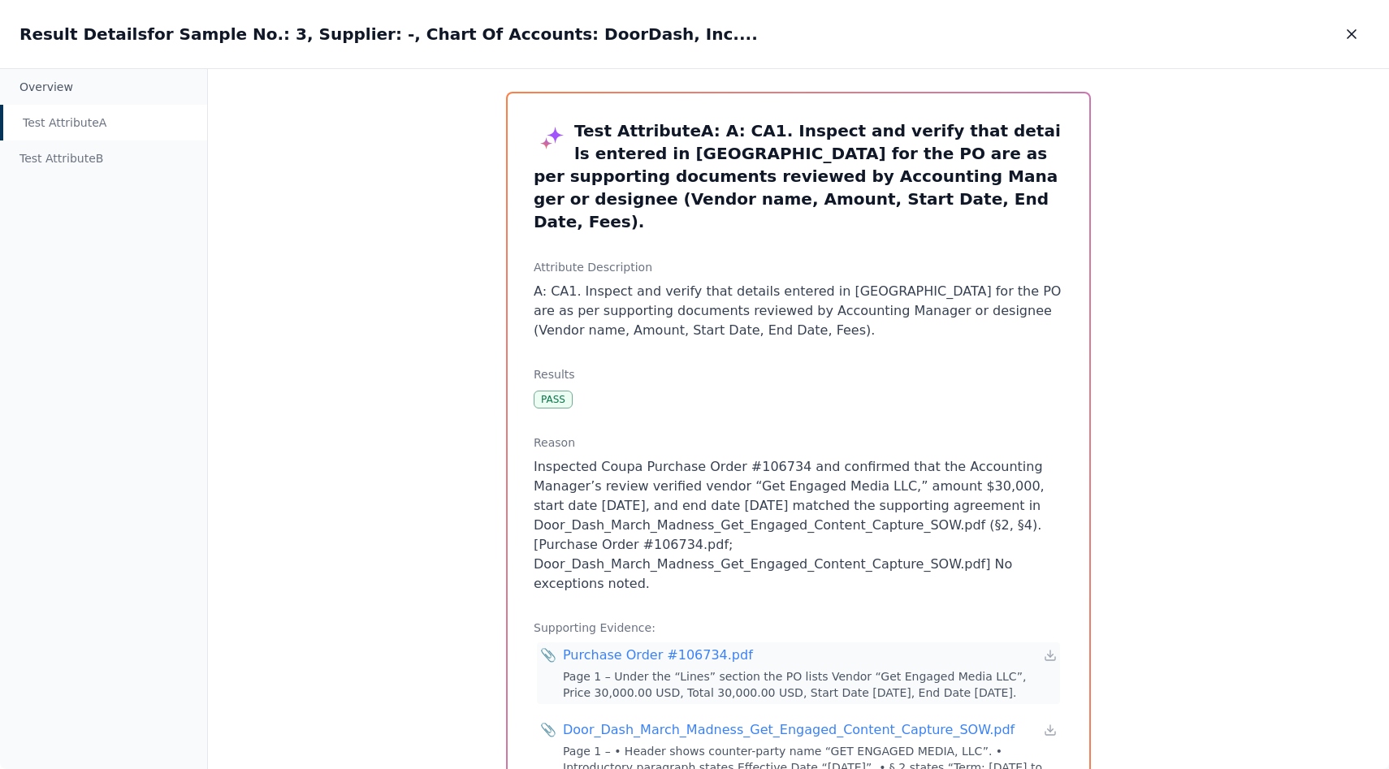
click at [733, 646] on div "Purchase Order #106734.pdf Page 1 – Under the “Lines” section the PO lists Vend…" at bounding box center [810, 673] width 494 height 55
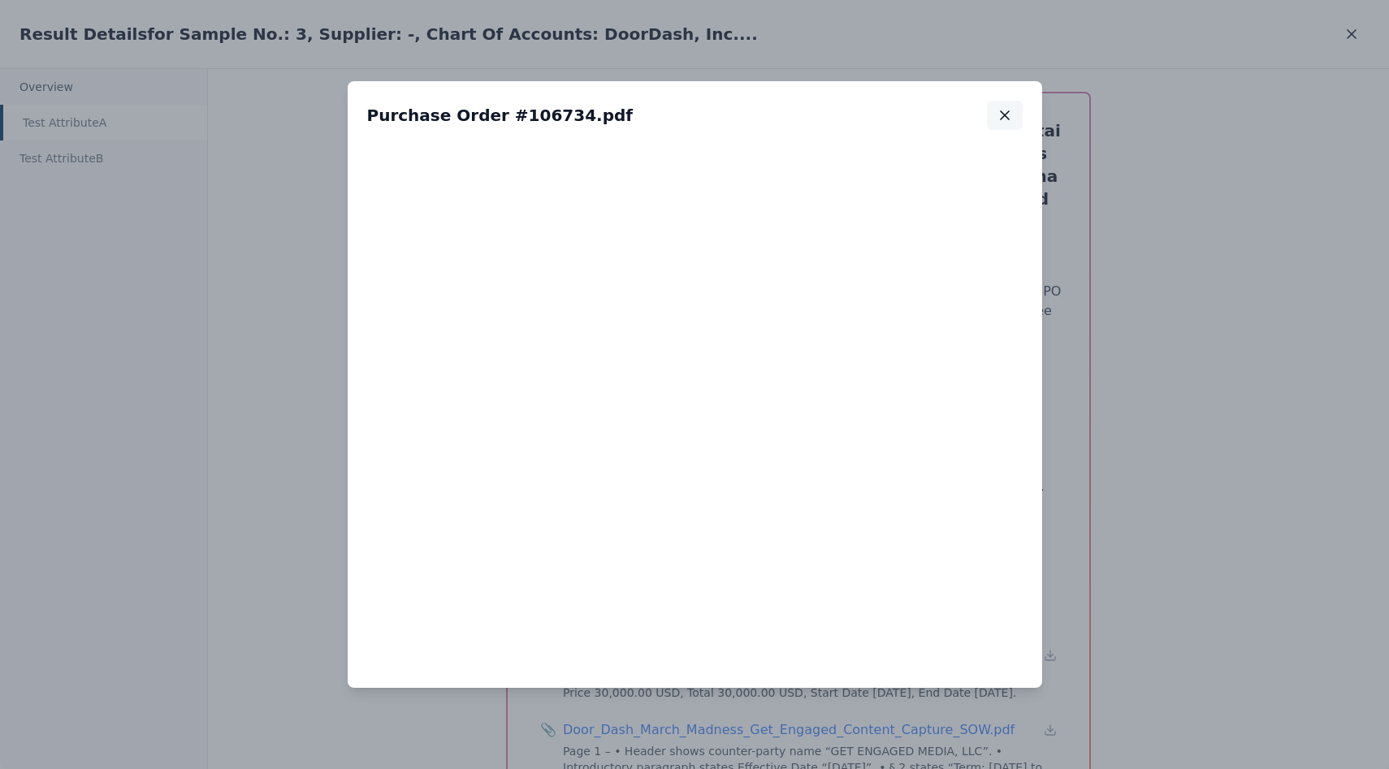
click at [1007, 111] on icon "button" at bounding box center [1005, 115] width 8 height 8
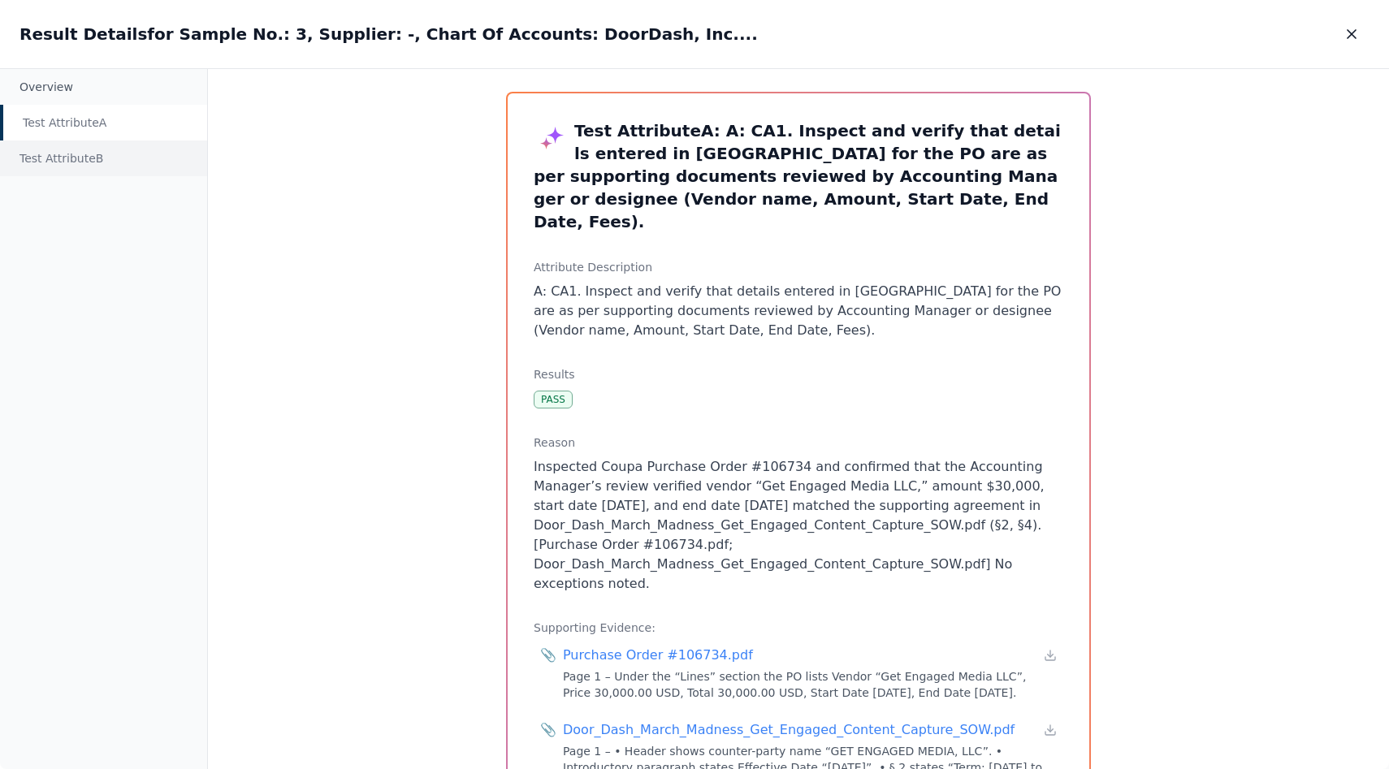
click at [105, 148] on div "Test Attribute B" at bounding box center [103, 159] width 207 height 36
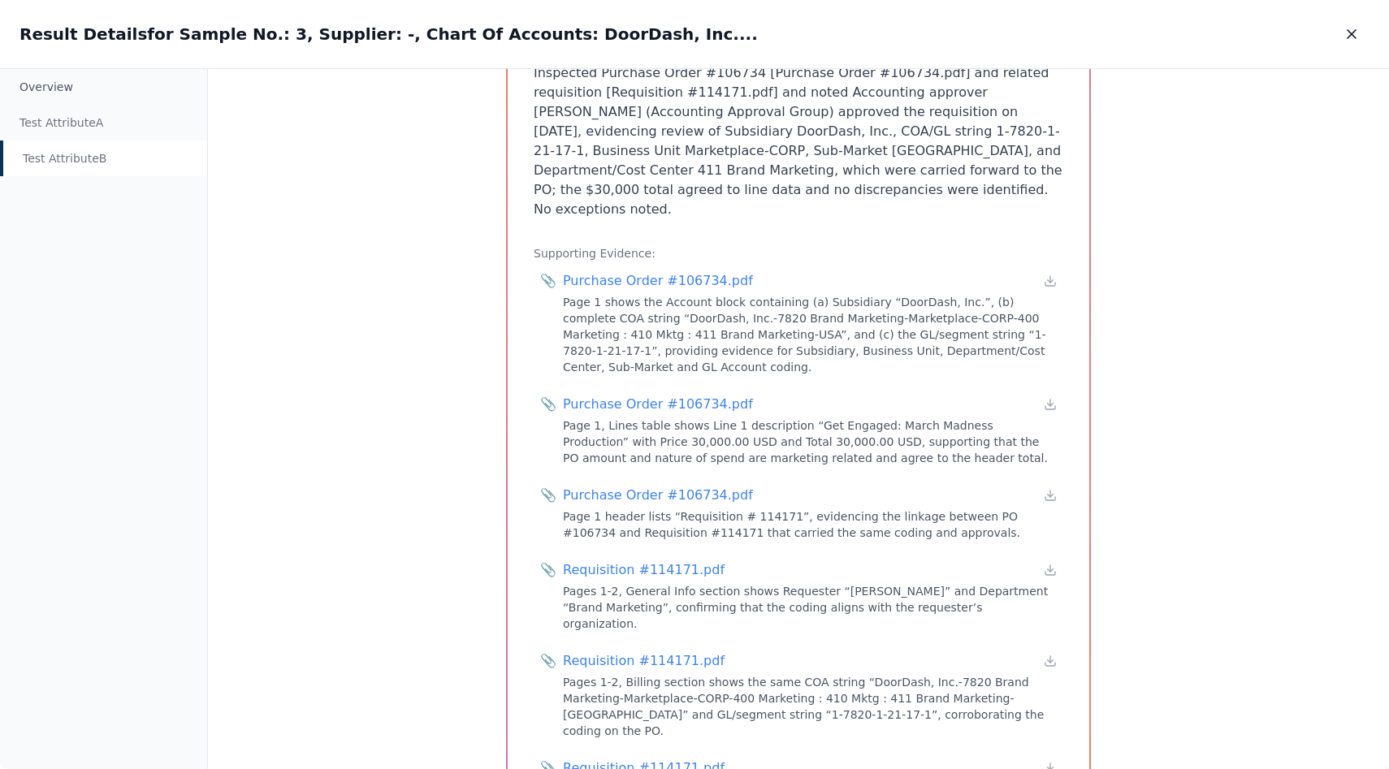
scroll to position [432, 0]
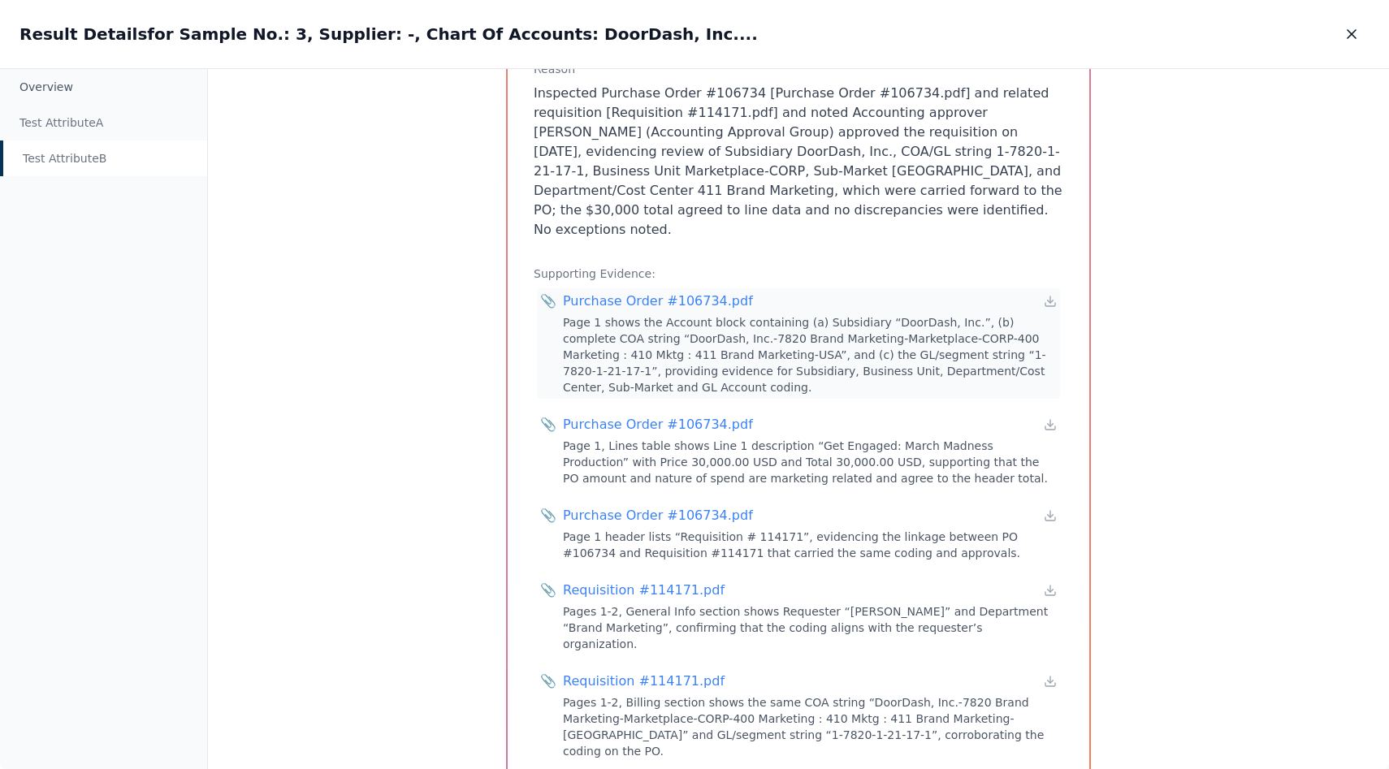
click at [691, 292] on div "Purchase Order #106734.pdf" at bounding box center [658, 301] width 190 height 19
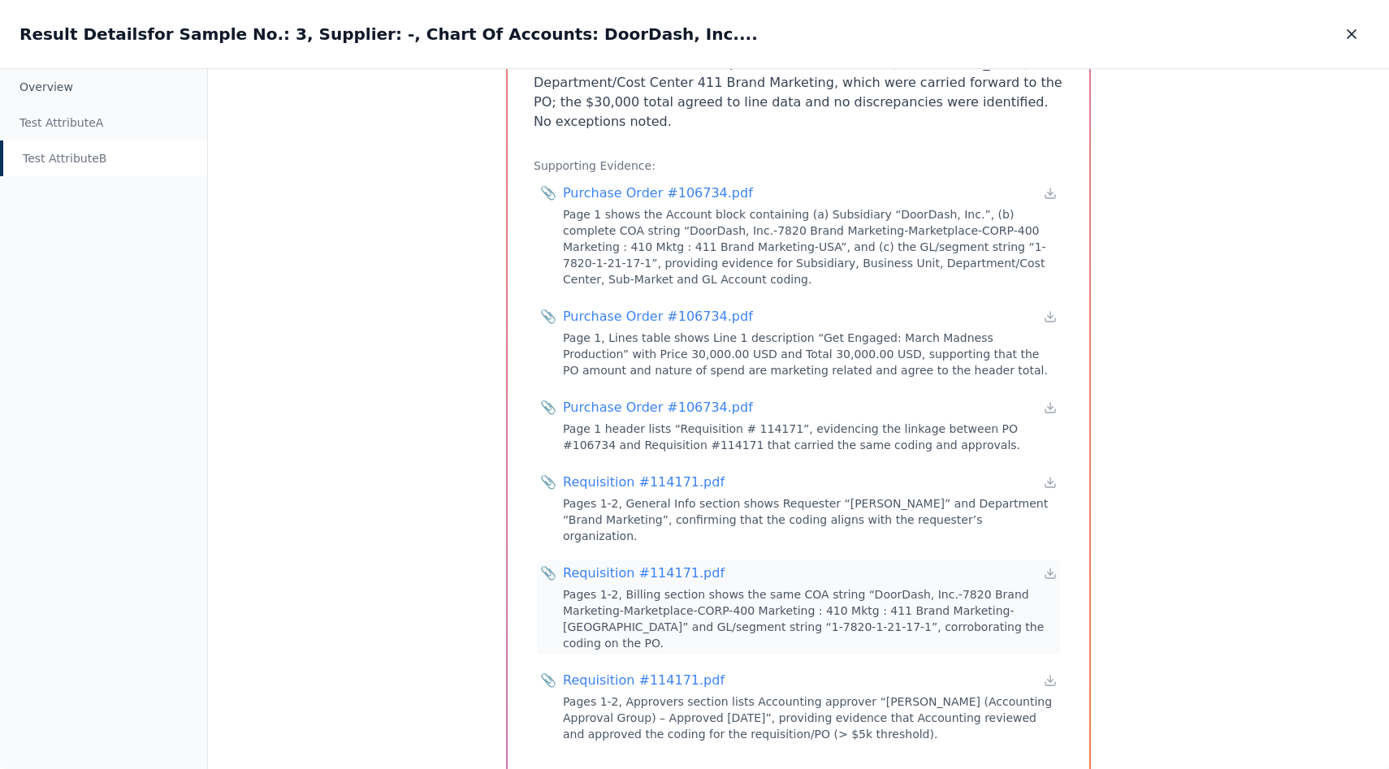
click at [653, 564] on div "Requisition #114171.pdf" at bounding box center [644, 573] width 162 height 19
click at [648, 671] on div "Requisition #114171.pdf" at bounding box center [644, 680] width 162 height 19
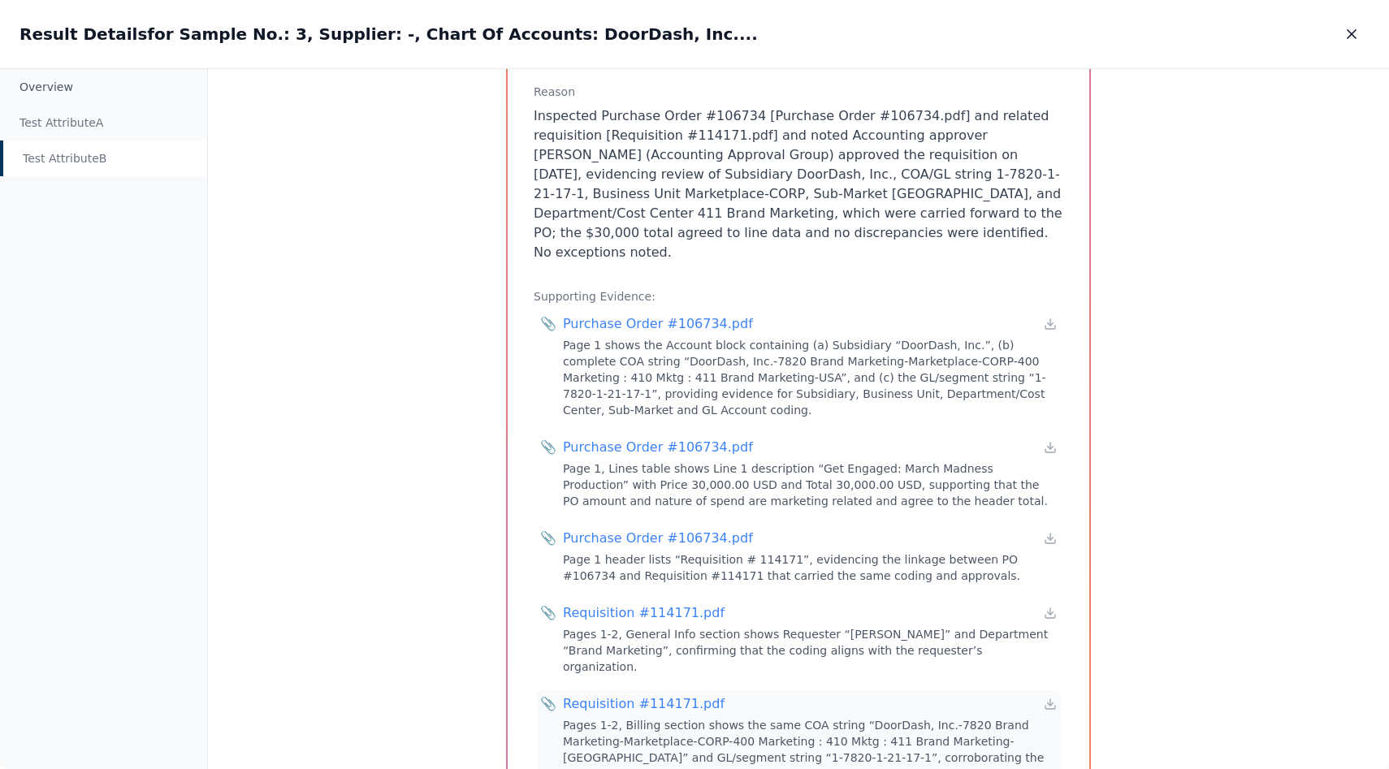
scroll to position [414, 0]
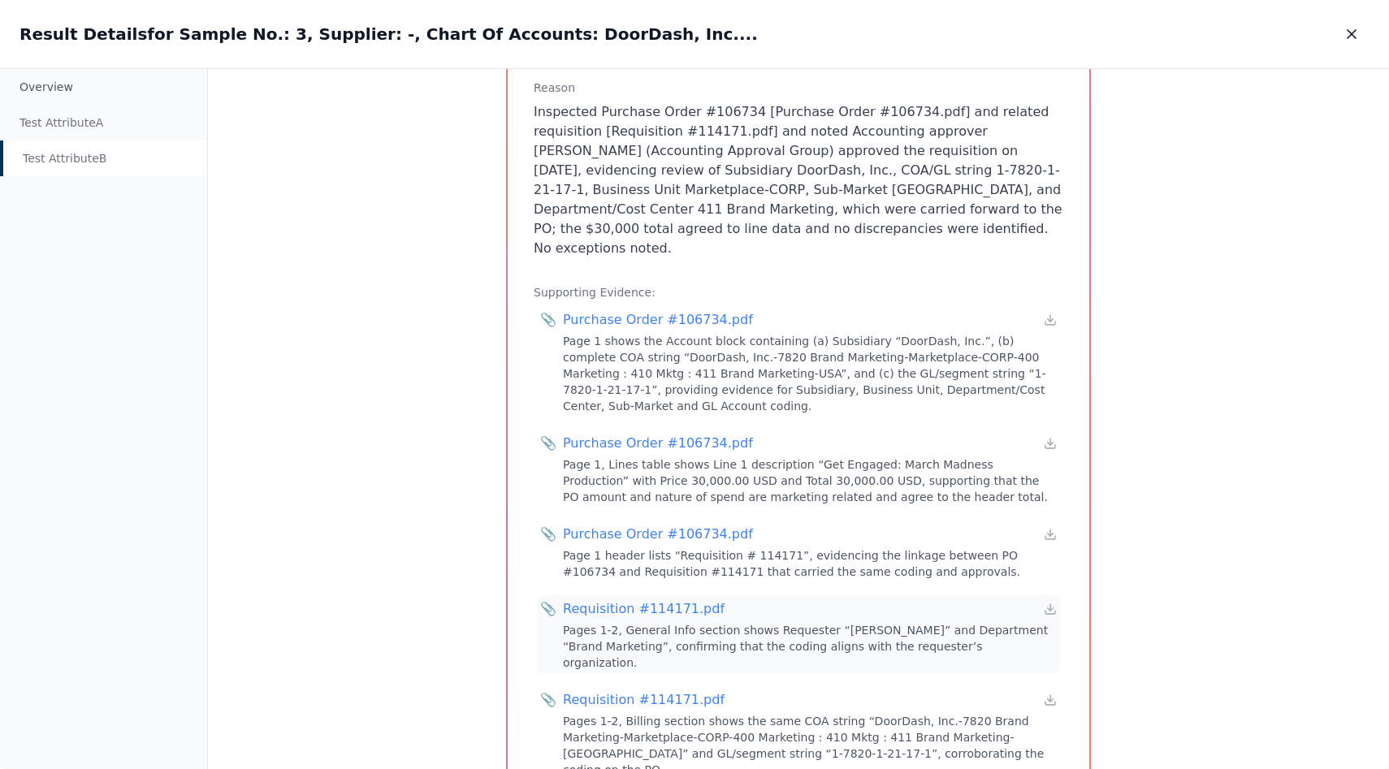
click at [681, 600] on div "Requisition #114171.pdf" at bounding box center [644, 609] width 162 height 19
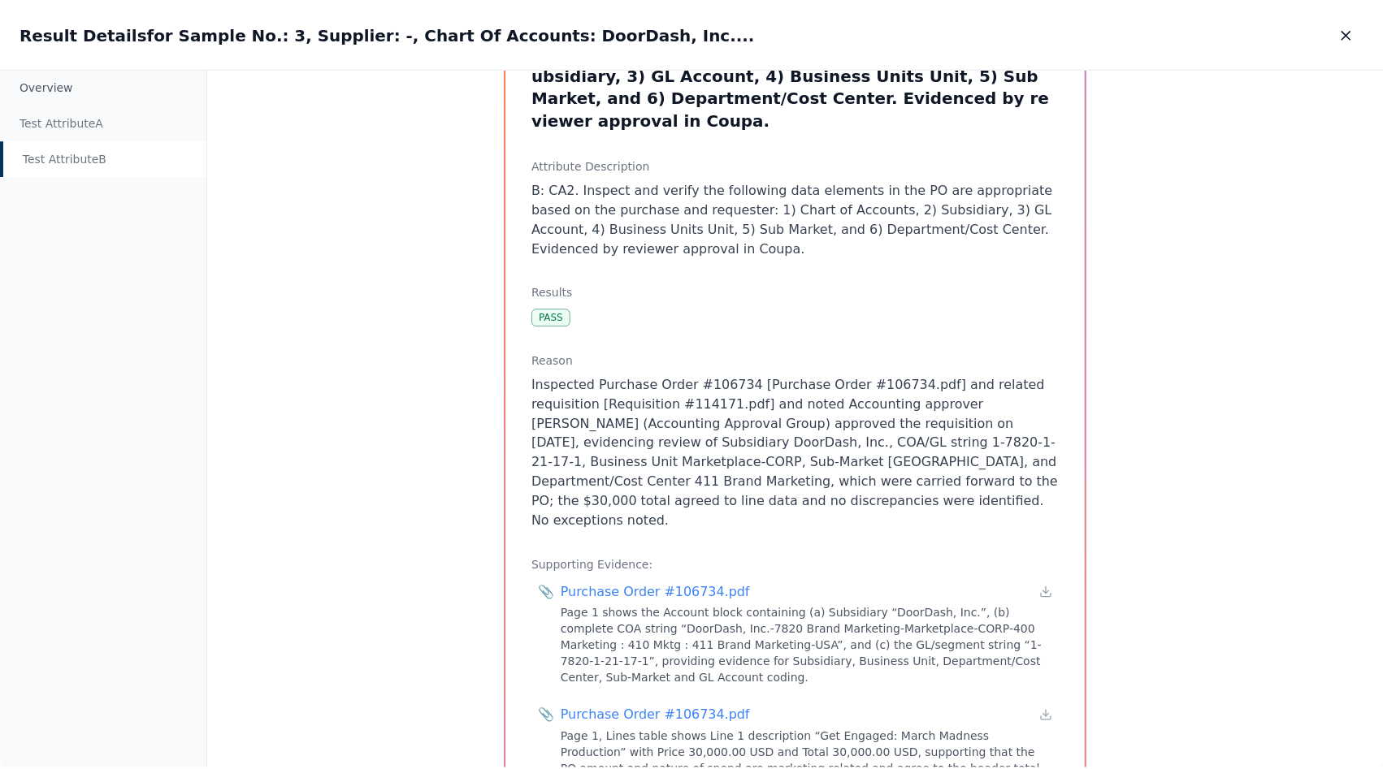
scroll to position [0, 0]
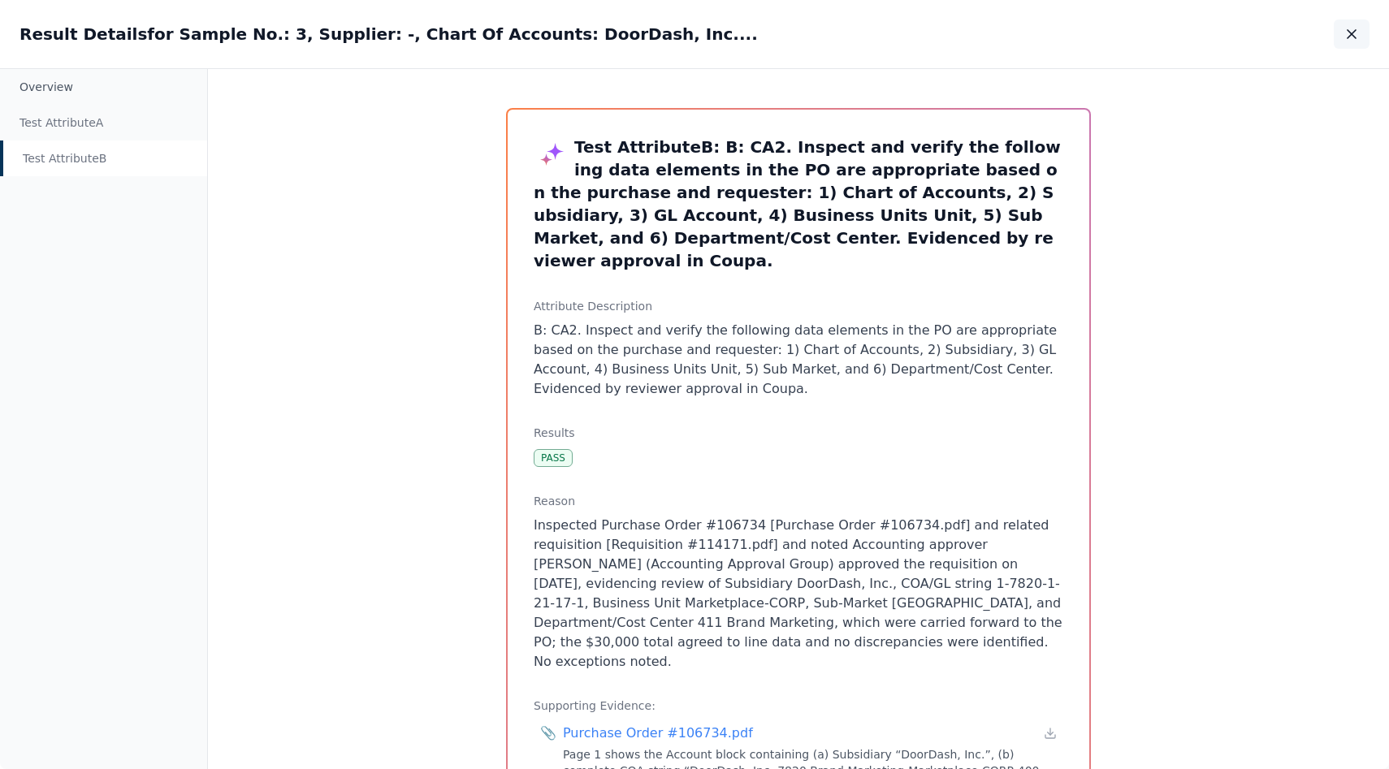
click at [1364, 24] on button "button" at bounding box center [1352, 33] width 36 height 29
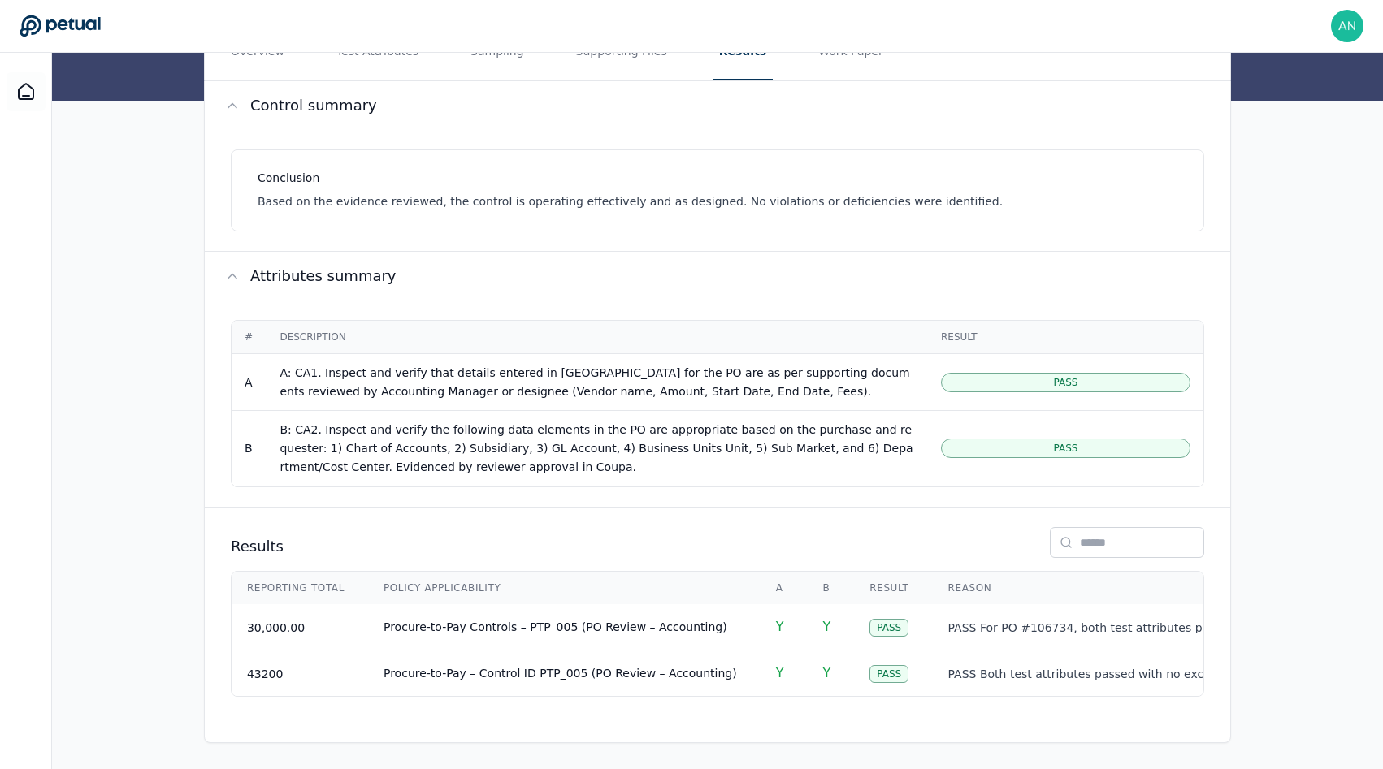
click at [1119, 184] on div "Conclusion Based on the evidence reviewed, the control is operating effectively…" at bounding box center [721, 190] width 926 height 41
